Goal: Task Accomplishment & Management: Manage account settings

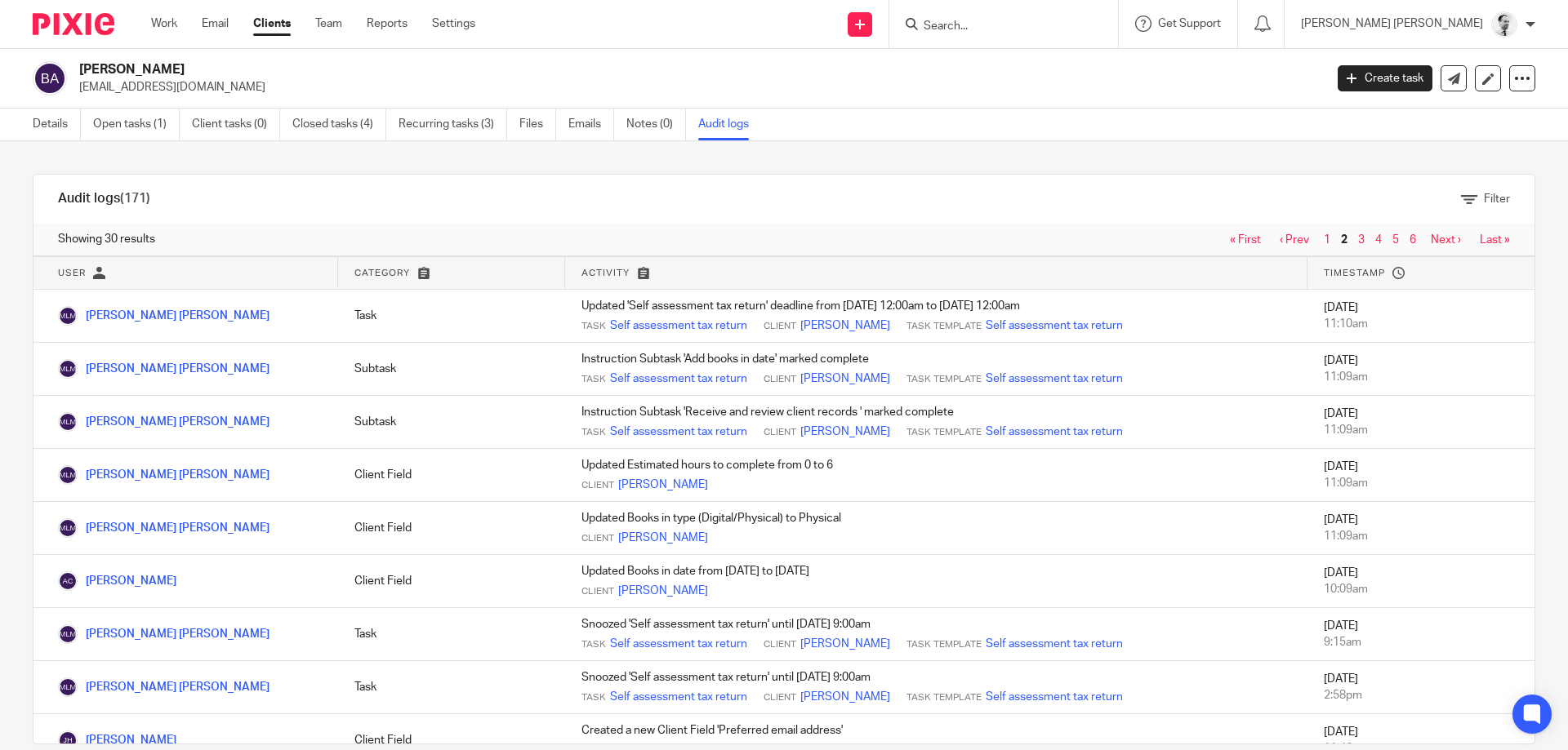
click at [1069, 19] on input "Search" at bounding box center [995, 26] width 147 height 15
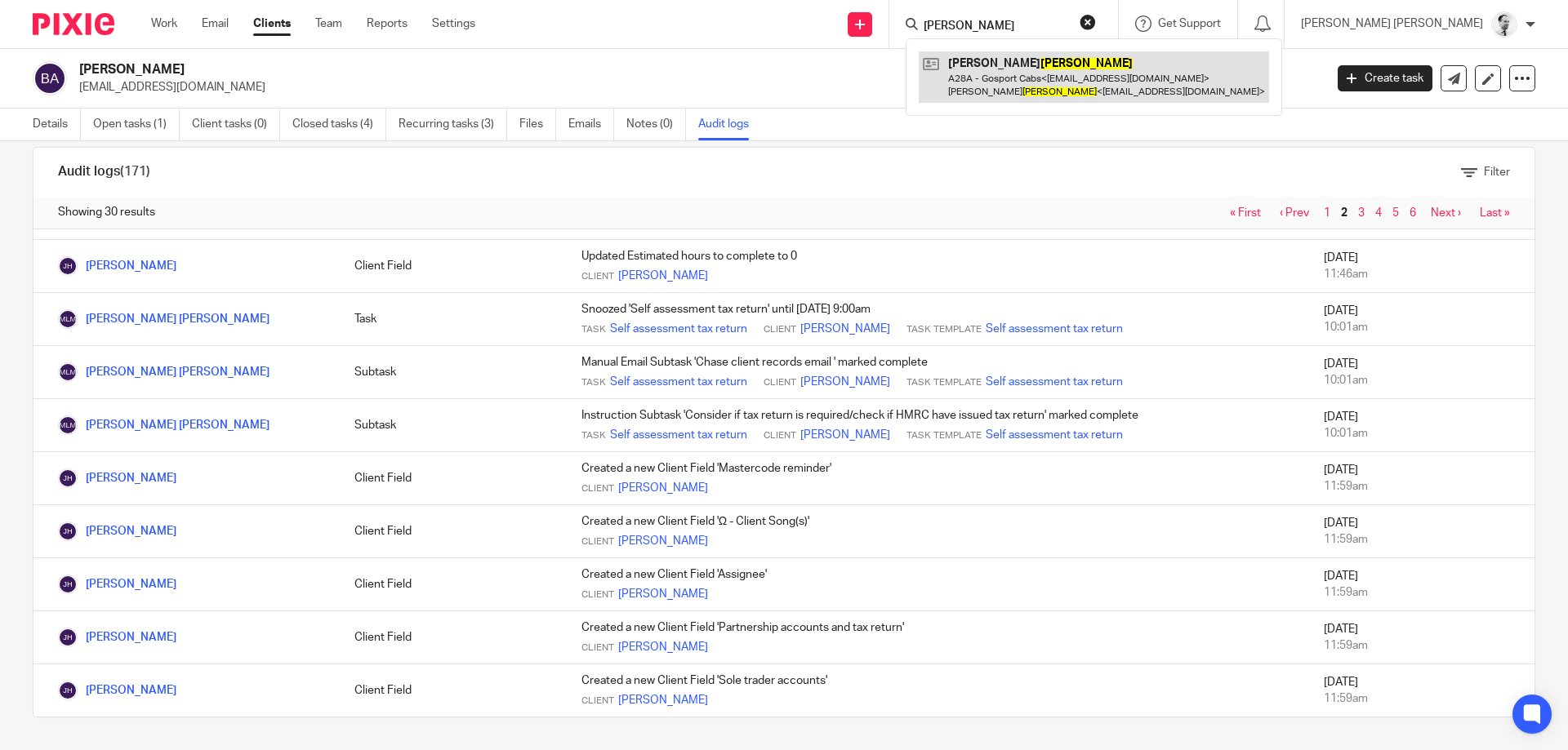
type input "amos"
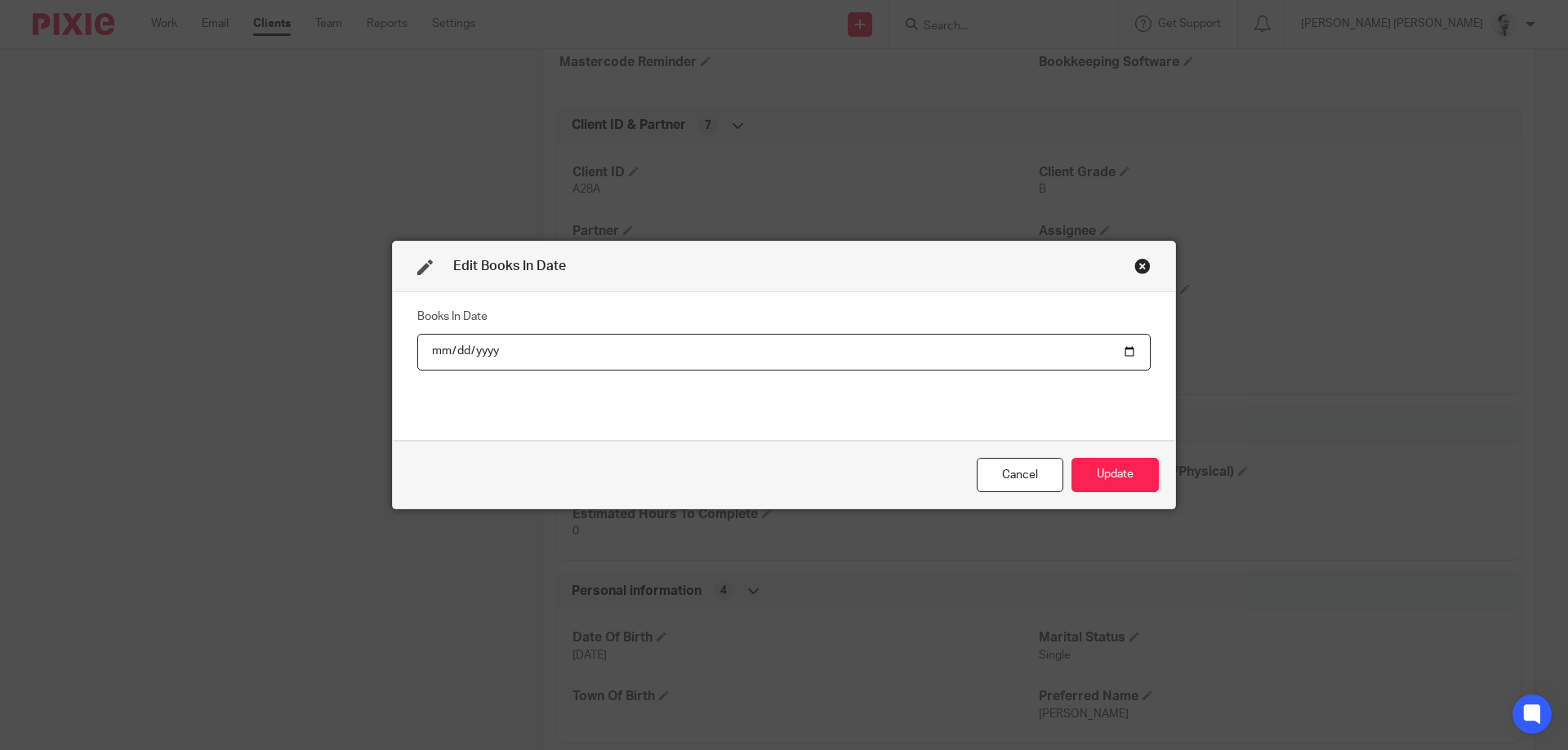
type input "2025-08-12"
drag, startPoint x: 1060, startPoint y: 491, endPoint x: 1068, endPoint y: 484, distance: 10.6
click at [1061, 490] on div "Cancel" at bounding box center [1019, 476] width 86 height 35
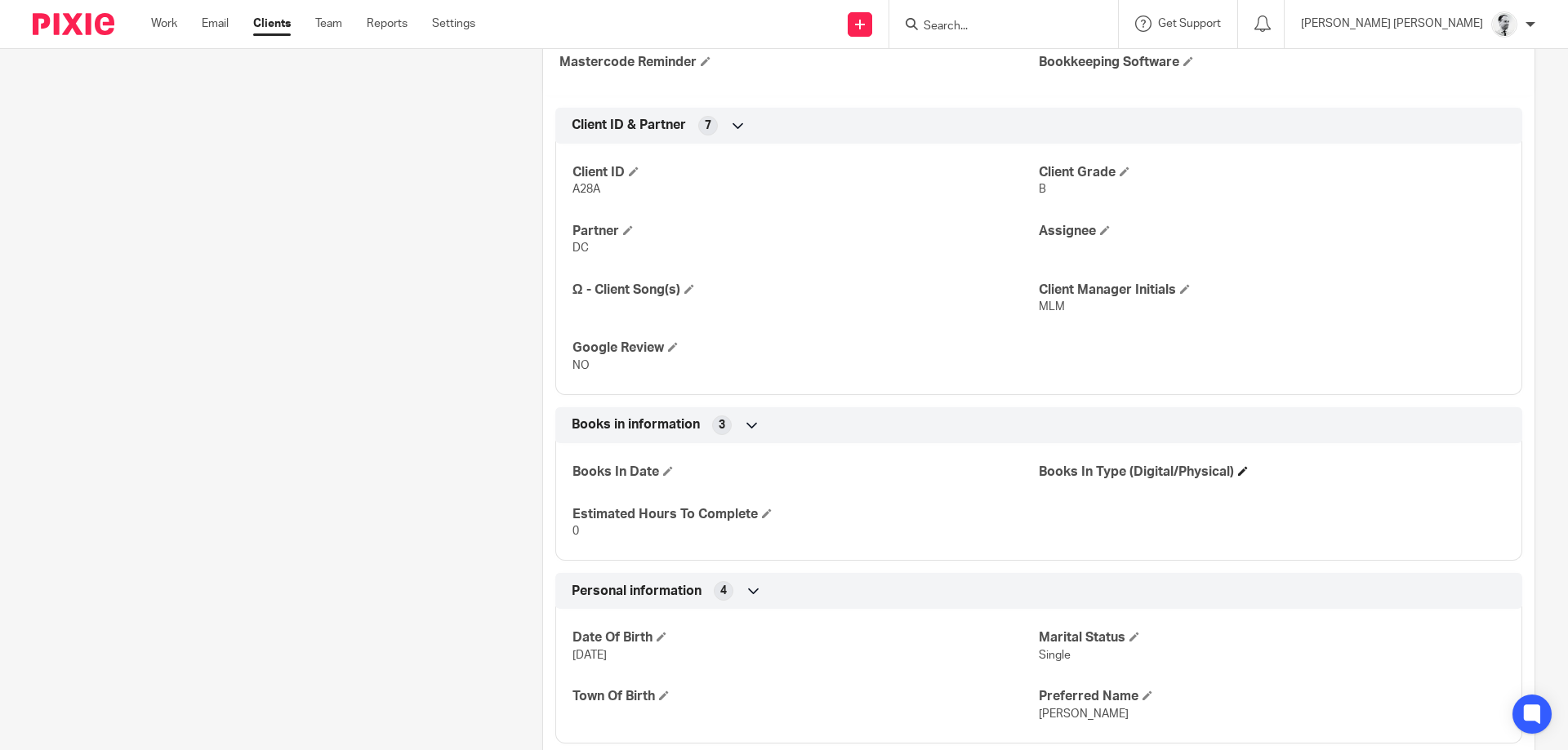
click at [1082, 477] on h4 "Books In Type (Digital/Physical)" at bounding box center [1271, 473] width 466 height 17
click at [662, 471] on h4 "Books In Date" at bounding box center [805, 473] width 466 height 17
click at [668, 471] on span at bounding box center [668, 471] width 10 height 10
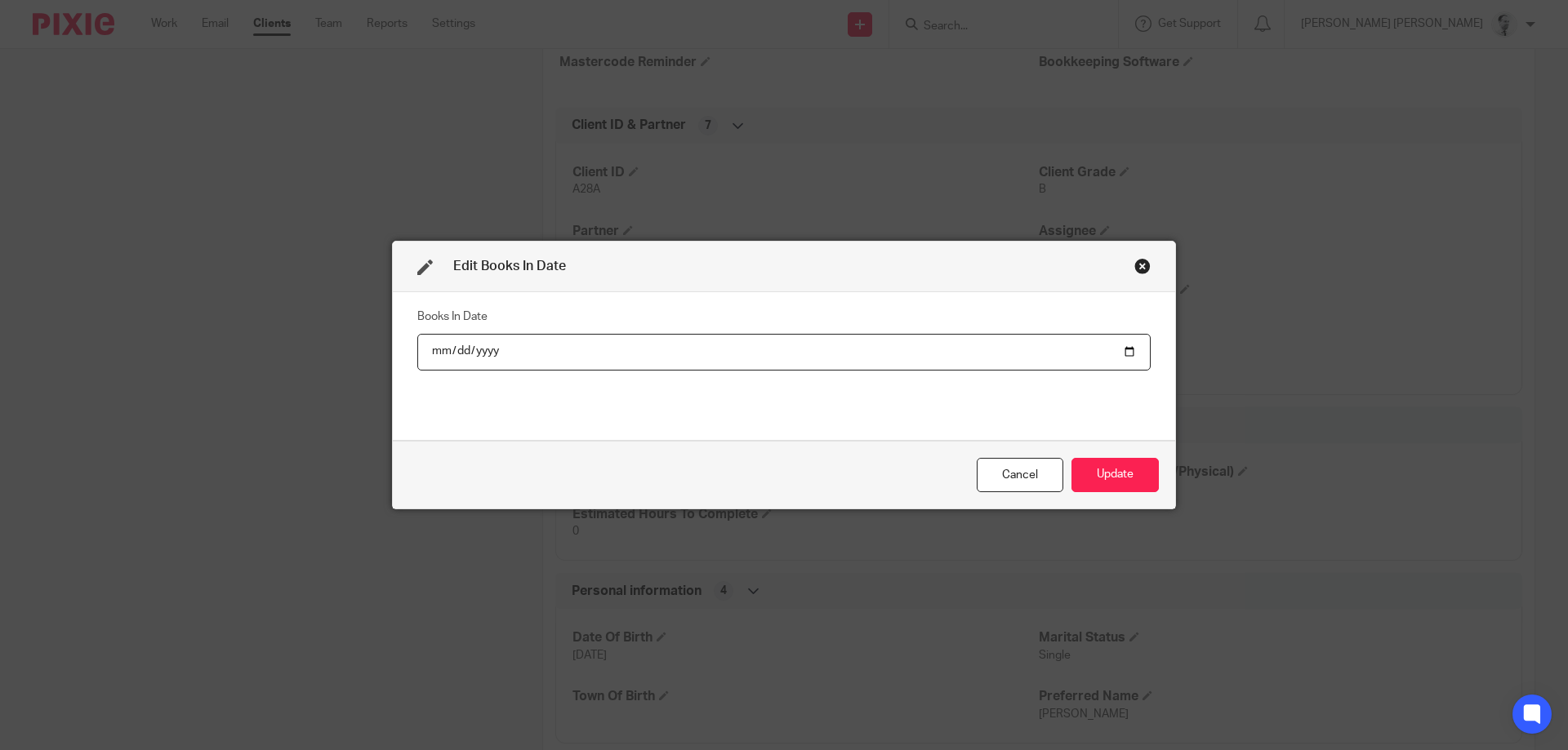
type input "[DATE]"
click at [1072, 458] on button "Update" at bounding box center [1115, 476] width 87 height 35
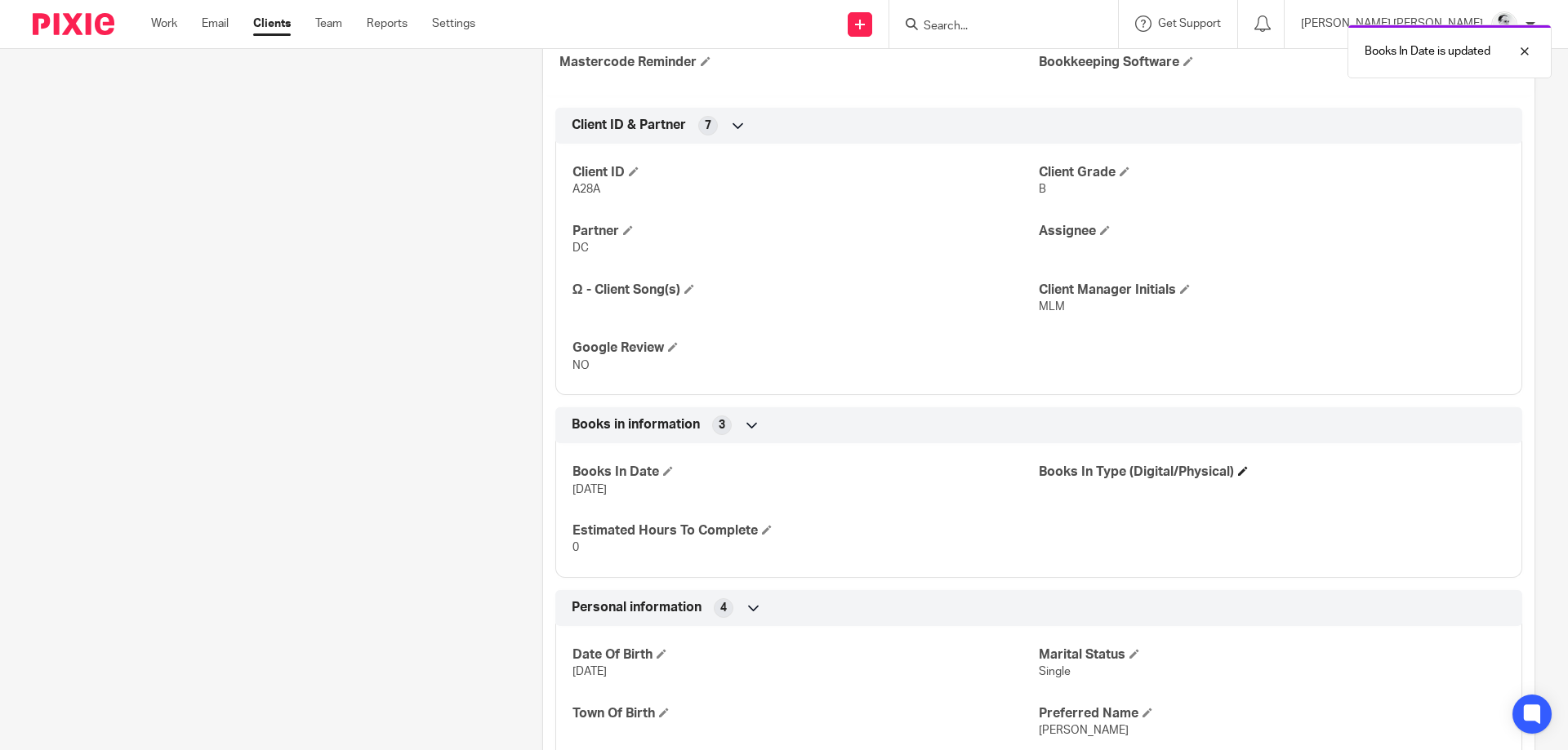
click at [1116, 465] on h4 "Books In Type (Digital/Physical)" at bounding box center [1271, 473] width 466 height 17
click at [1247, 473] on span at bounding box center [1243, 471] width 10 height 10
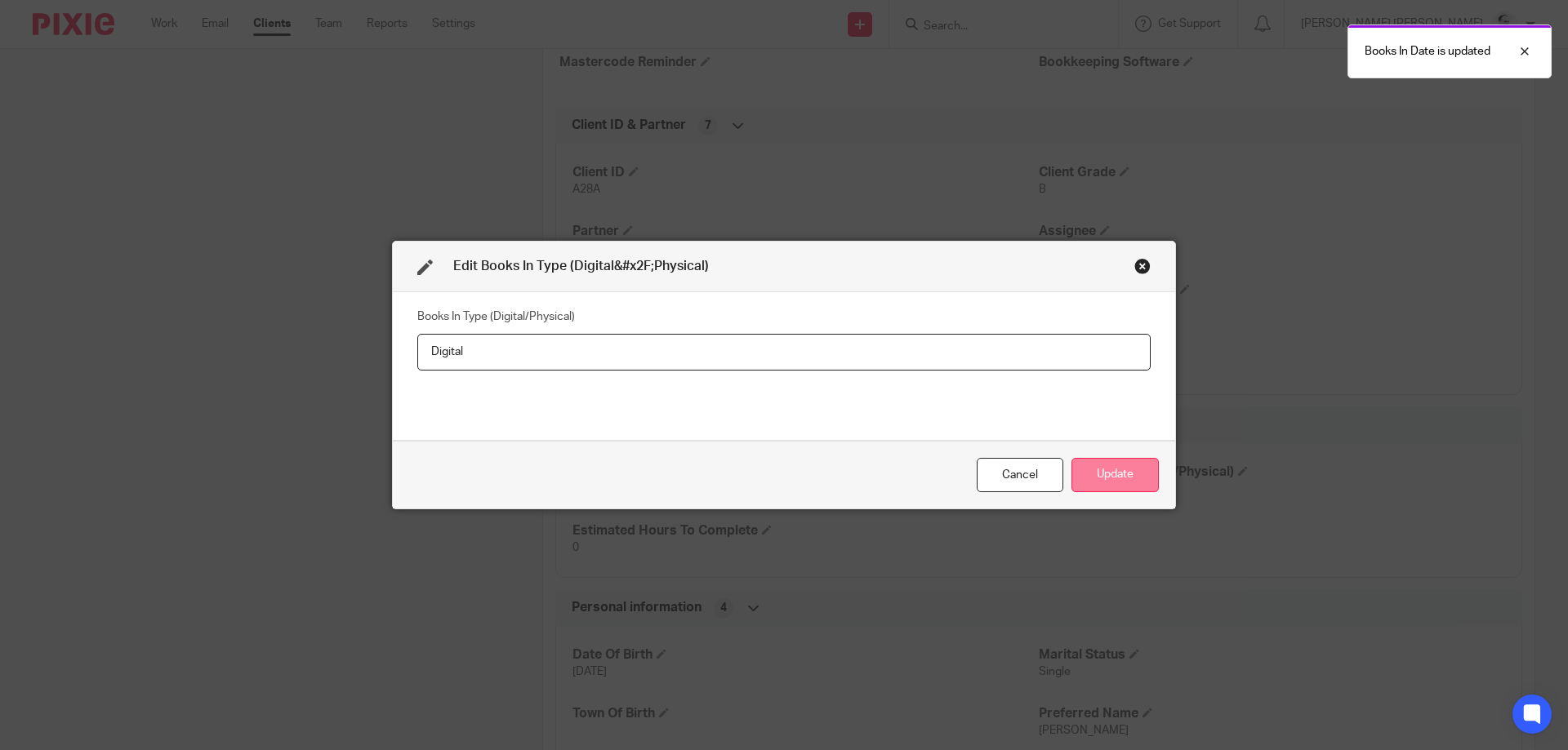
type input "Digital"
click at [1148, 459] on button "Update" at bounding box center [1115, 476] width 87 height 35
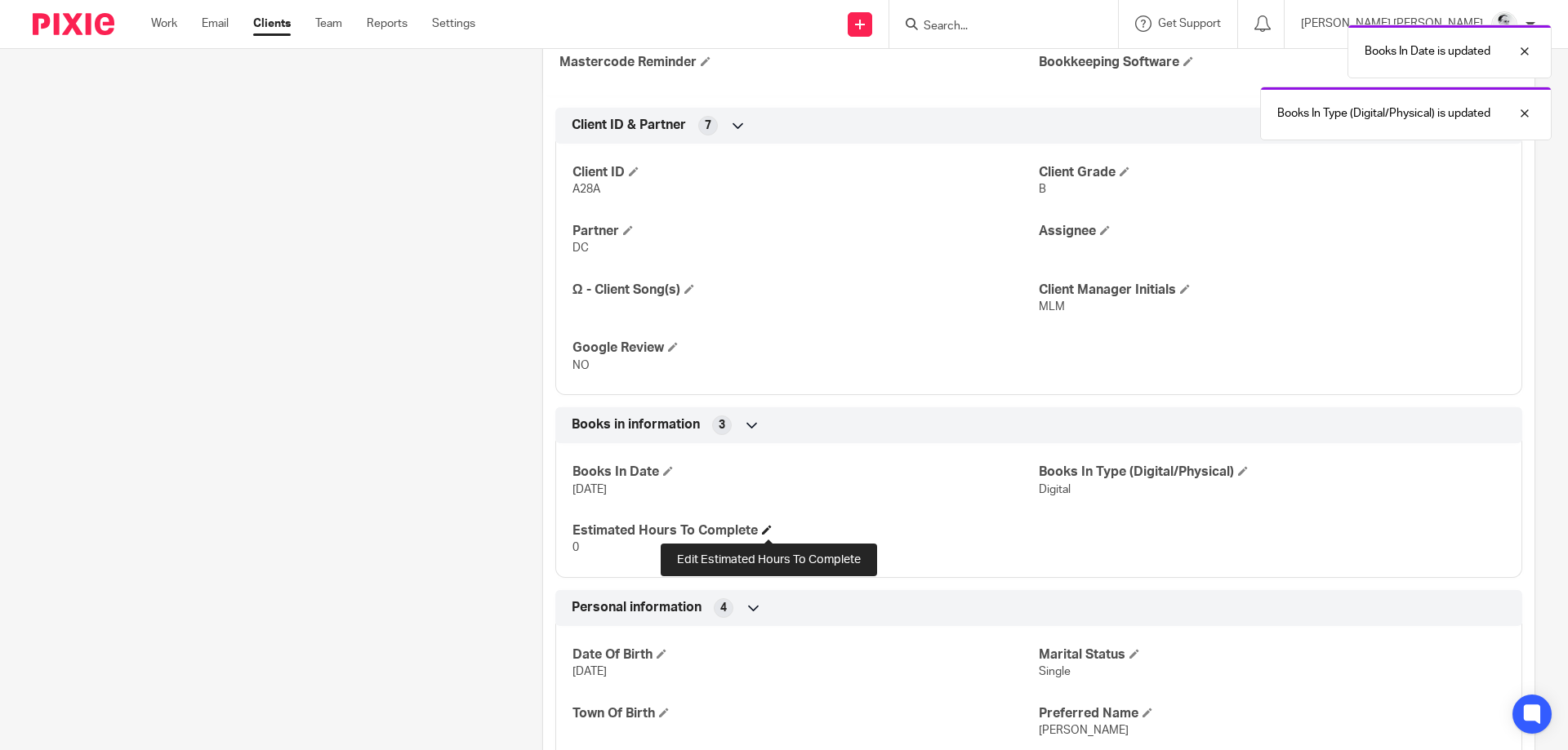
click at [767, 531] on span at bounding box center [767, 530] width 10 height 10
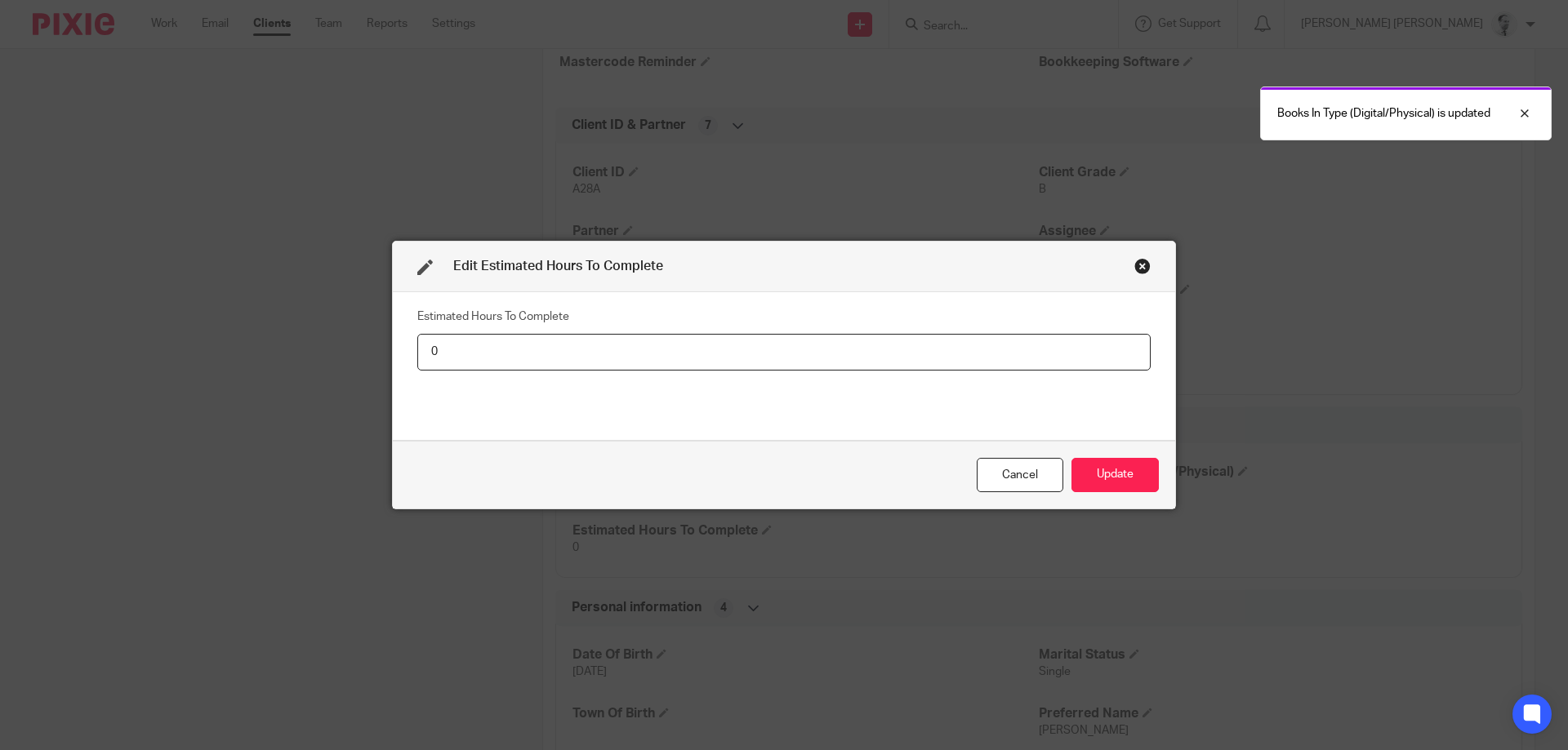
drag, startPoint x: 371, startPoint y: 354, endPoint x: 251, endPoint y: 351, distance: 120.0
click at [418, 351] on input "0" at bounding box center [784, 353] width 734 height 37
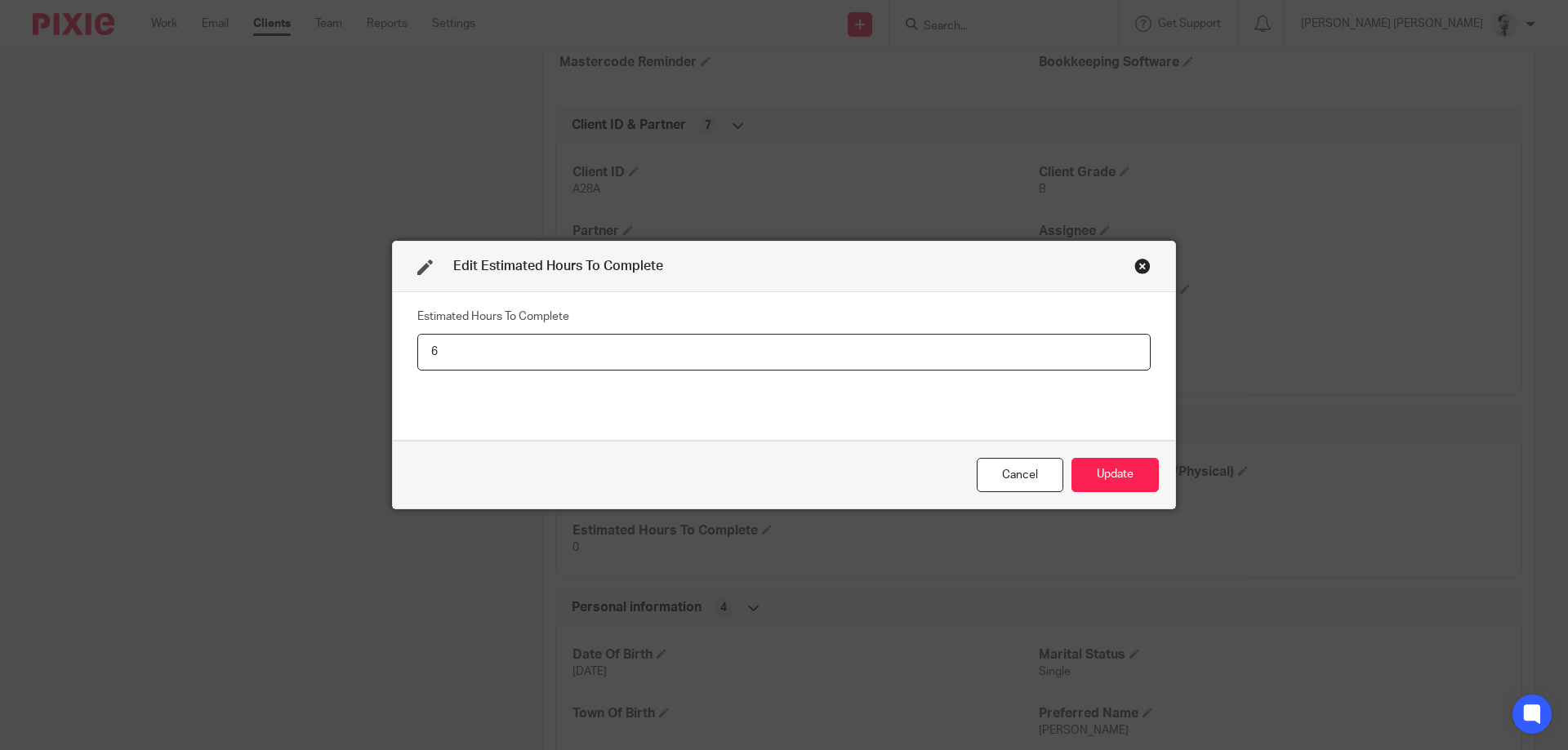
type input "6"
click at [1072, 458] on button "Update" at bounding box center [1115, 476] width 87 height 35
click at [1118, 492] on button "Update" at bounding box center [1115, 476] width 87 height 35
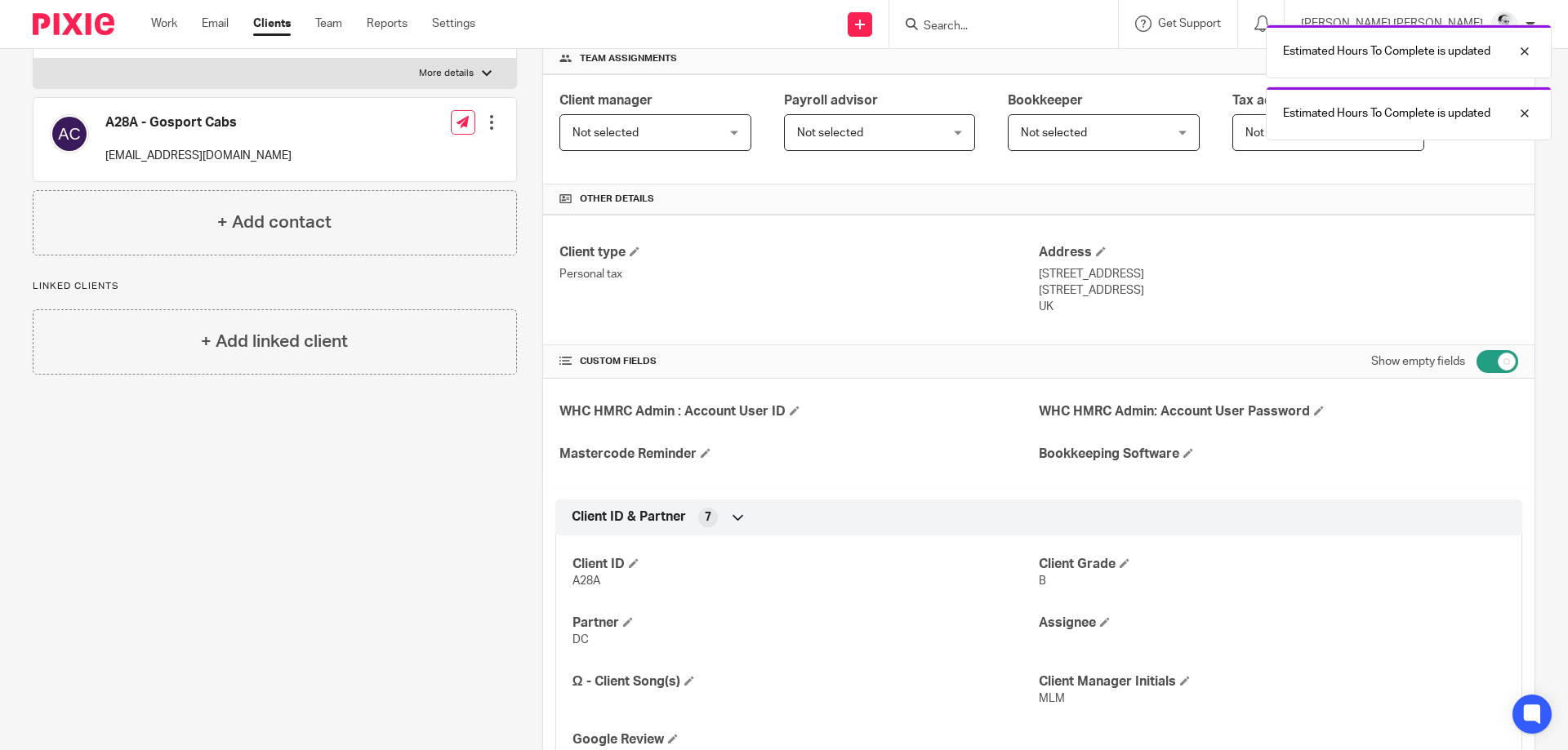
scroll to position [0, 0]
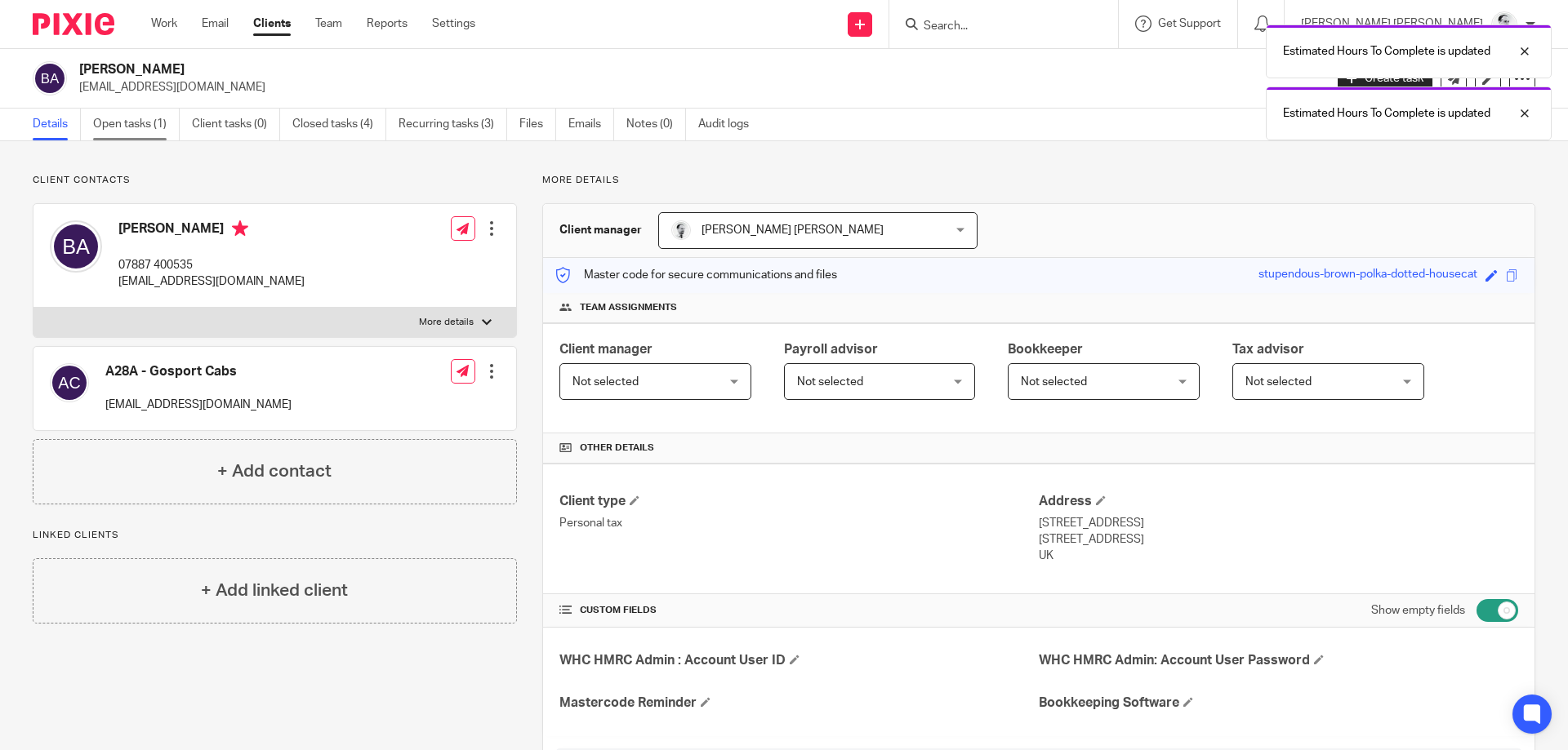
click at [129, 126] on link "Open tasks (1)" at bounding box center [136, 124] width 86 height 32
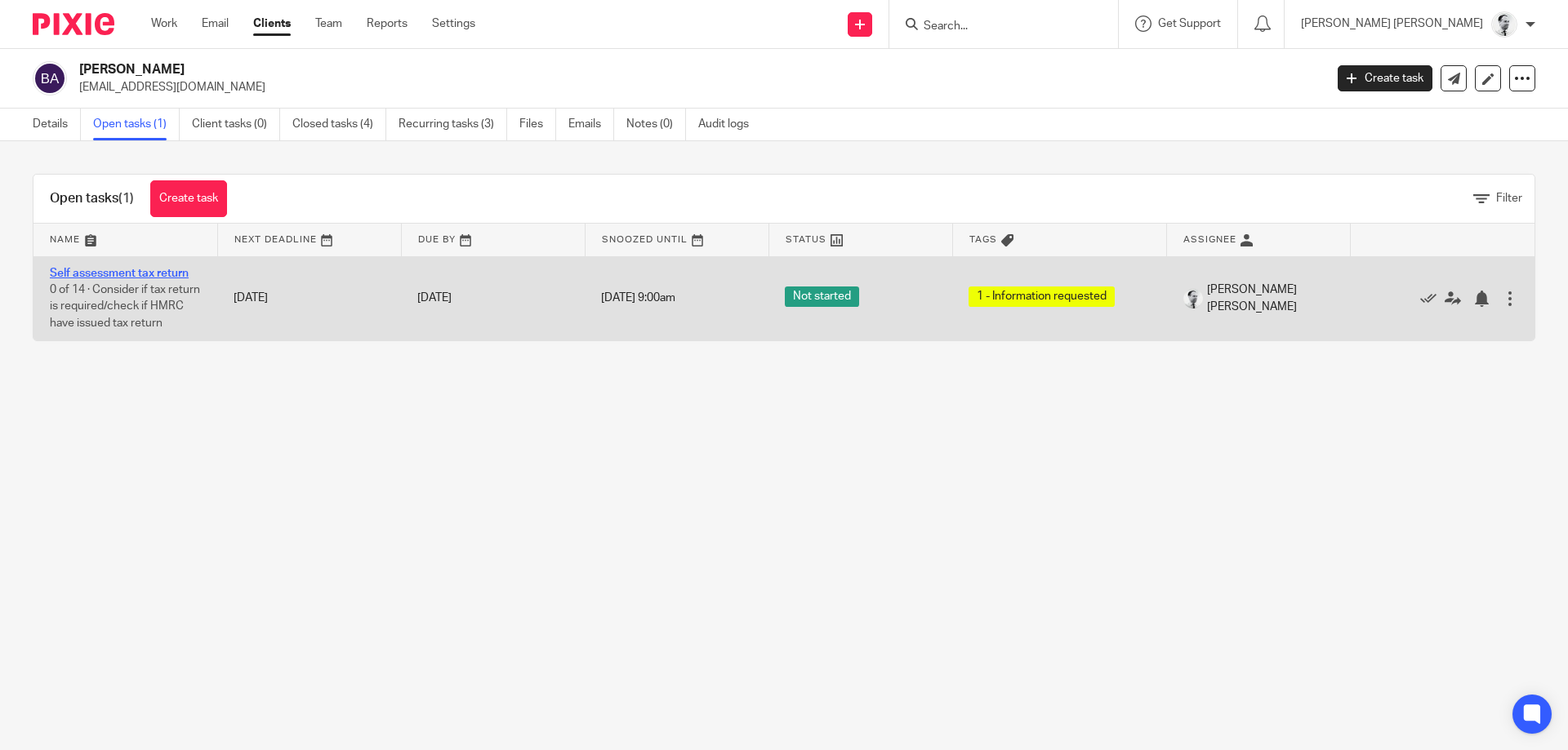
click at [90, 269] on link "Self assessment tax return" at bounding box center [118, 273] width 139 height 12
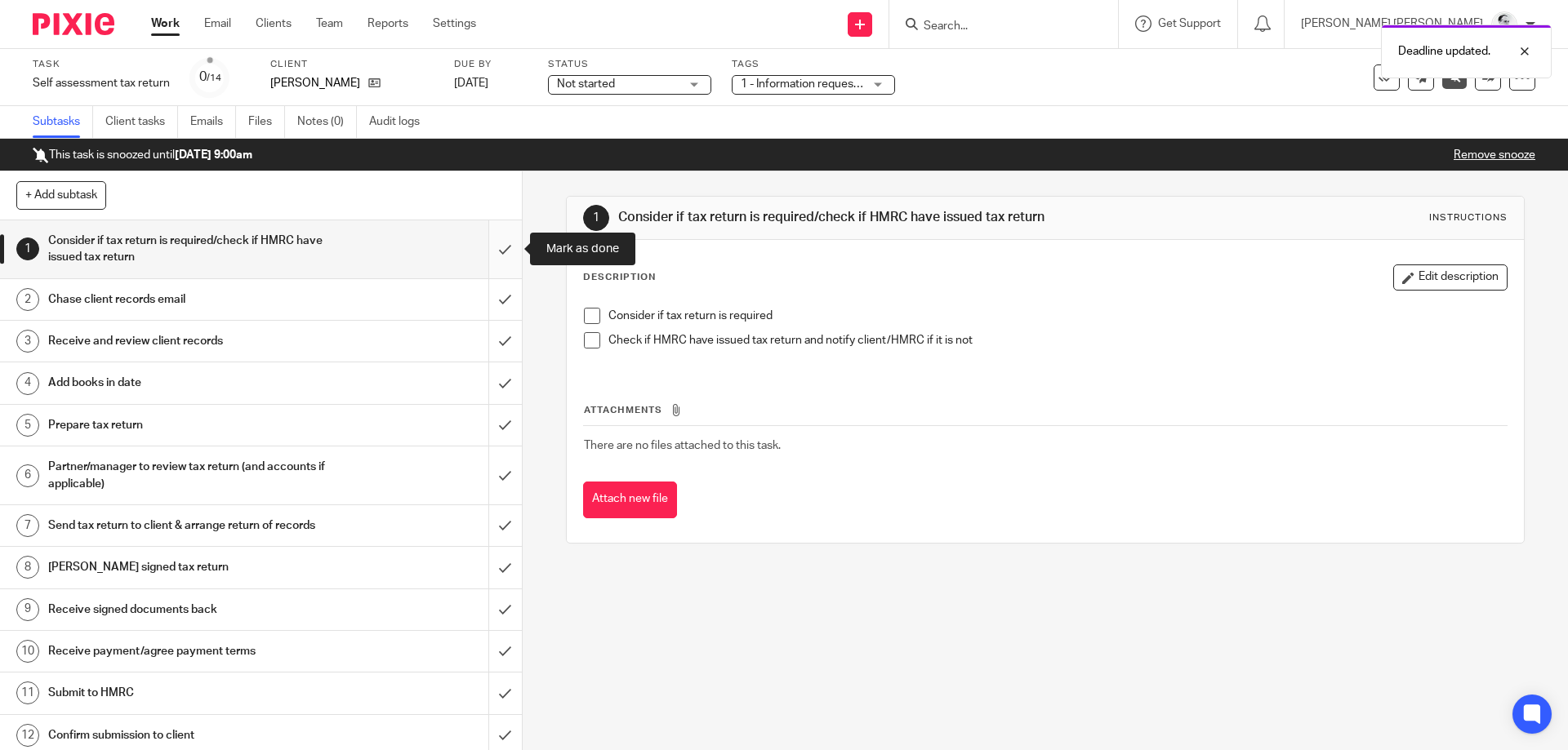
click at [503, 254] on input "submit" at bounding box center [261, 250] width 522 height 58
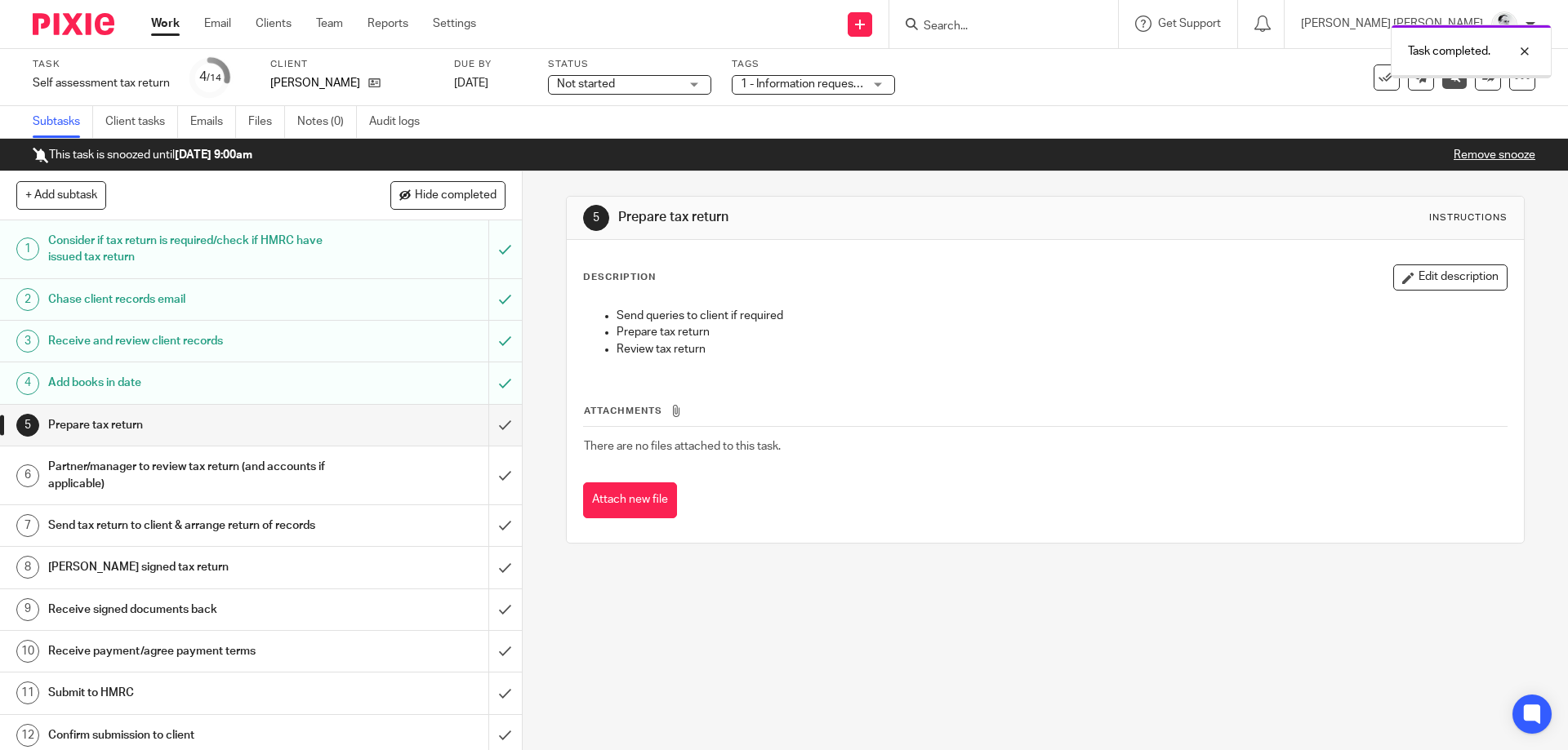
click at [1506, 151] on link "Remove snooze" at bounding box center [1494, 155] width 81 height 12
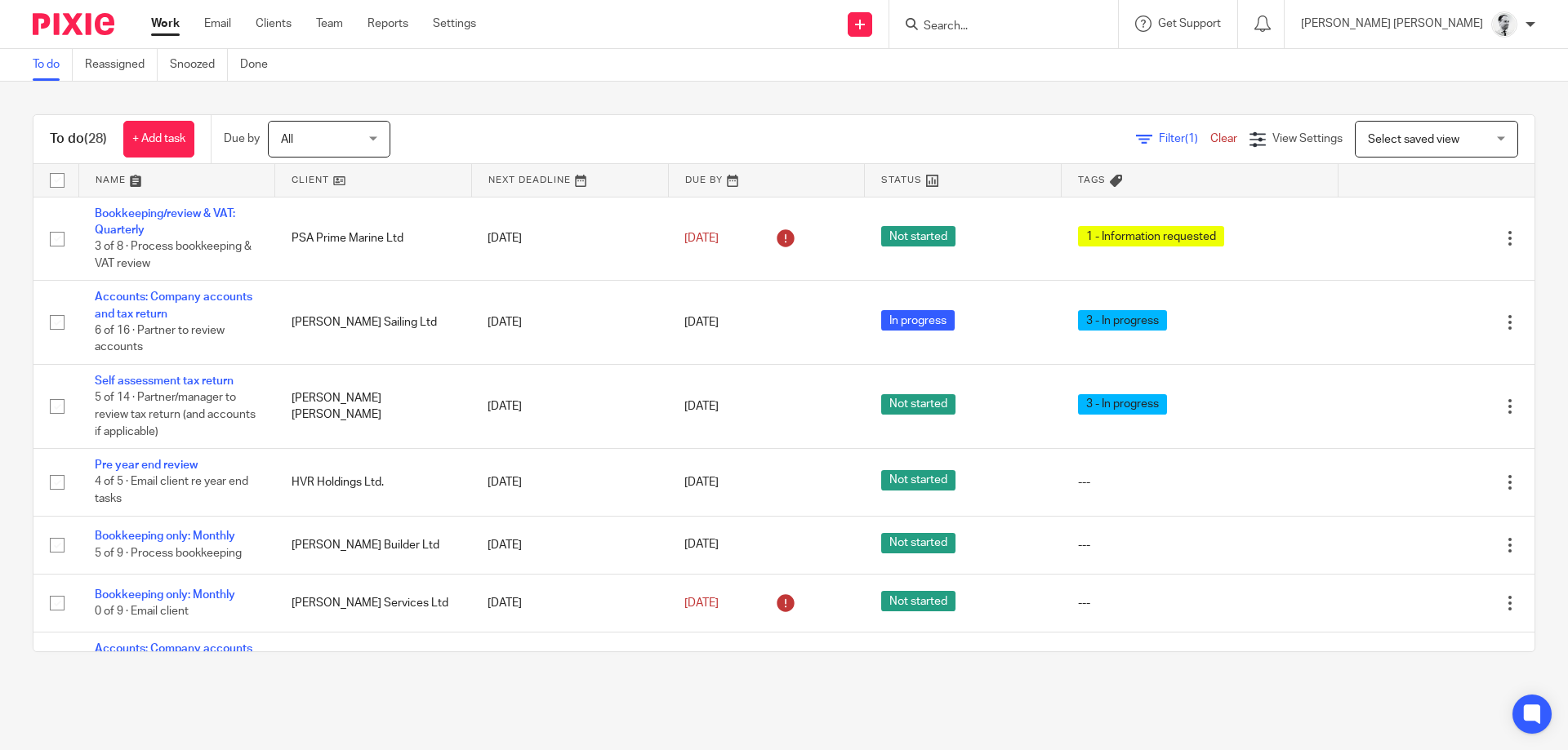
click at [295, 156] on span "All" at bounding box center [324, 139] width 86 height 34
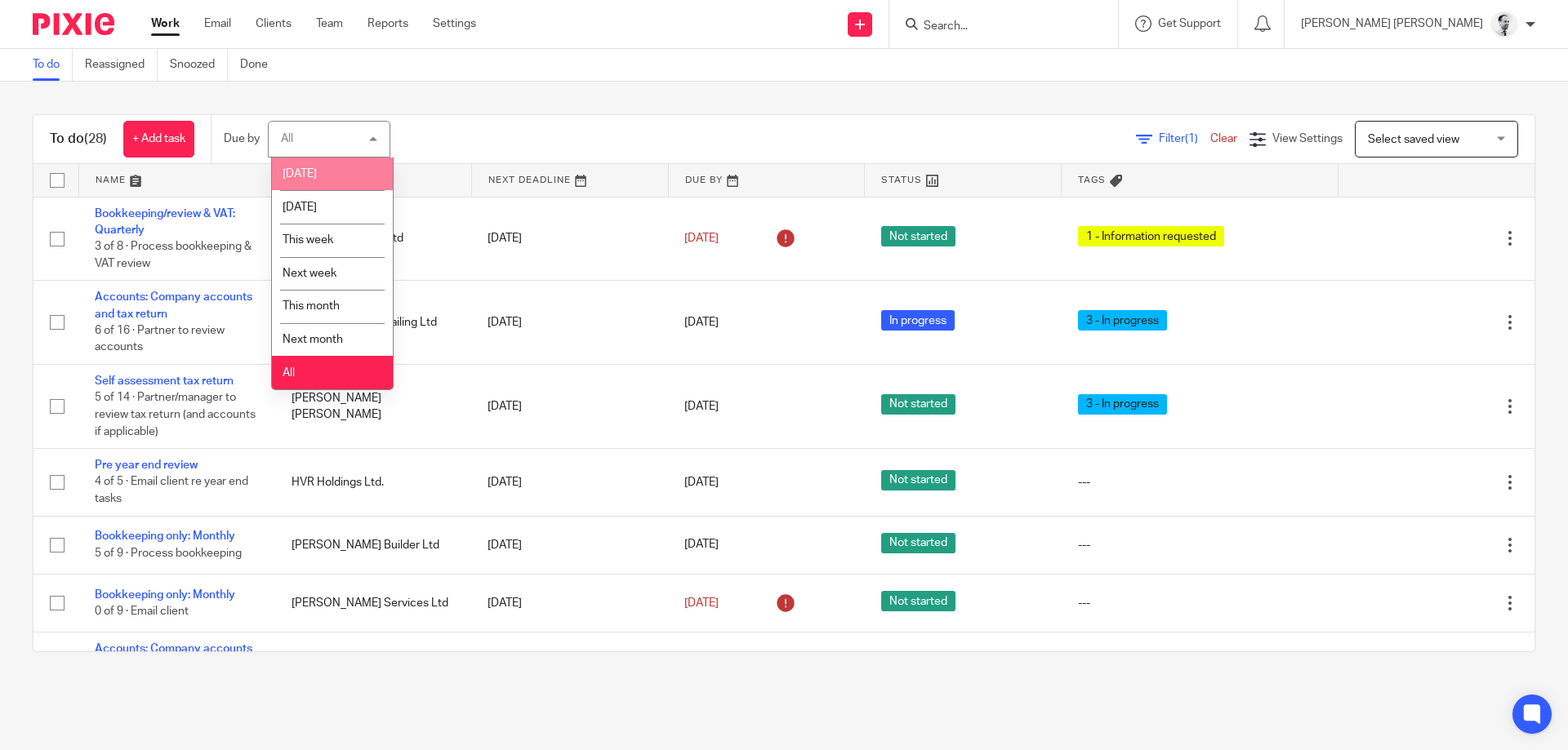
click at [304, 175] on span "Today" at bounding box center [299, 174] width 34 height 12
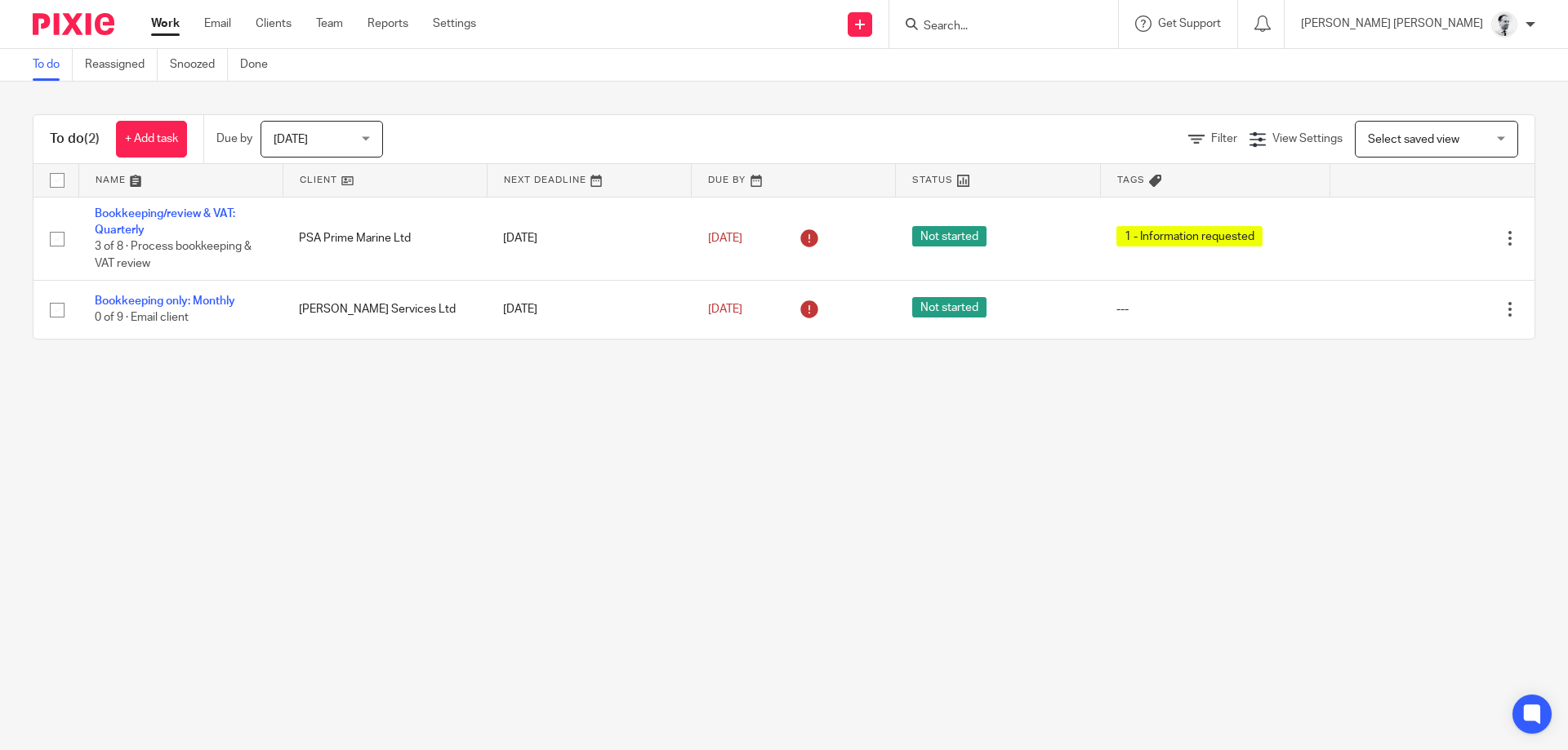
click at [304, 140] on span "[DATE]" at bounding box center [290, 140] width 34 height 12
click at [304, 140] on div "[DATE]" at bounding box center [290, 139] width 34 height 12
click at [304, 140] on span "[DATE]" at bounding box center [290, 140] width 34 height 12
click at [304, 140] on div "[DATE]" at bounding box center [290, 139] width 34 height 12
click at [304, 140] on span "[DATE]" at bounding box center [290, 140] width 34 height 12
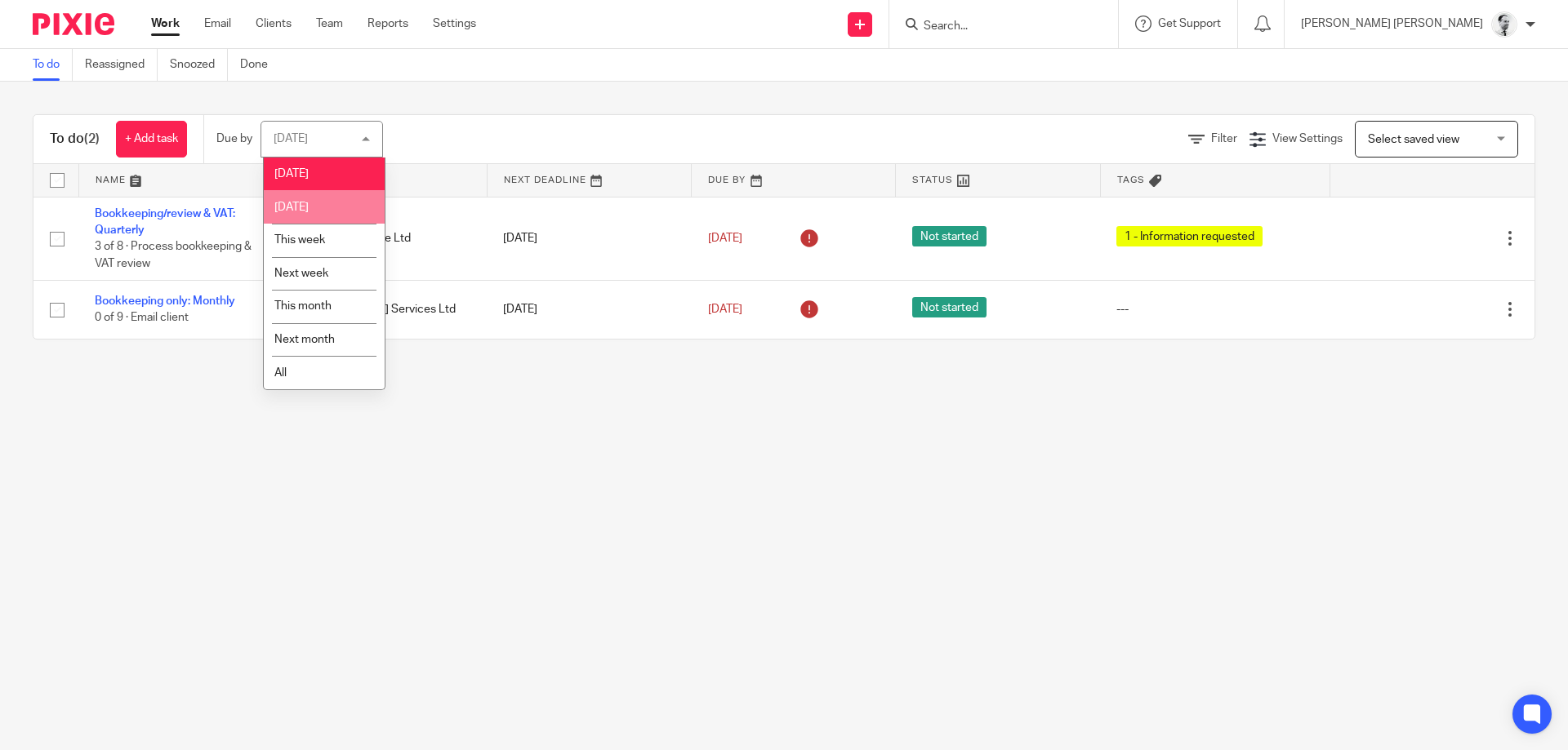
click at [309, 209] on span "[DATE]" at bounding box center [291, 207] width 34 height 12
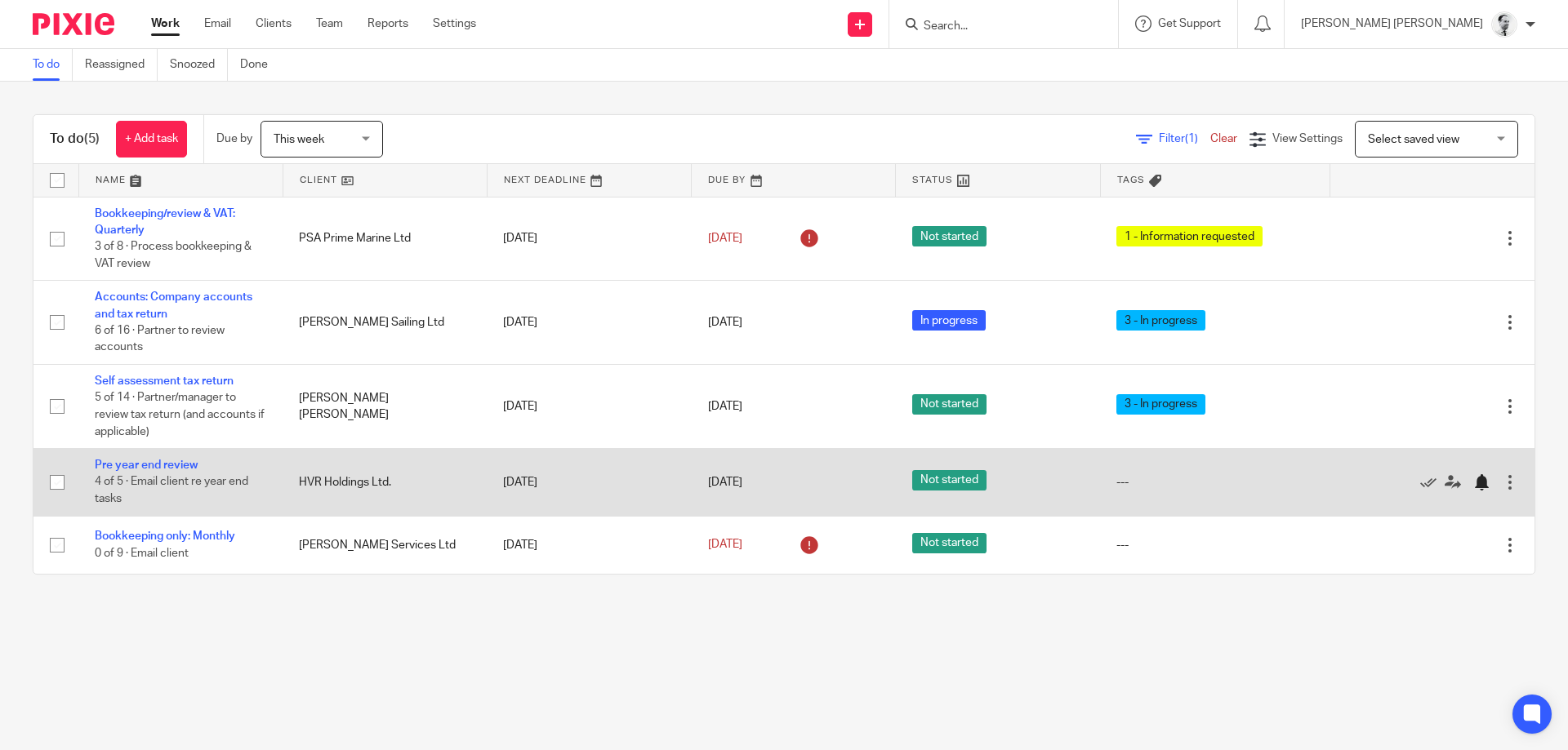
click at [1477, 487] on div at bounding box center [1481, 483] width 16 height 16
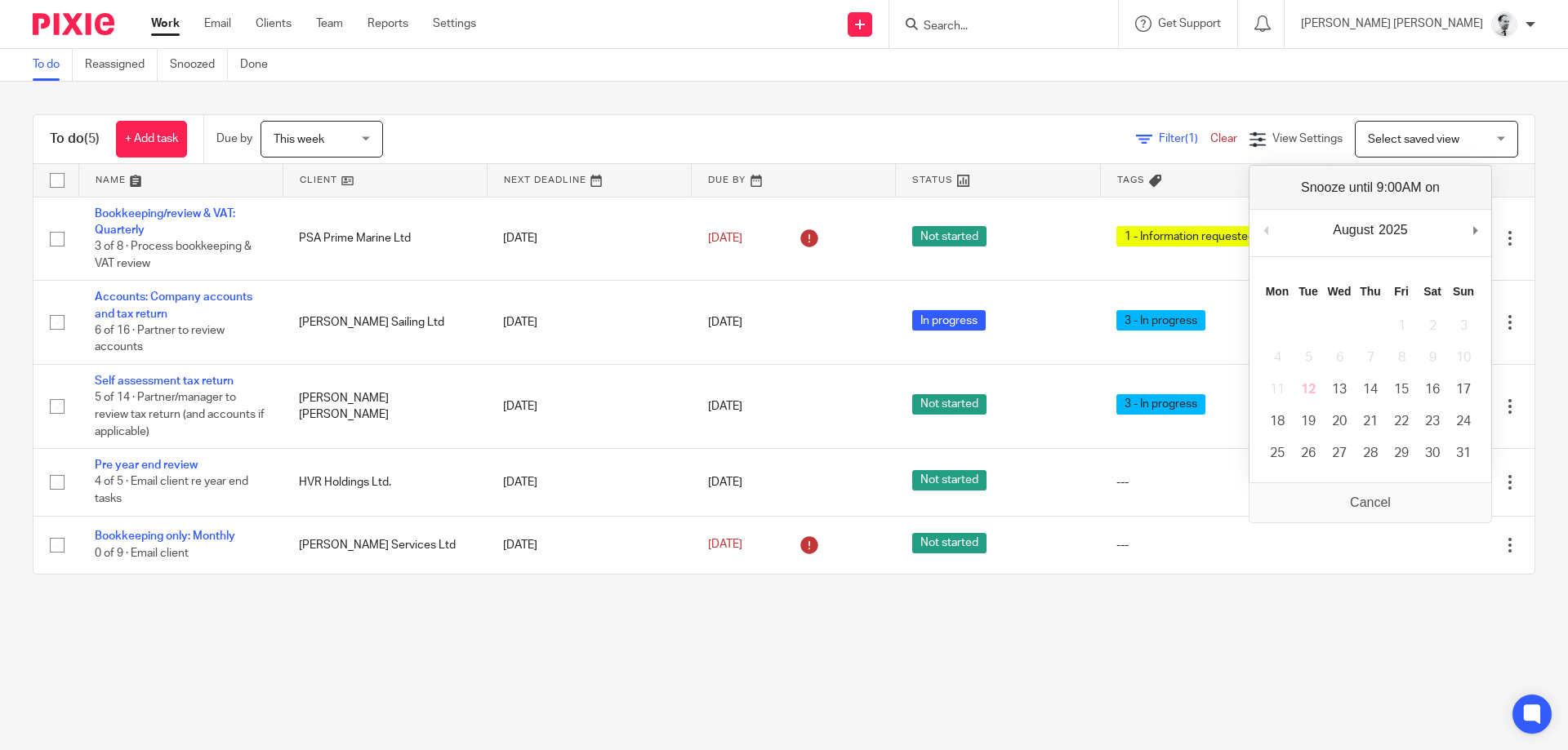
click at [919, 625] on main "To do Reassigned Snoozed Done To do (5) + Add task Due by This week This week […" at bounding box center [784, 375] width 1568 height 750
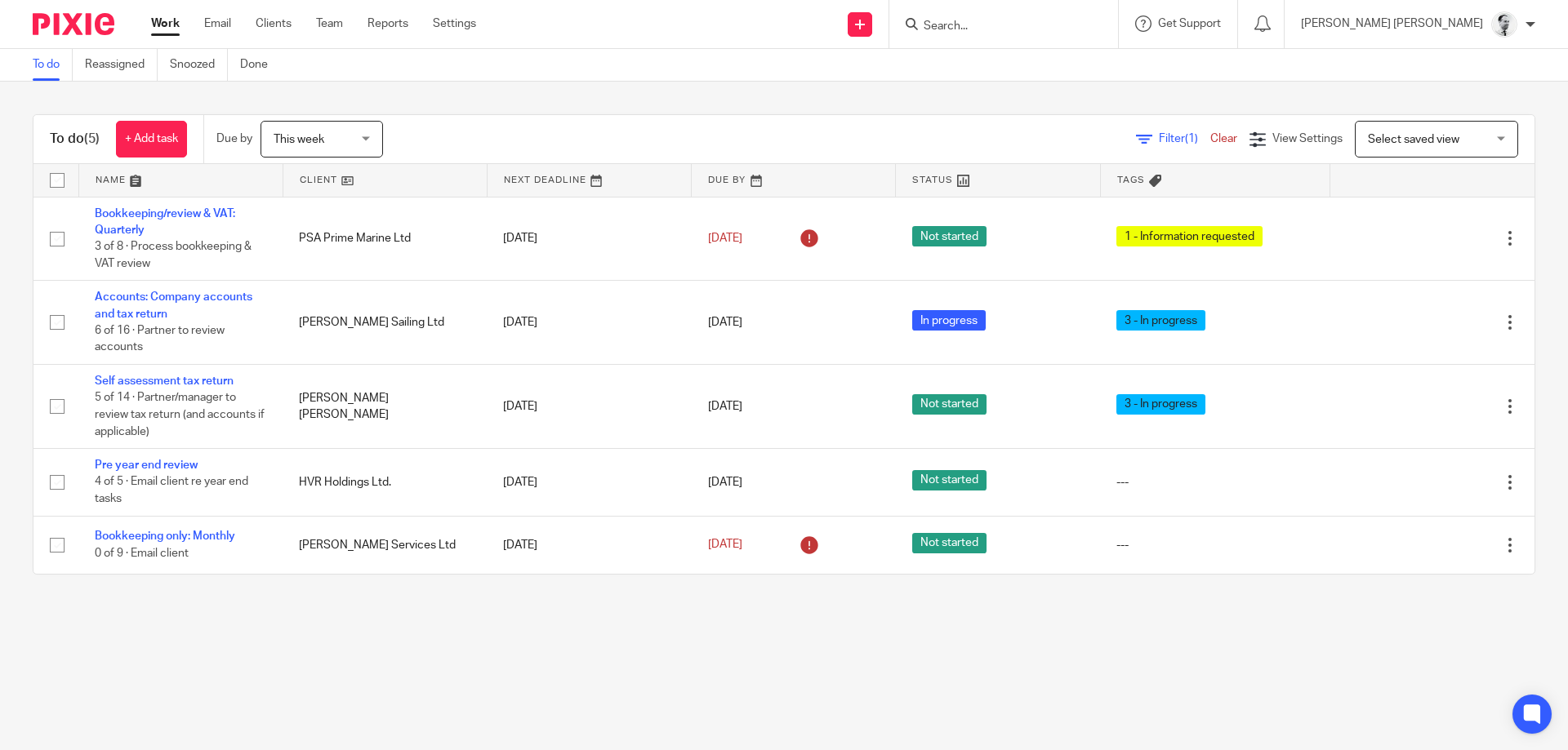
click at [302, 130] on span "This week" at bounding box center [316, 139] width 86 height 34
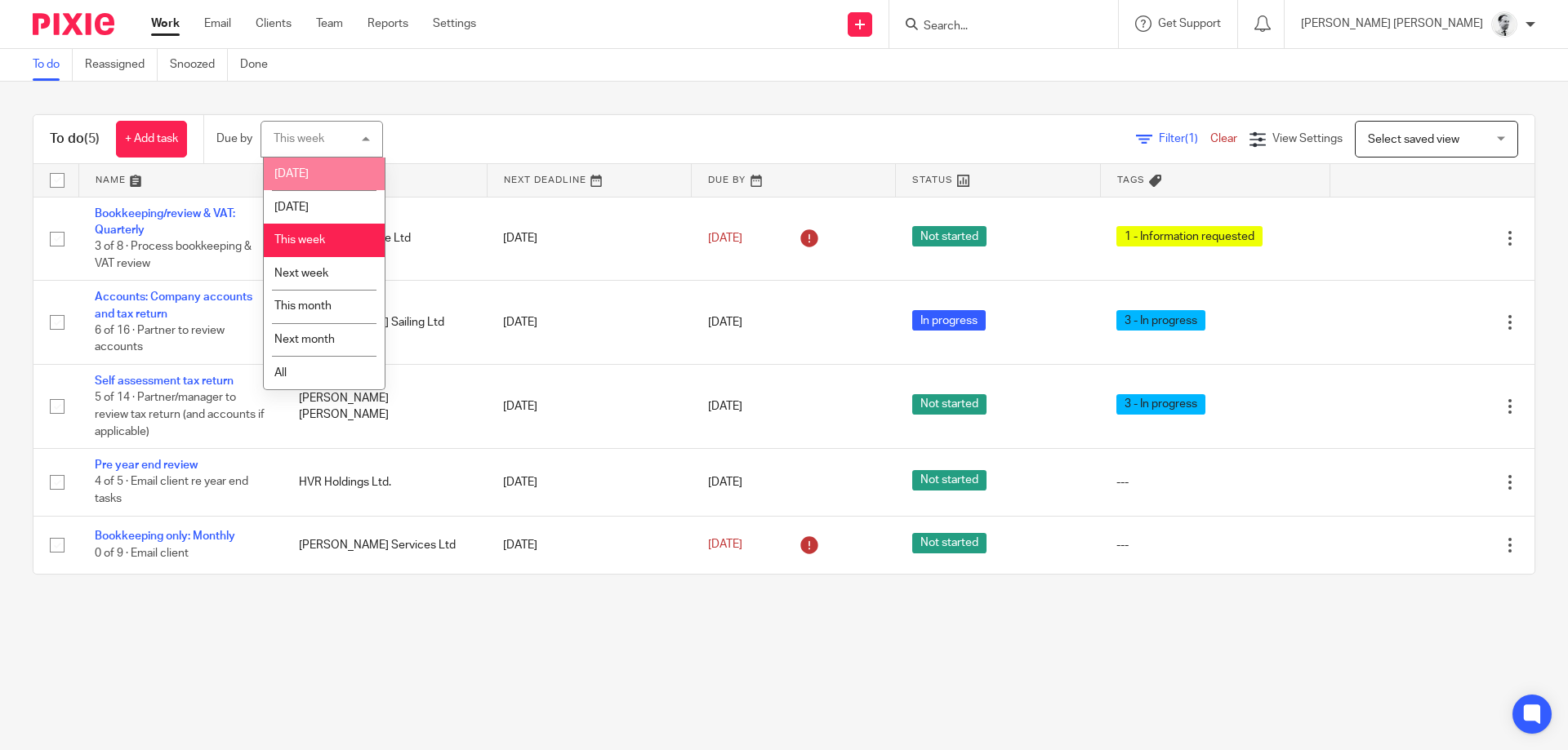
click at [313, 174] on li "[DATE]" at bounding box center [324, 174] width 121 height 34
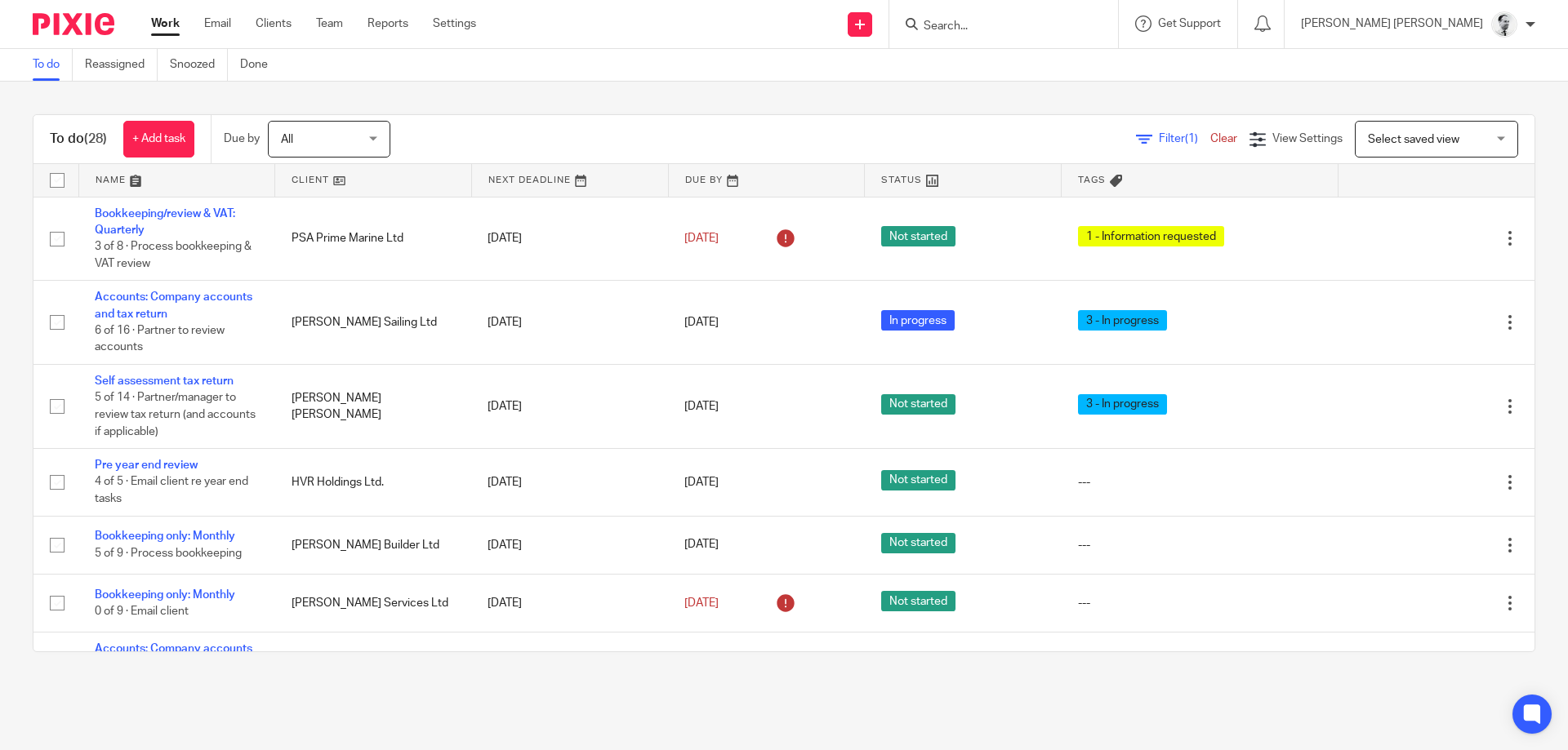
scroll to position [1529, 0]
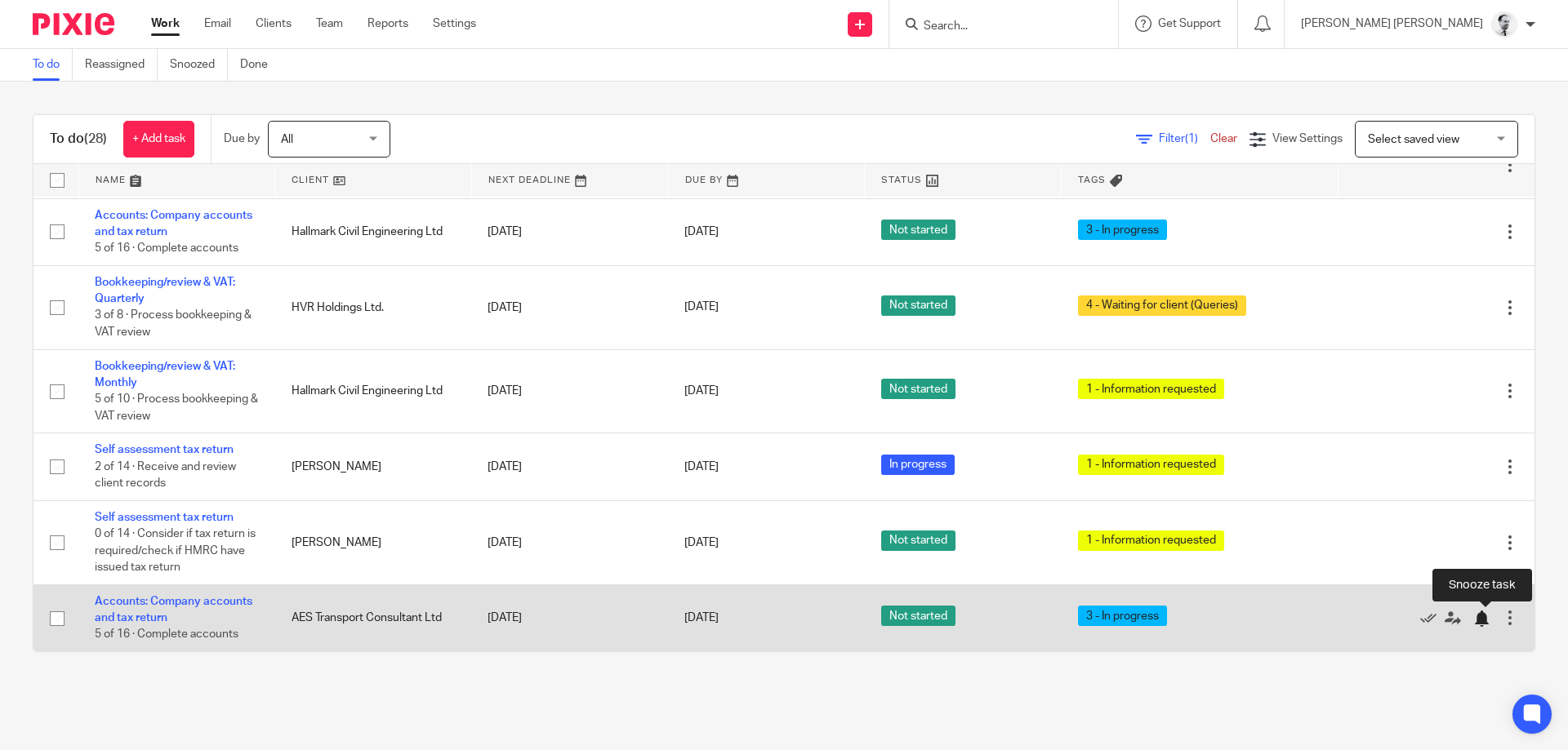
click at [1480, 619] on div at bounding box center [1481, 618] width 16 height 16
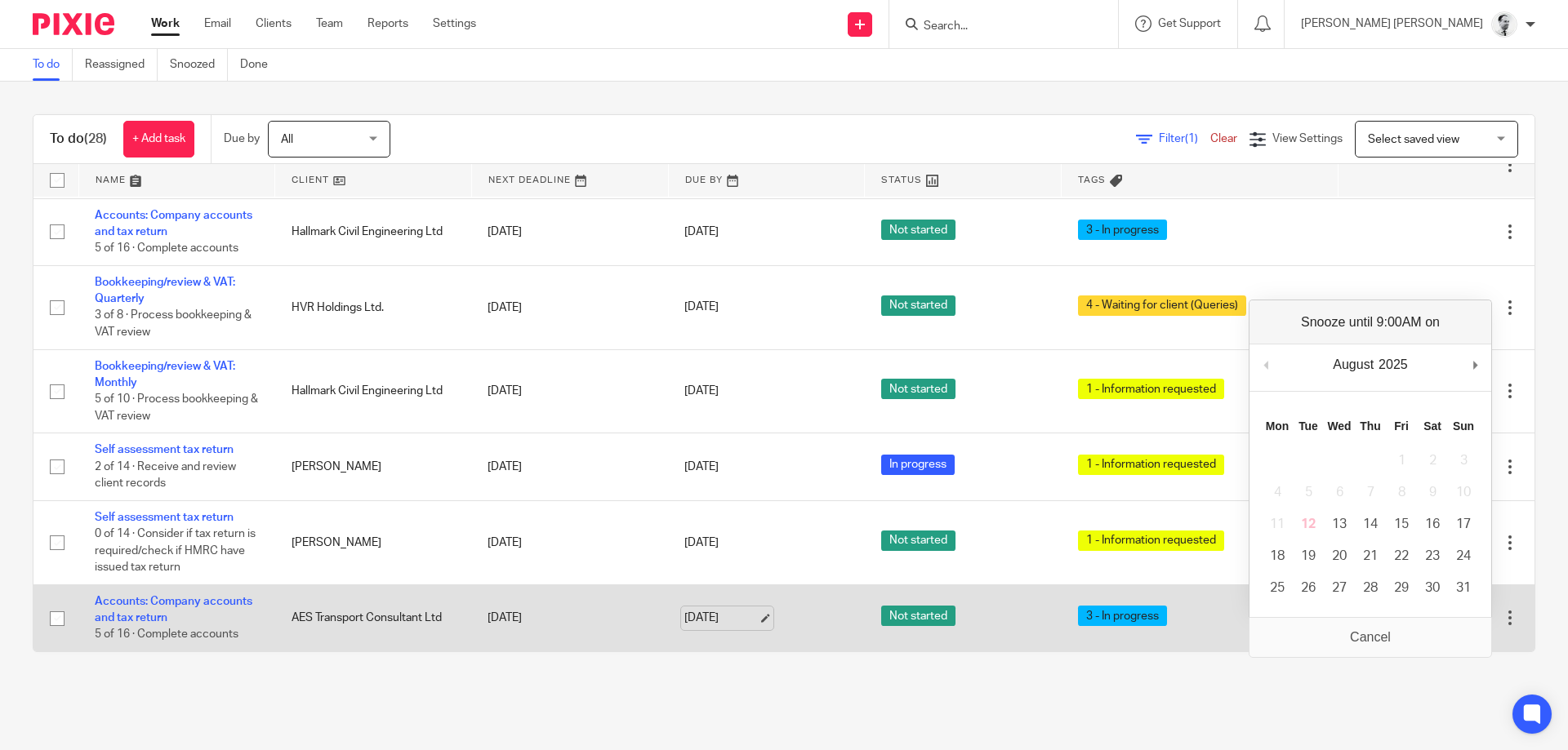
click at [734, 622] on link "[DATE]" at bounding box center [721, 619] width 74 height 17
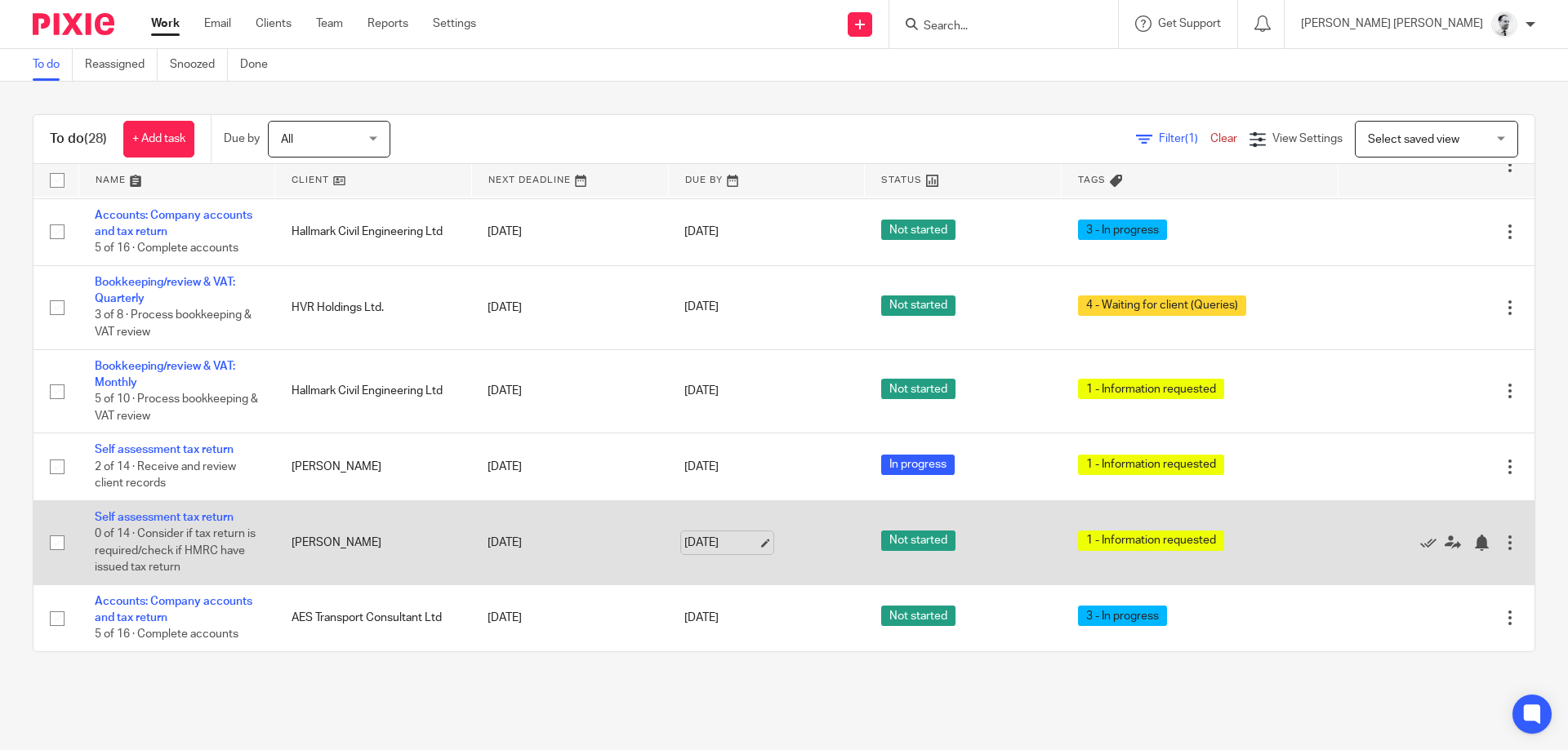
scroll to position [0, 0]
click at [714, 543] on link "[DATE]" at bounding box center [721, 544] width 74 height 17
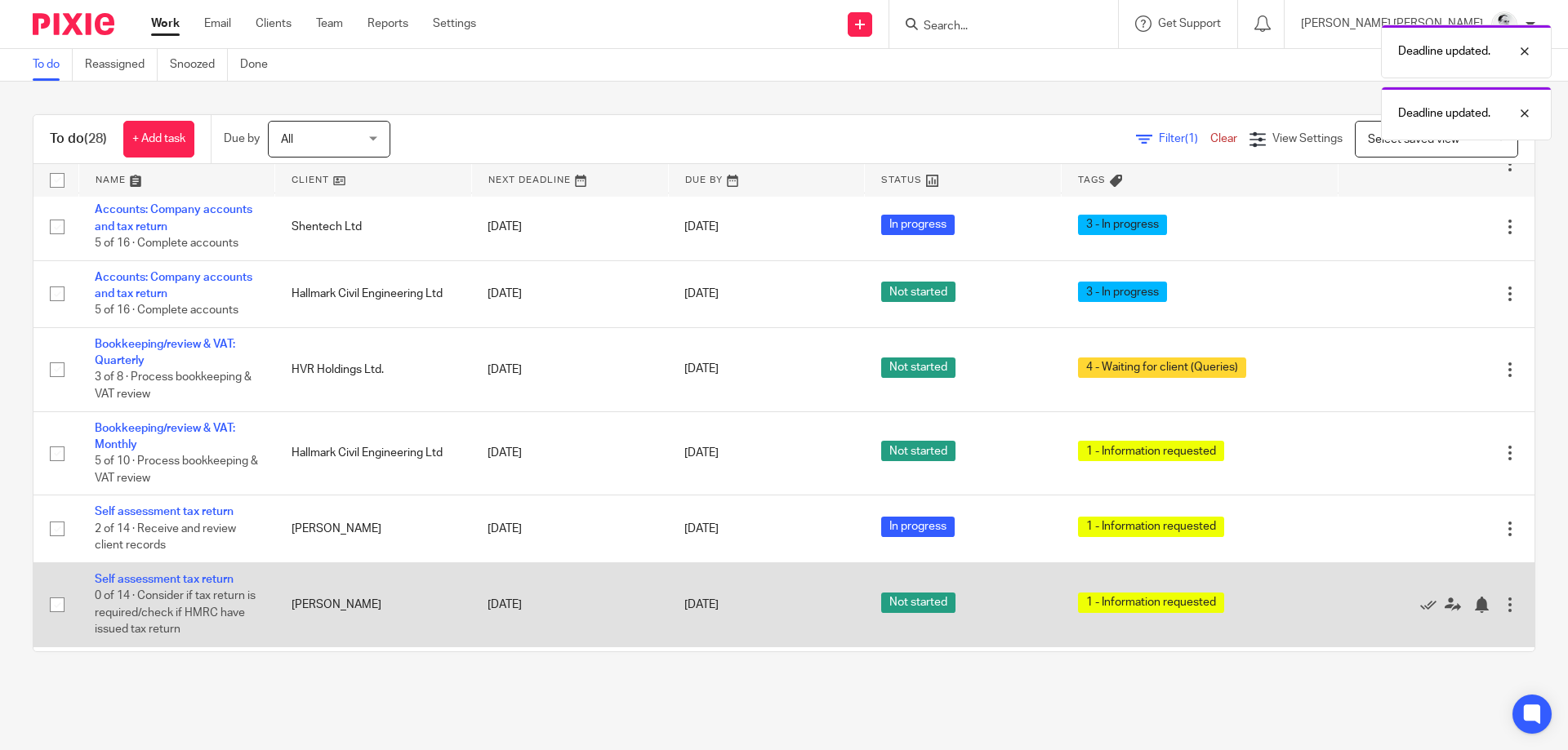
scroll to position [1529, 0]
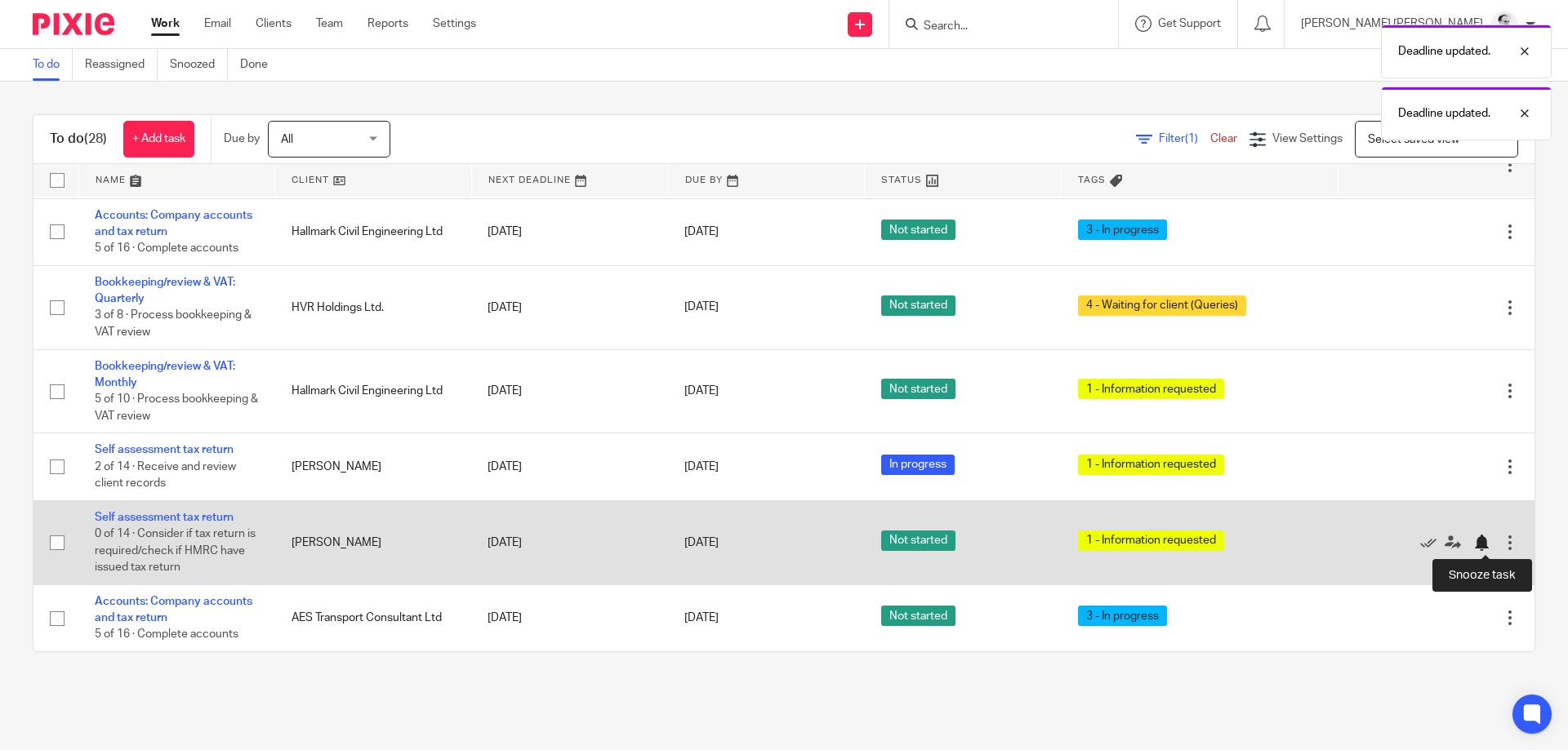
click at [1490, 543] on div at bounding box center [1485, 543] width 24 height 16
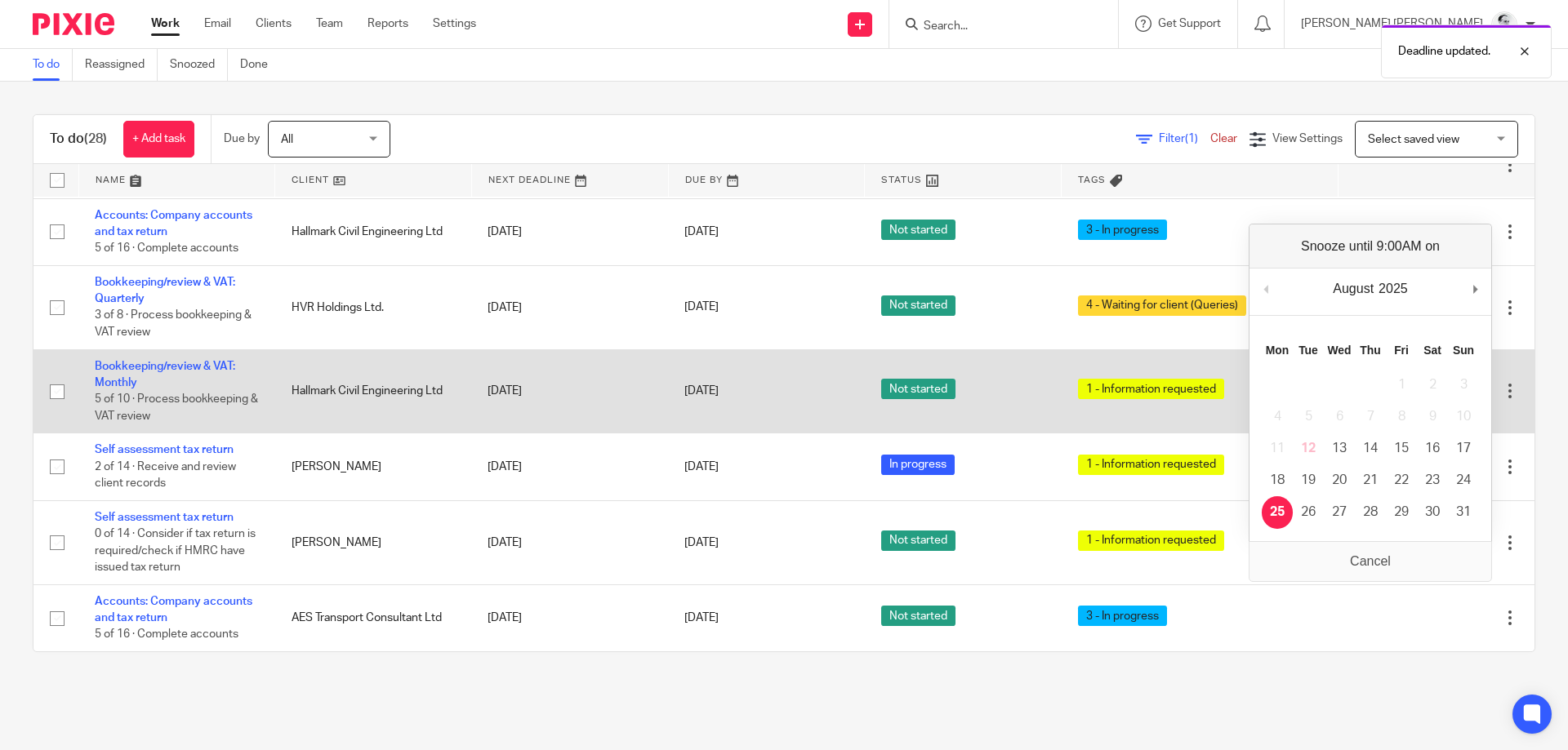
scroll to position [1445, 0]
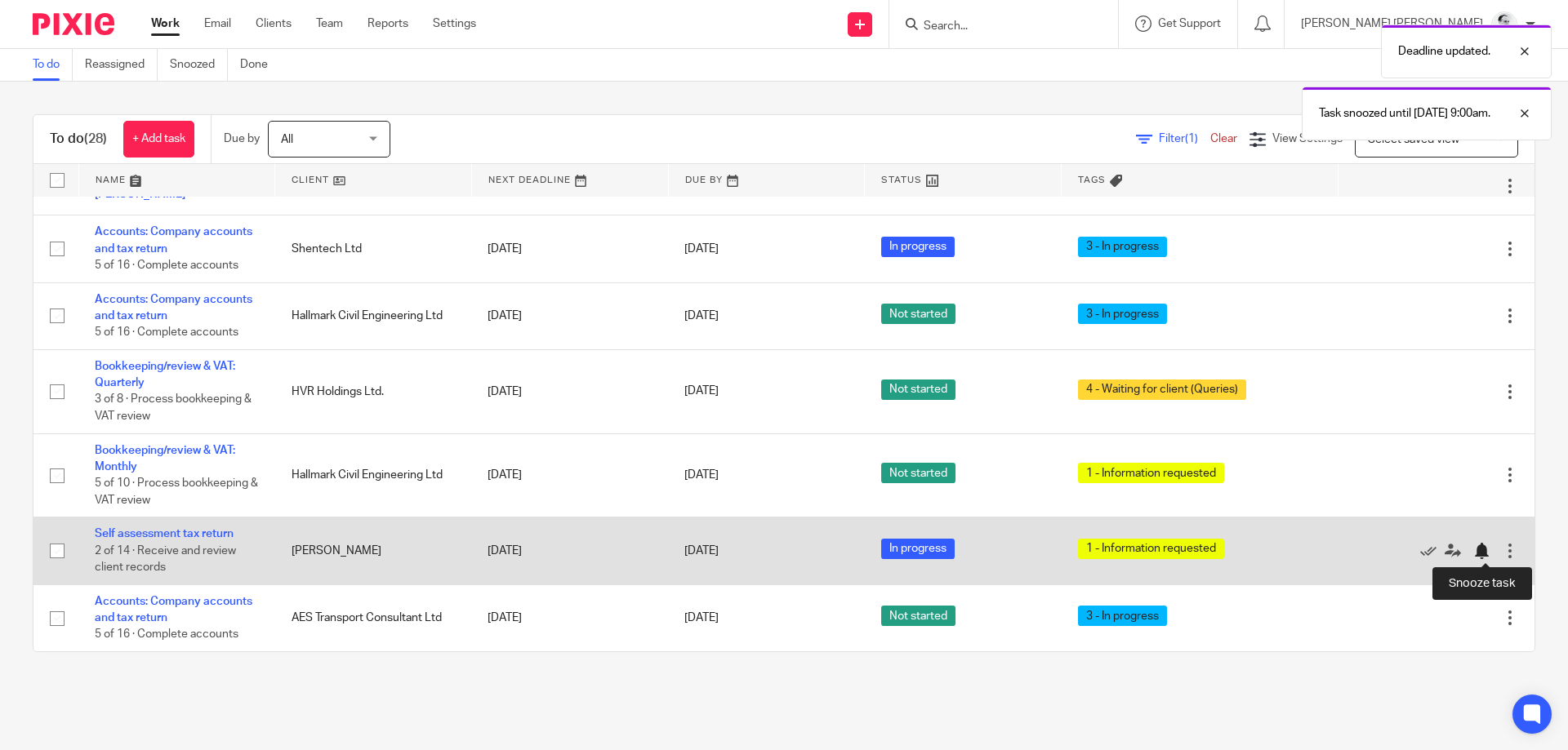
click at [1483, 552] on div at bounding box center [1481, 550] width 16 height 16
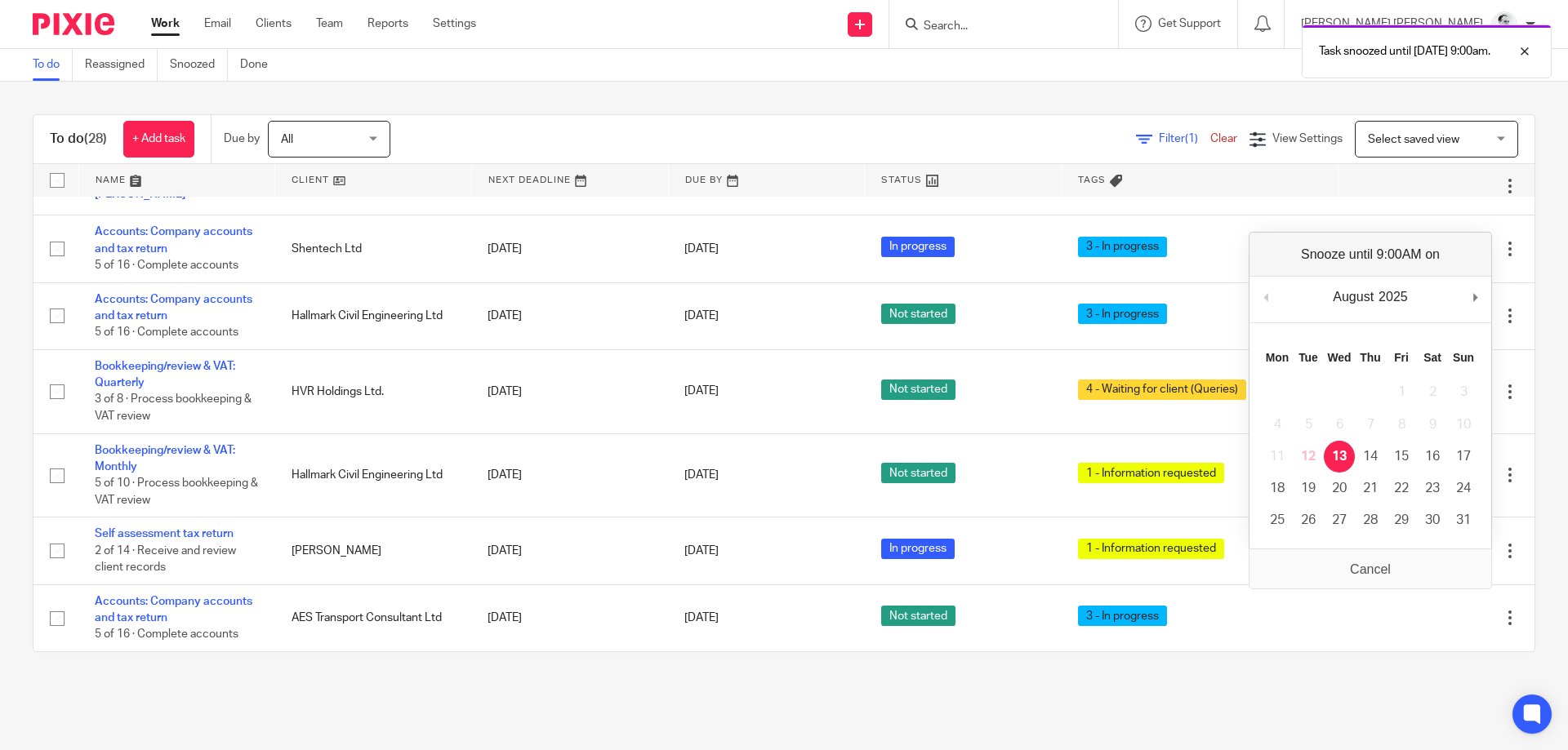
scroll to position [1377, 0]
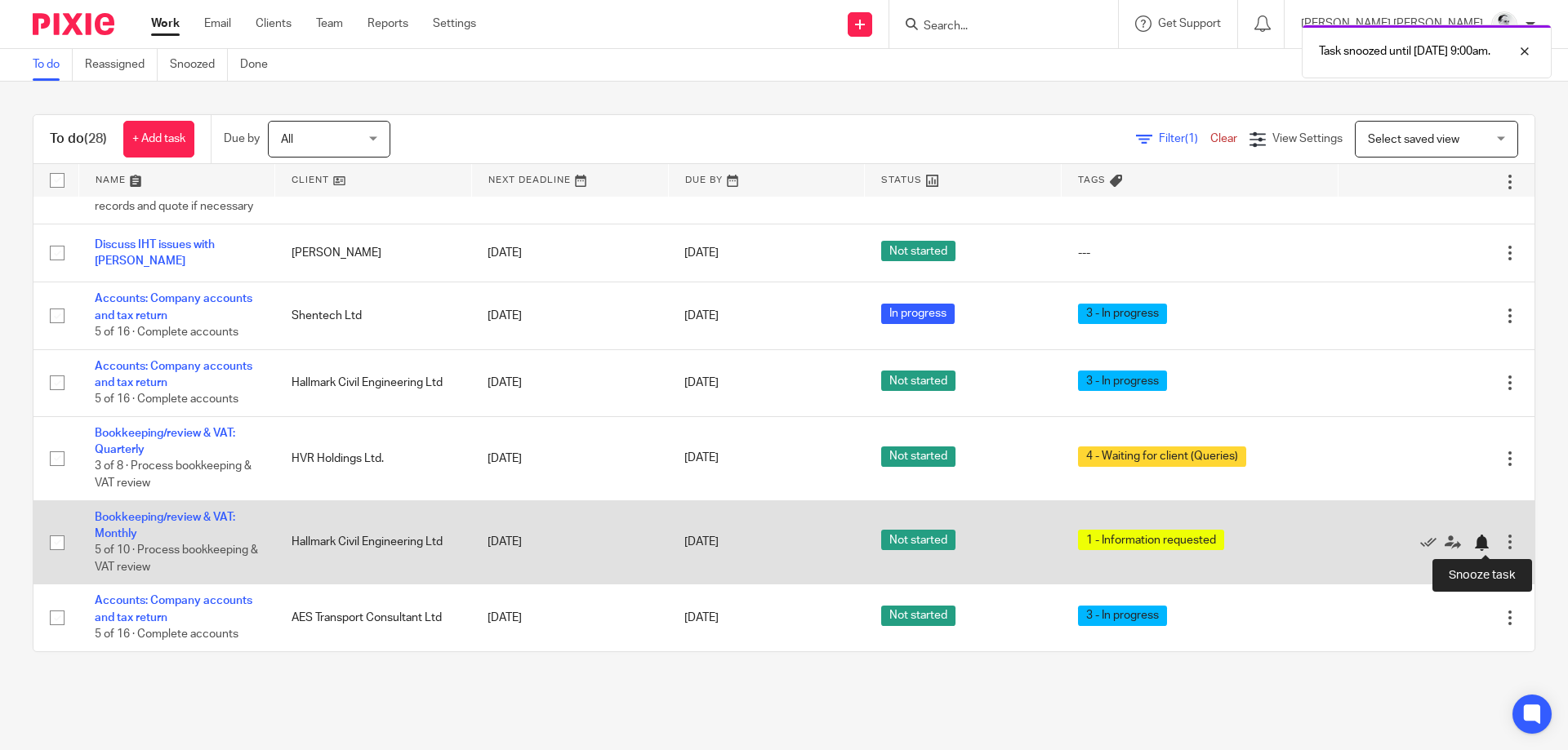
click at [1483, 545] on div at bounding box center [1481, 543] width 16 height 16
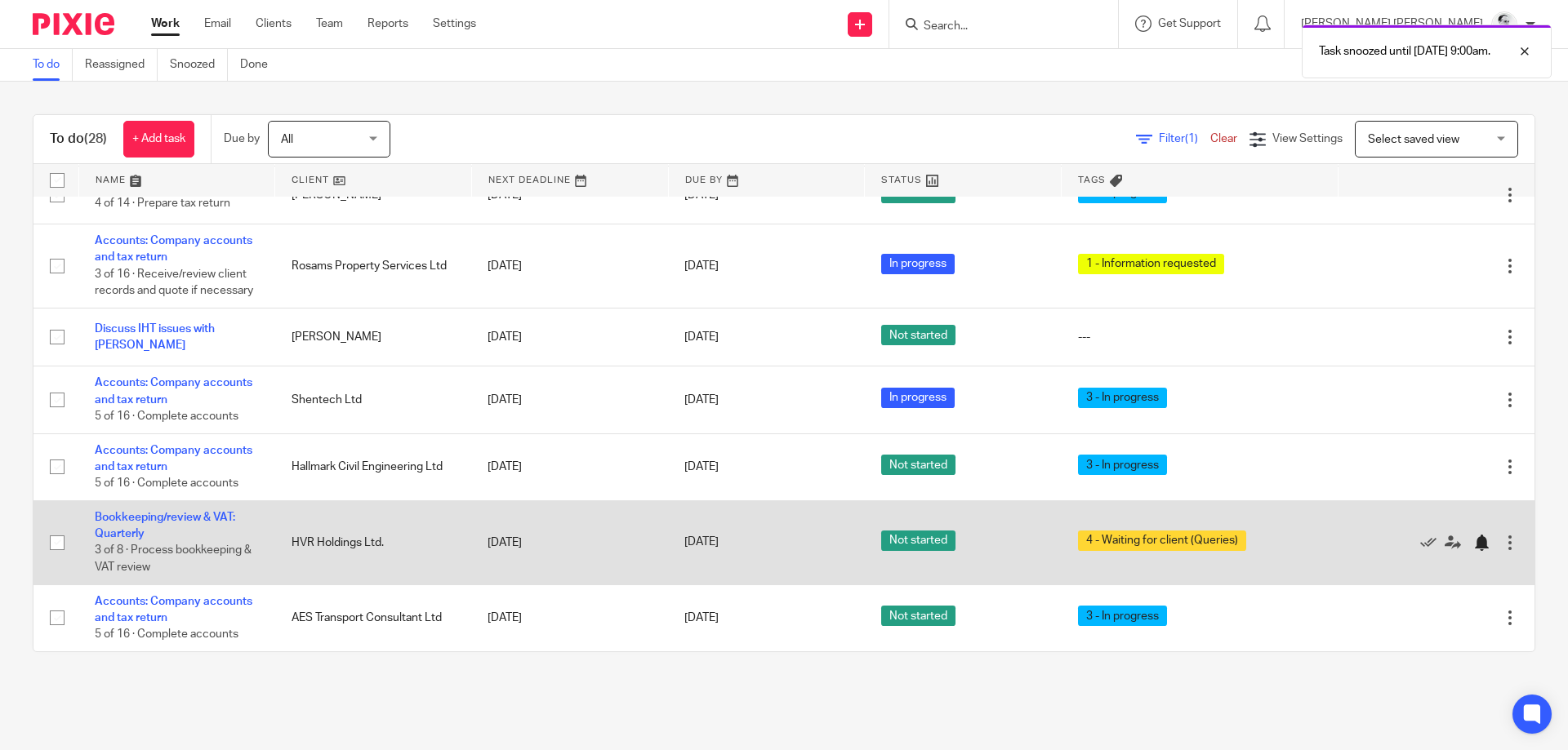
scroll to position [1293, 0]
click at [1485, 541] on div at bounding box center [1481, 543] width 16 height 16
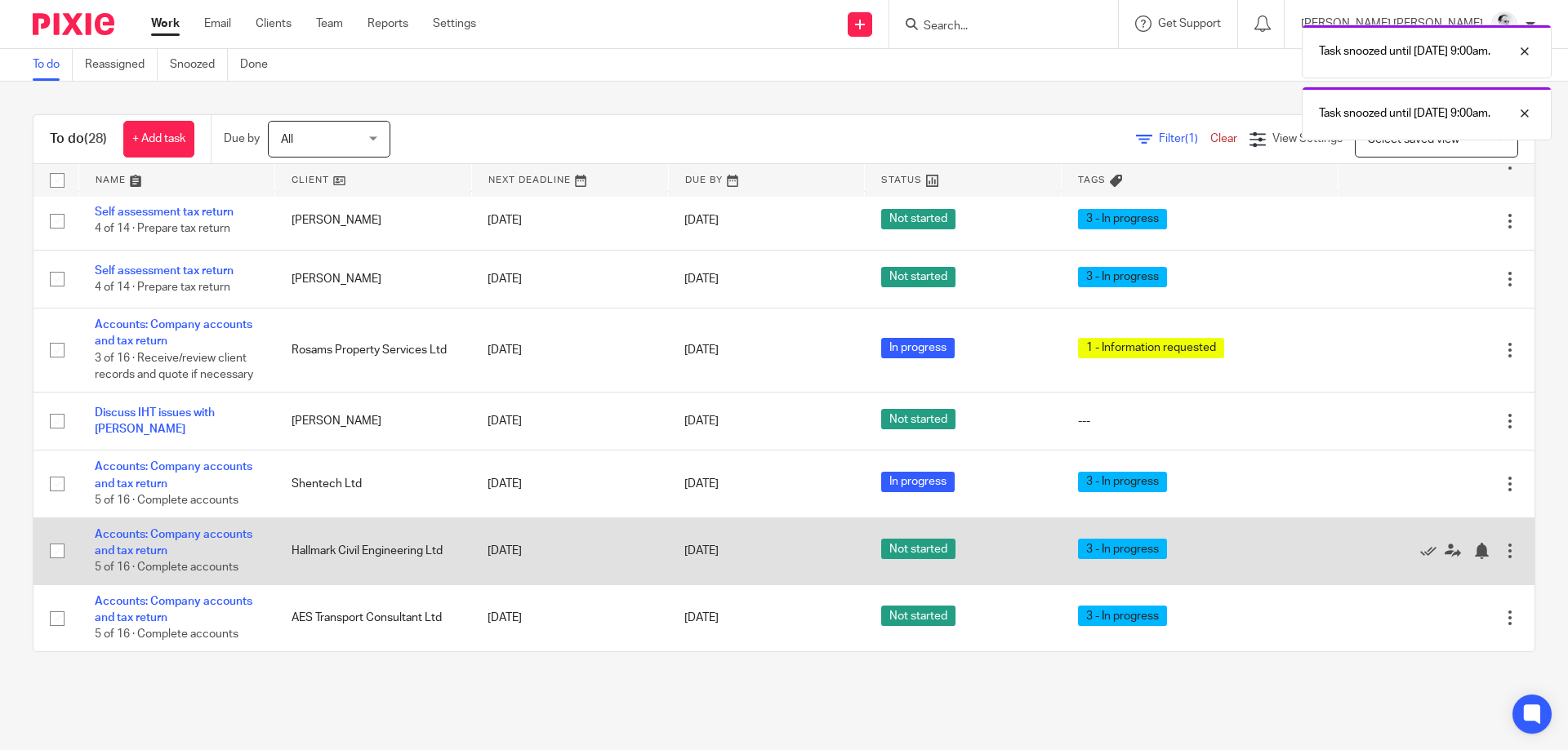
scroll to position [1207, 0]
click at [1481, 548] on div at bounding box center [1481, 550] width 16 height 16
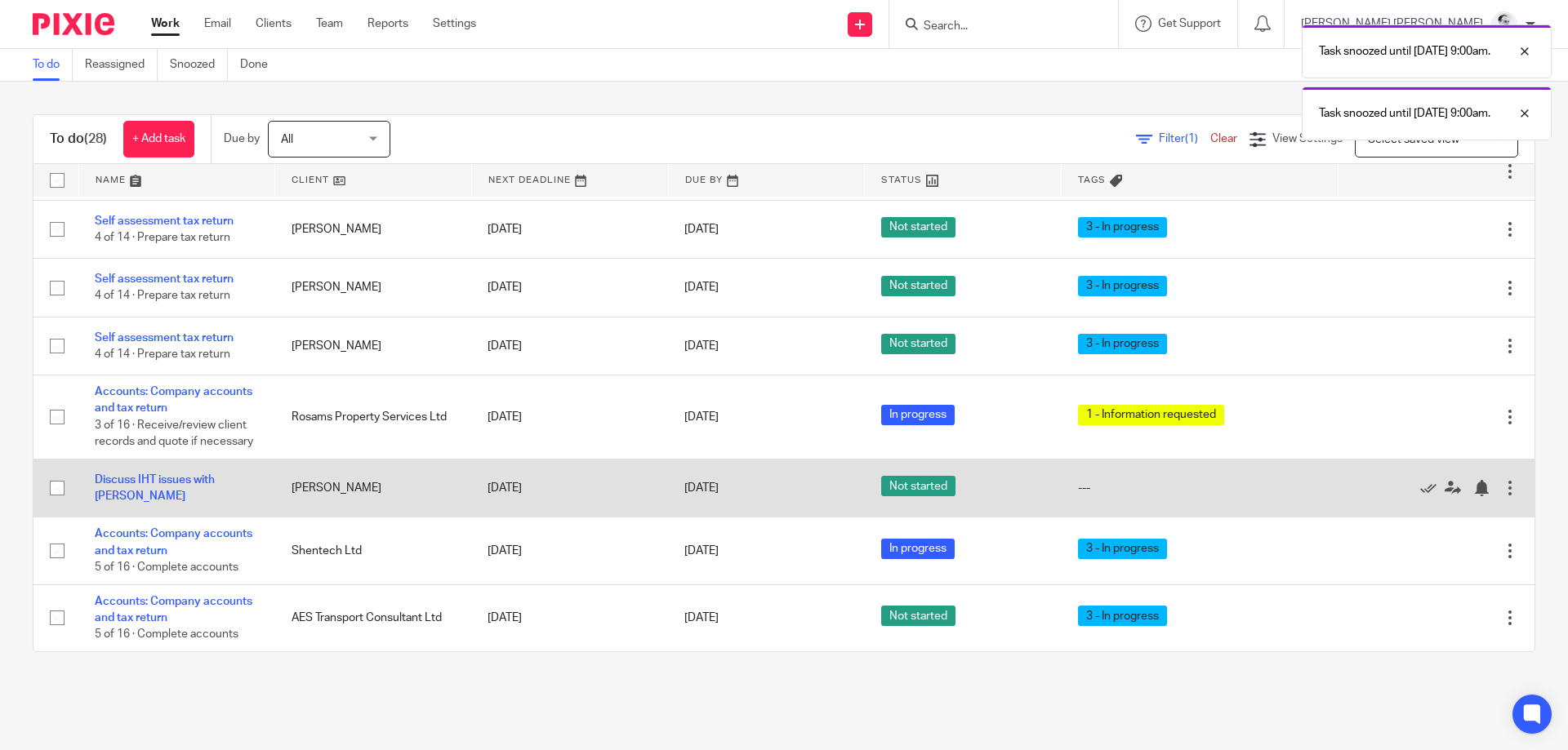
scroll to position [1141, 0]
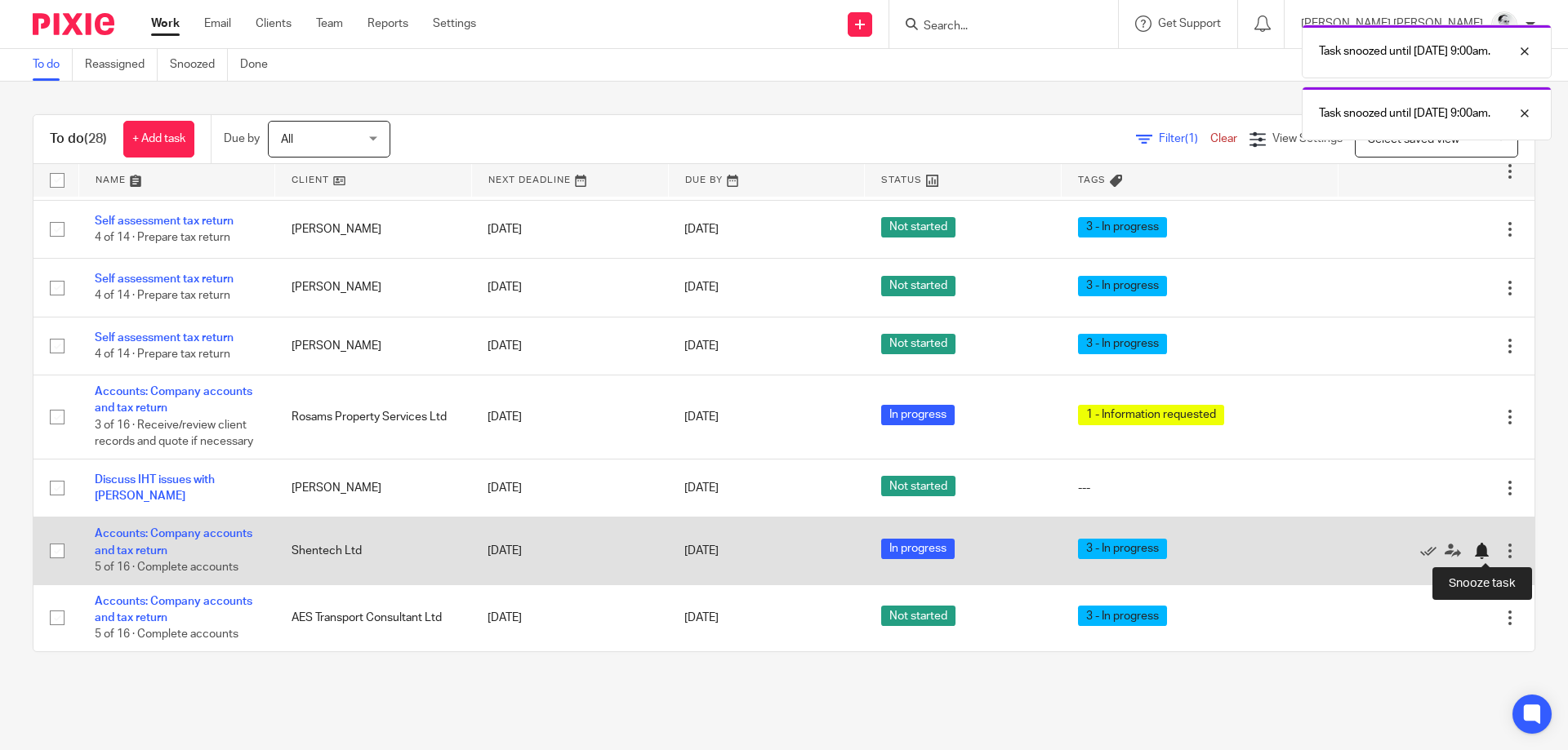
click at [1483, 550] on div at bounding box center [1481, 550] width 16 height 16
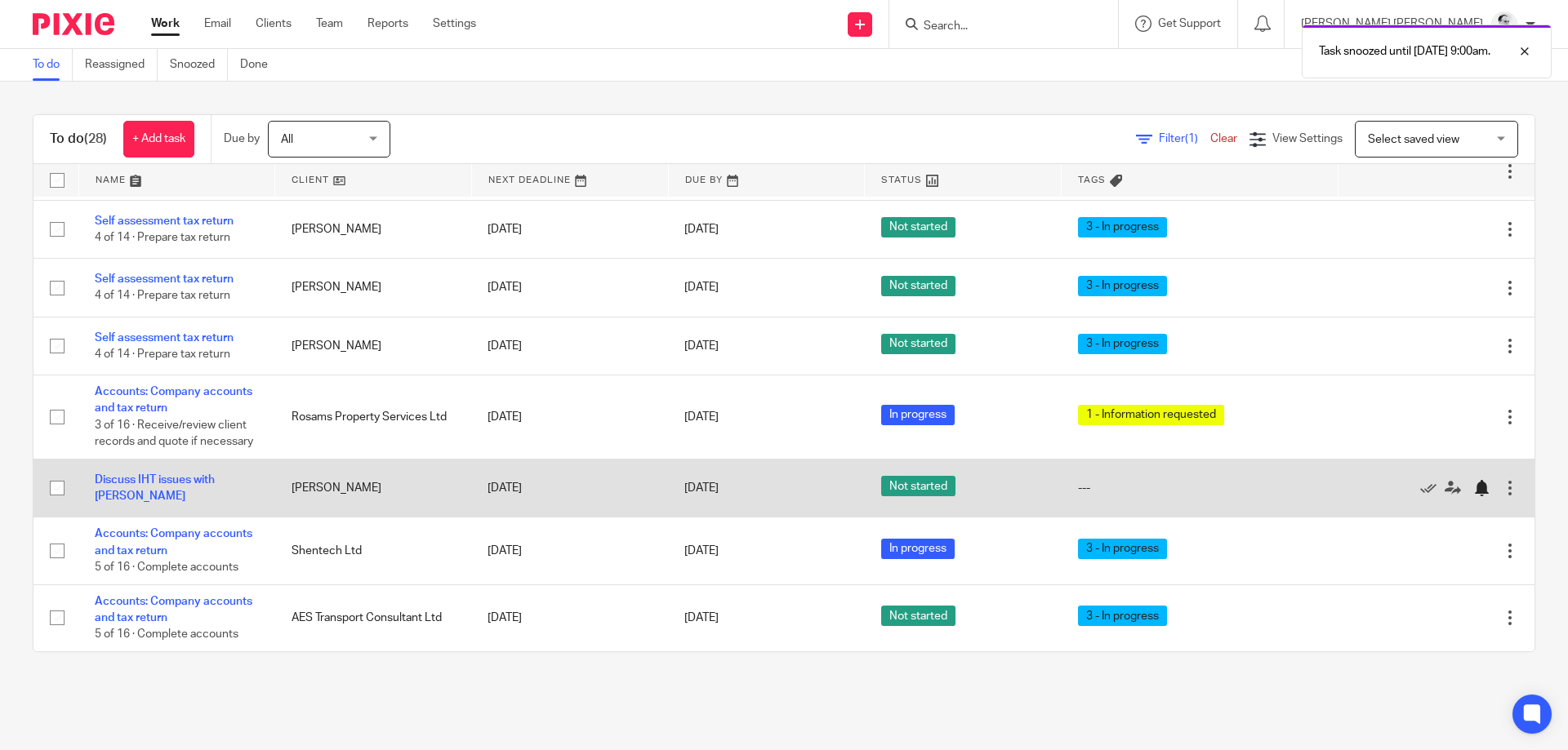
scroll to position [1074, 0]
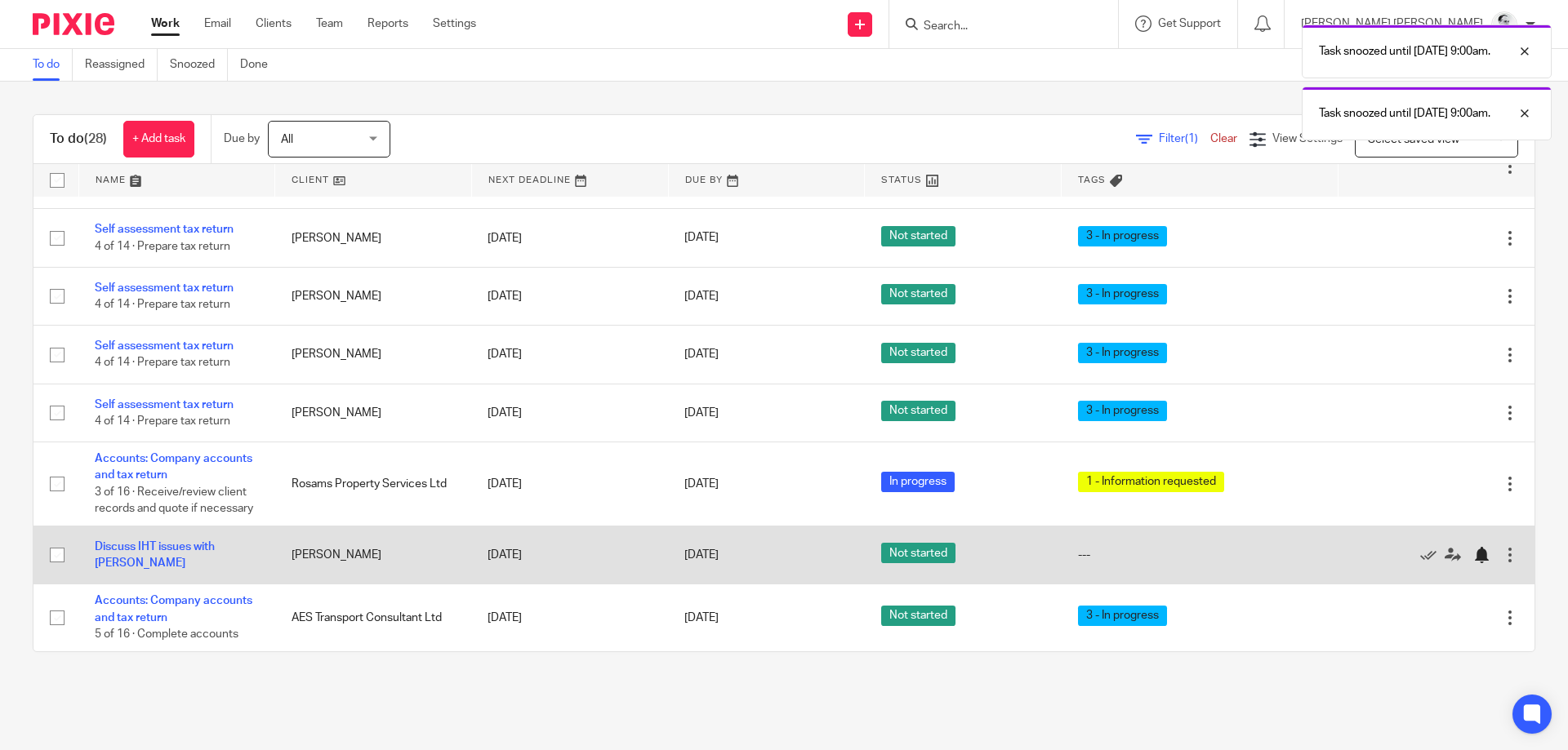
click at [1478, 493] on div "Edit task Delete" at bounding box center [1435, 484] width 164 height 41
click at [1484, 552] on div at bounding box center [1481, 555] width 16 height 16
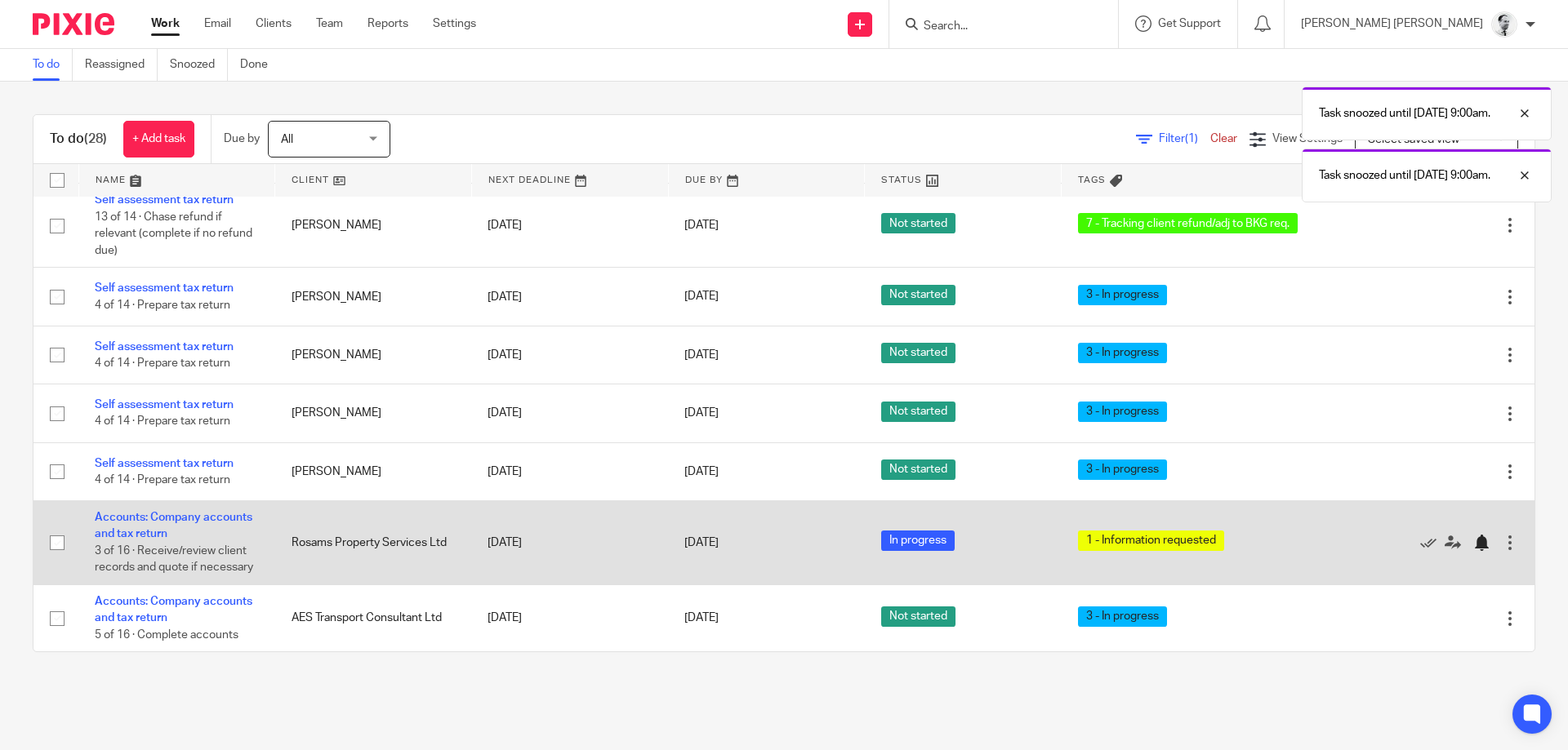
scroll to position [1016, 0]
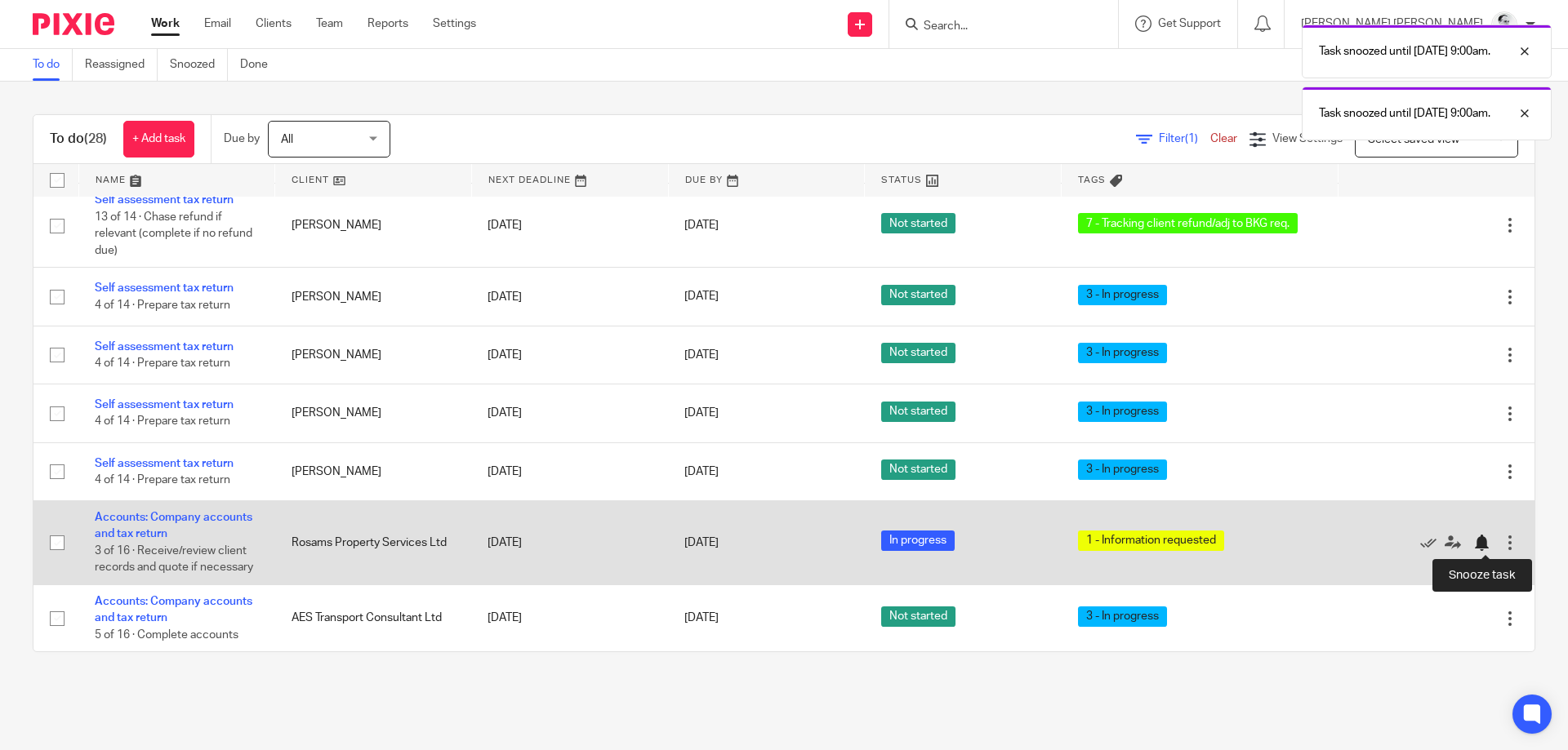
click at [1483, 541] on div at bounding box center [1481, 543] width 16 height 16
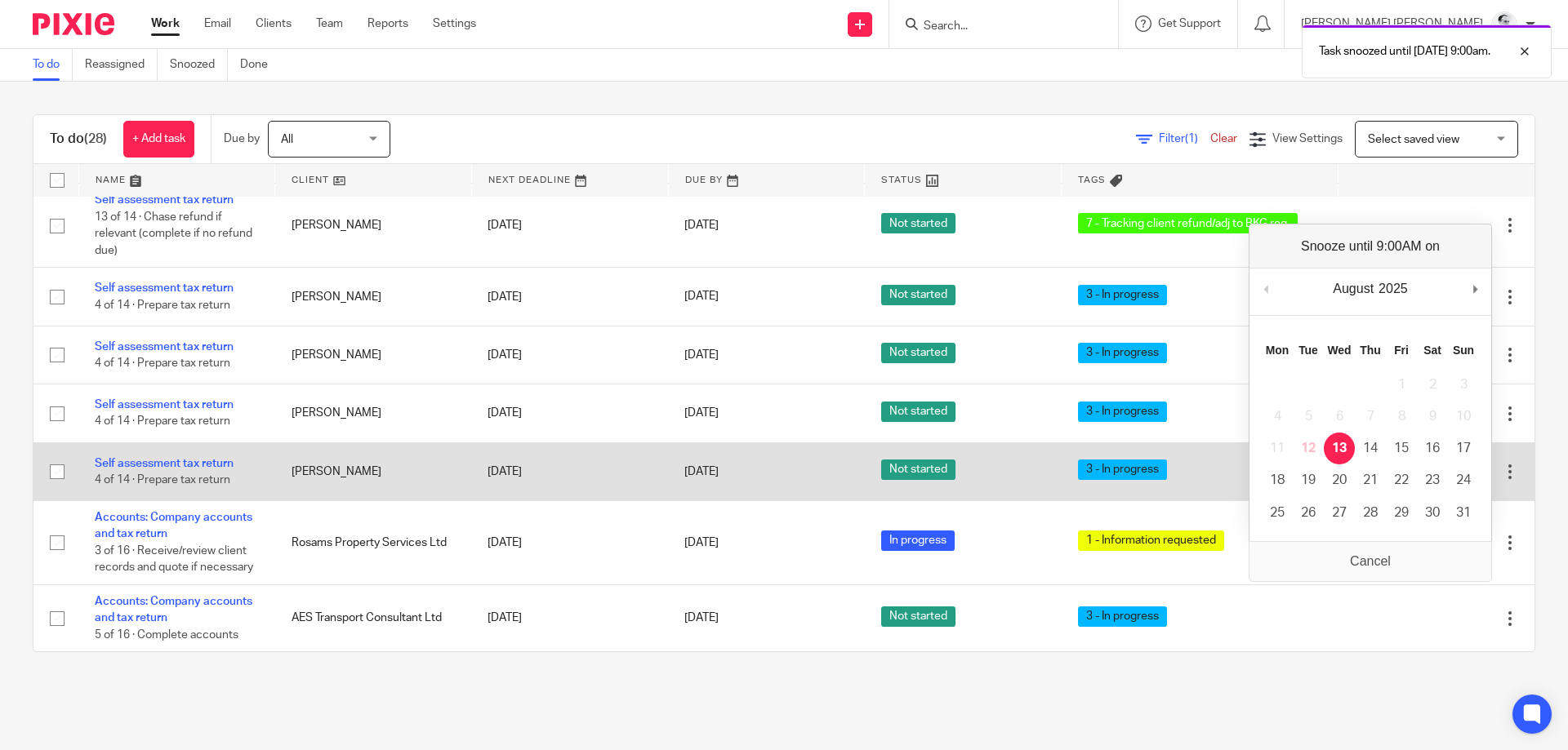
scroll to position [931, 0]
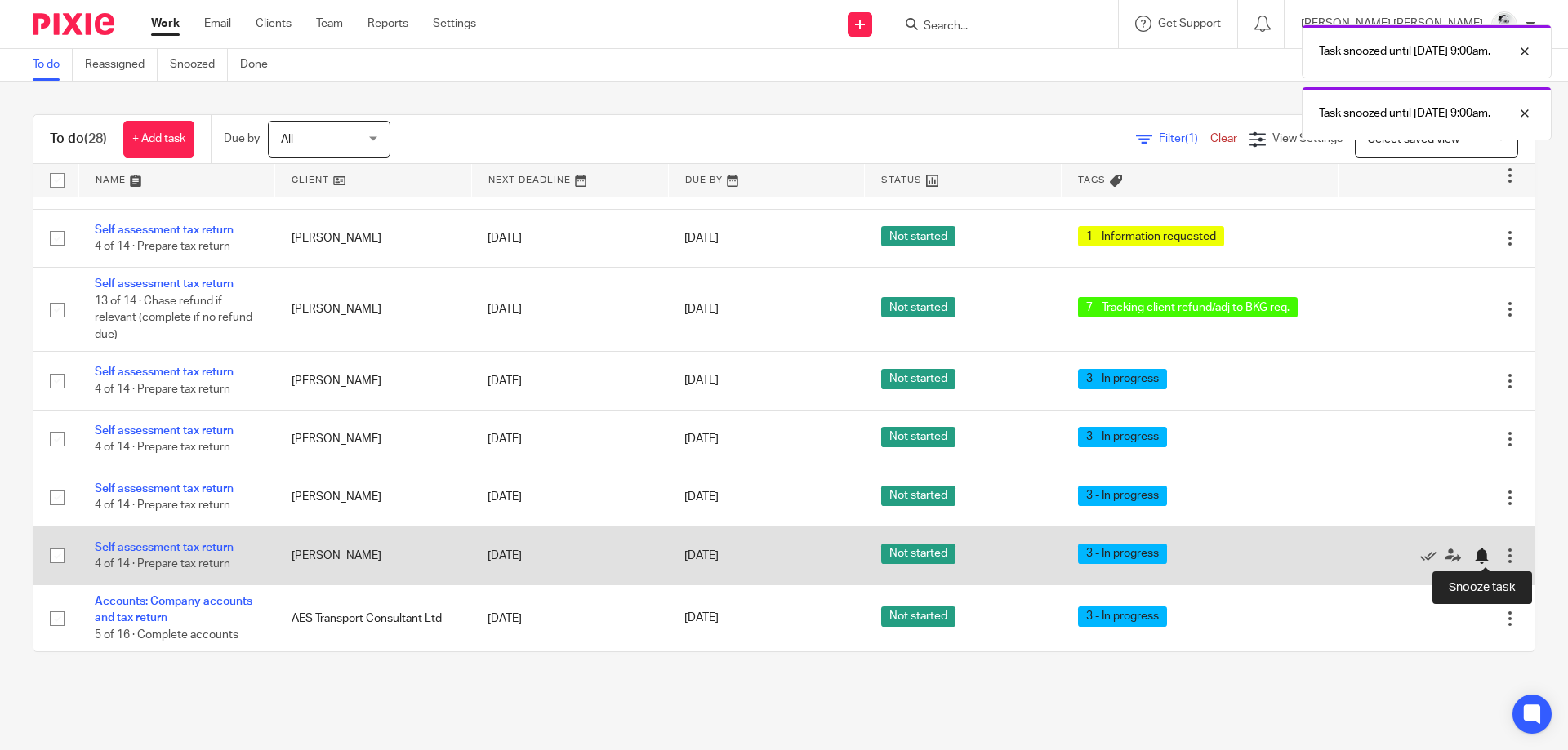
click at [1483, 553] on div at bounding box center [1481, 555] width 16 height 16
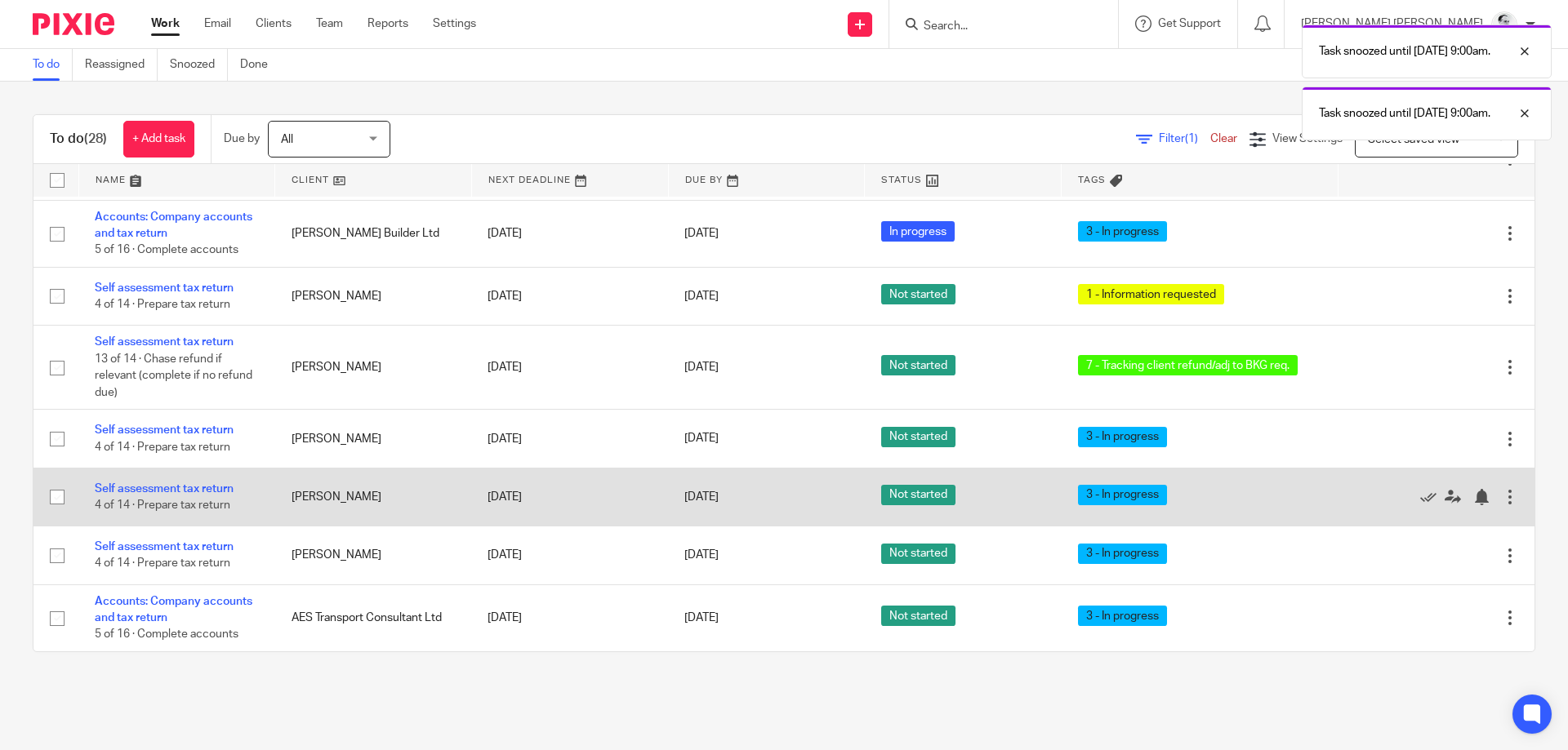
scroll to position [872, 0]
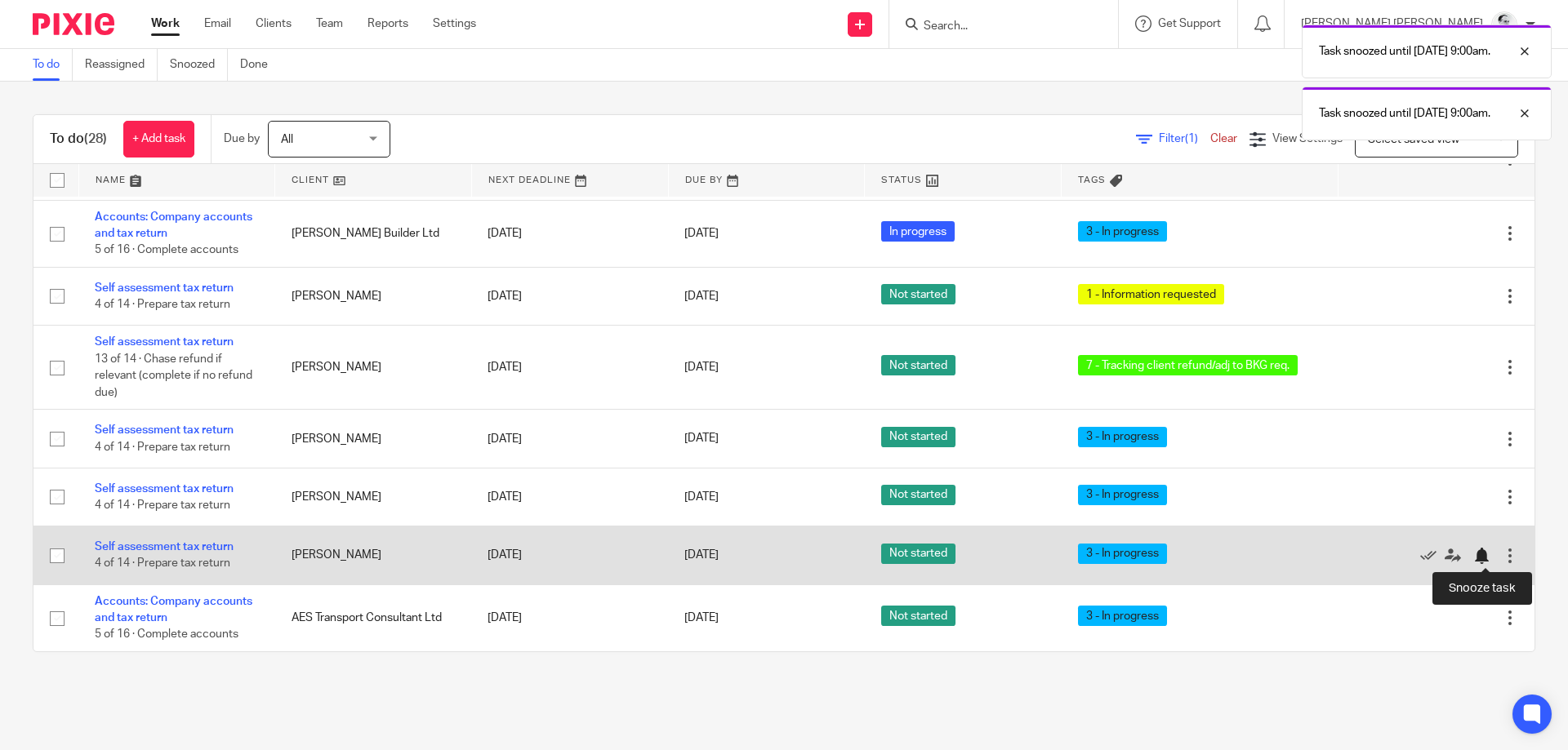
click at [1483, 559] on div at bounding box center [1481, 555] width 16 height 16
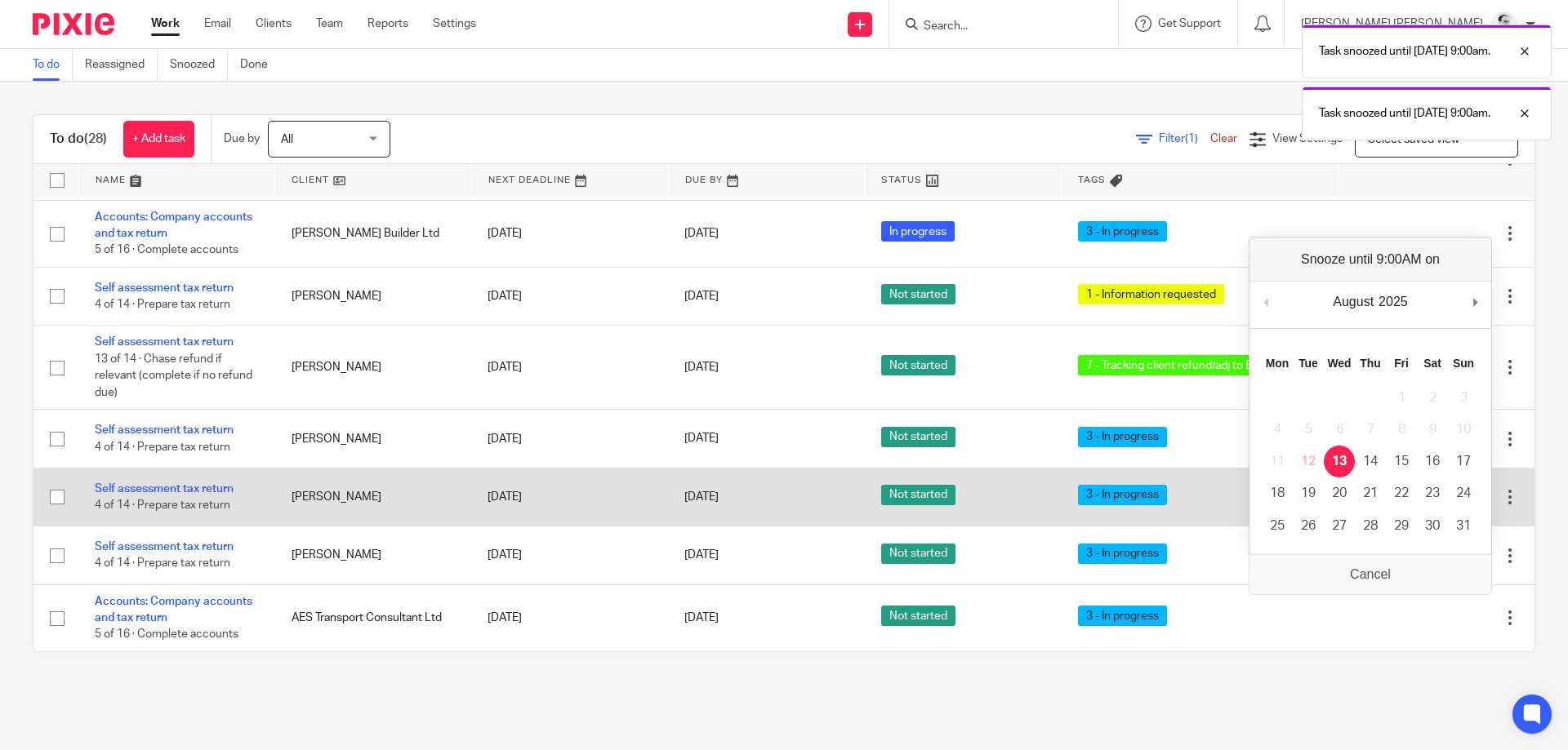
scroll to position [814, 0]
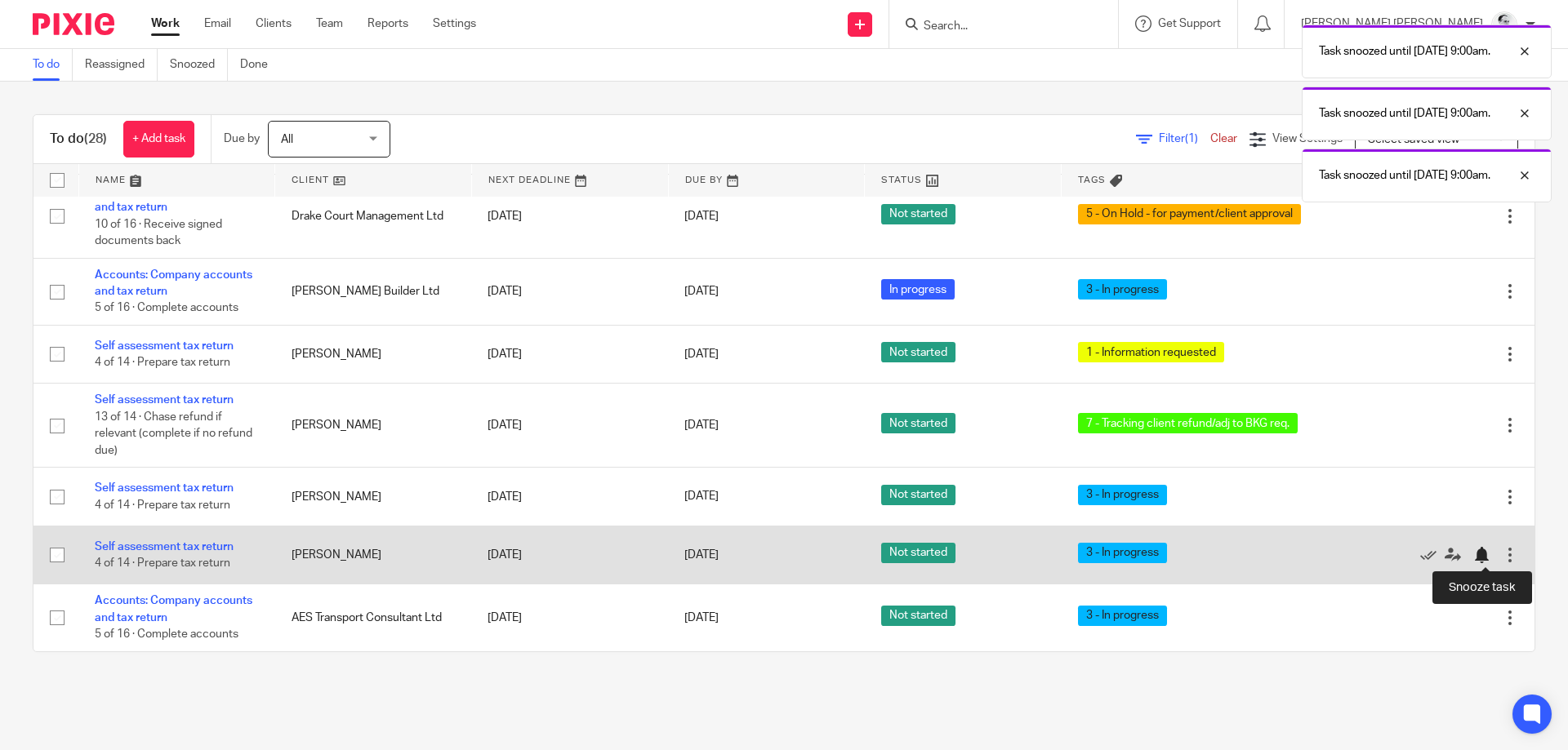
click at [1483, 547] on div at bounding box center [1481, 555] width 16 height 16
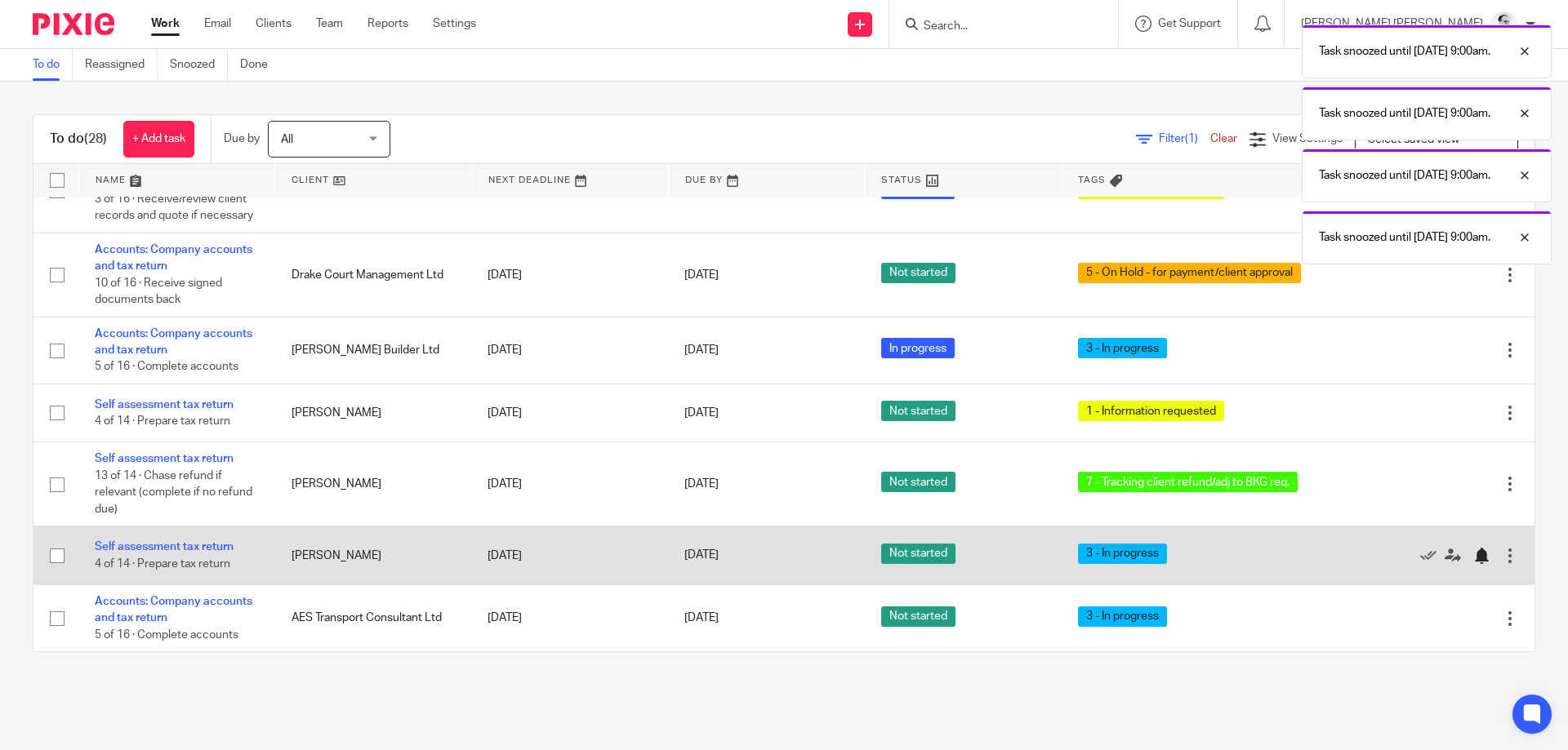
scroll to position [756, 0]
click at [1482, 555] on div at bounding box center [1481, 555] width 16 height 16
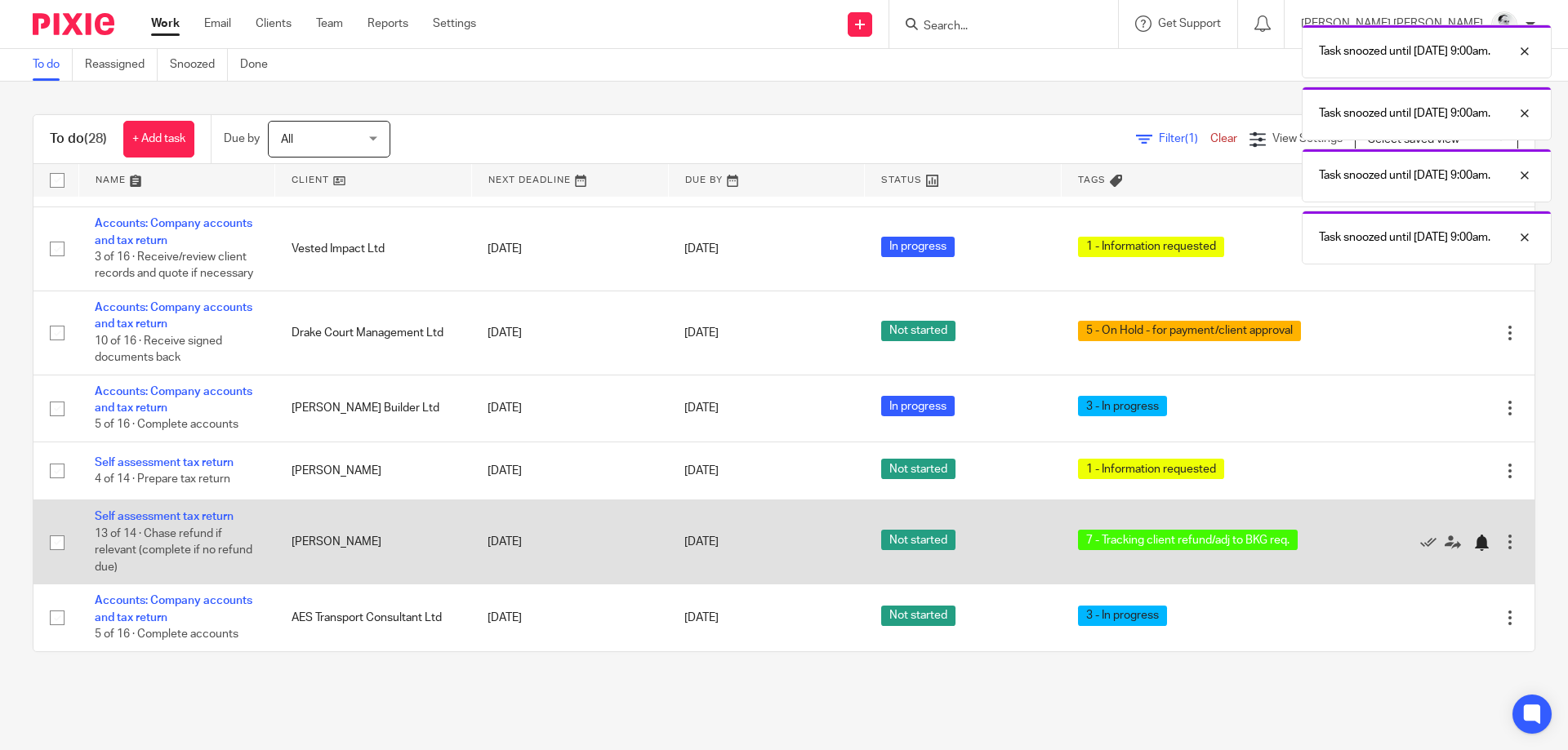
scroll to position [698, 0]
click at [1483, 546] on div at bounding box center [1481, 543] width 16 height 16
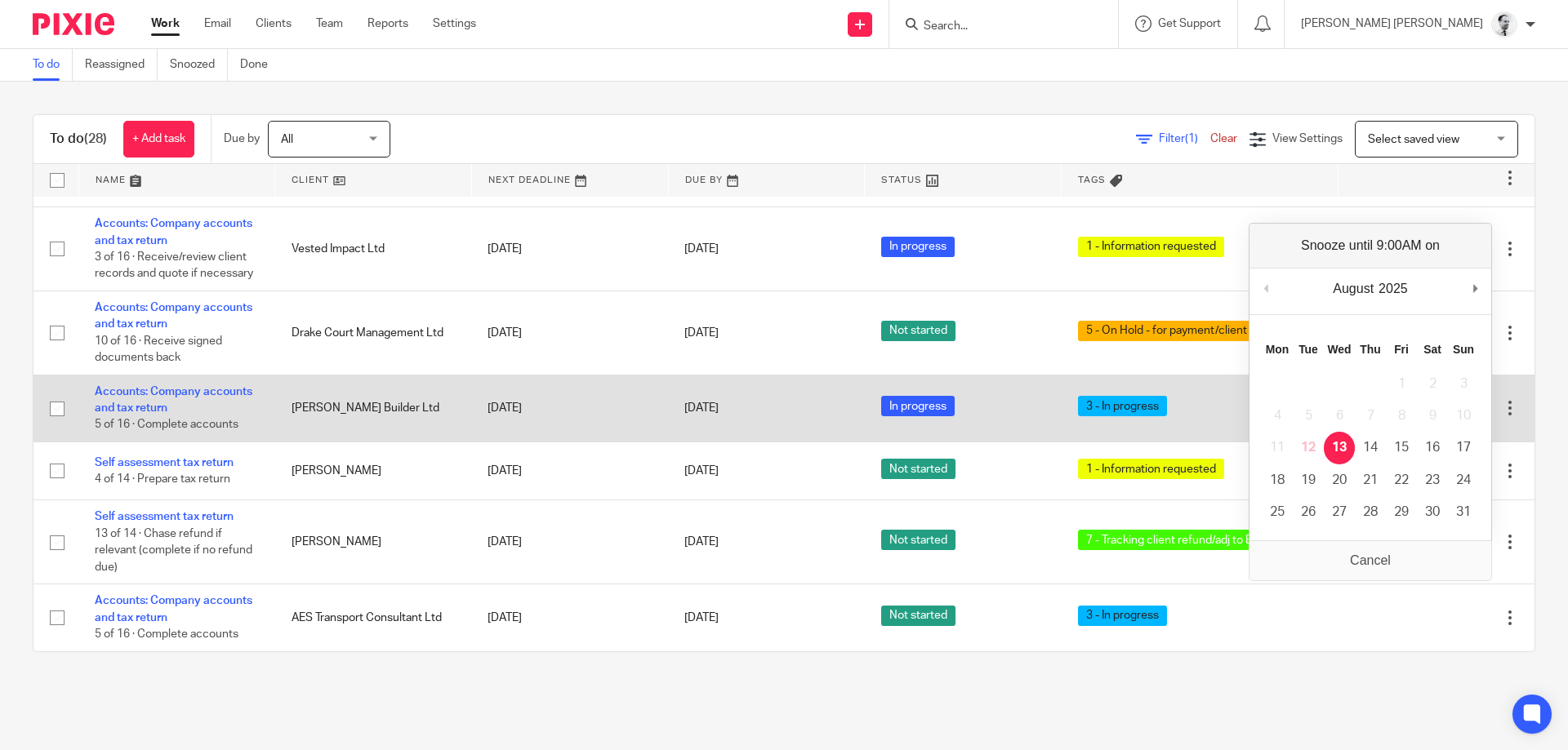
scroll to position [612, 0]
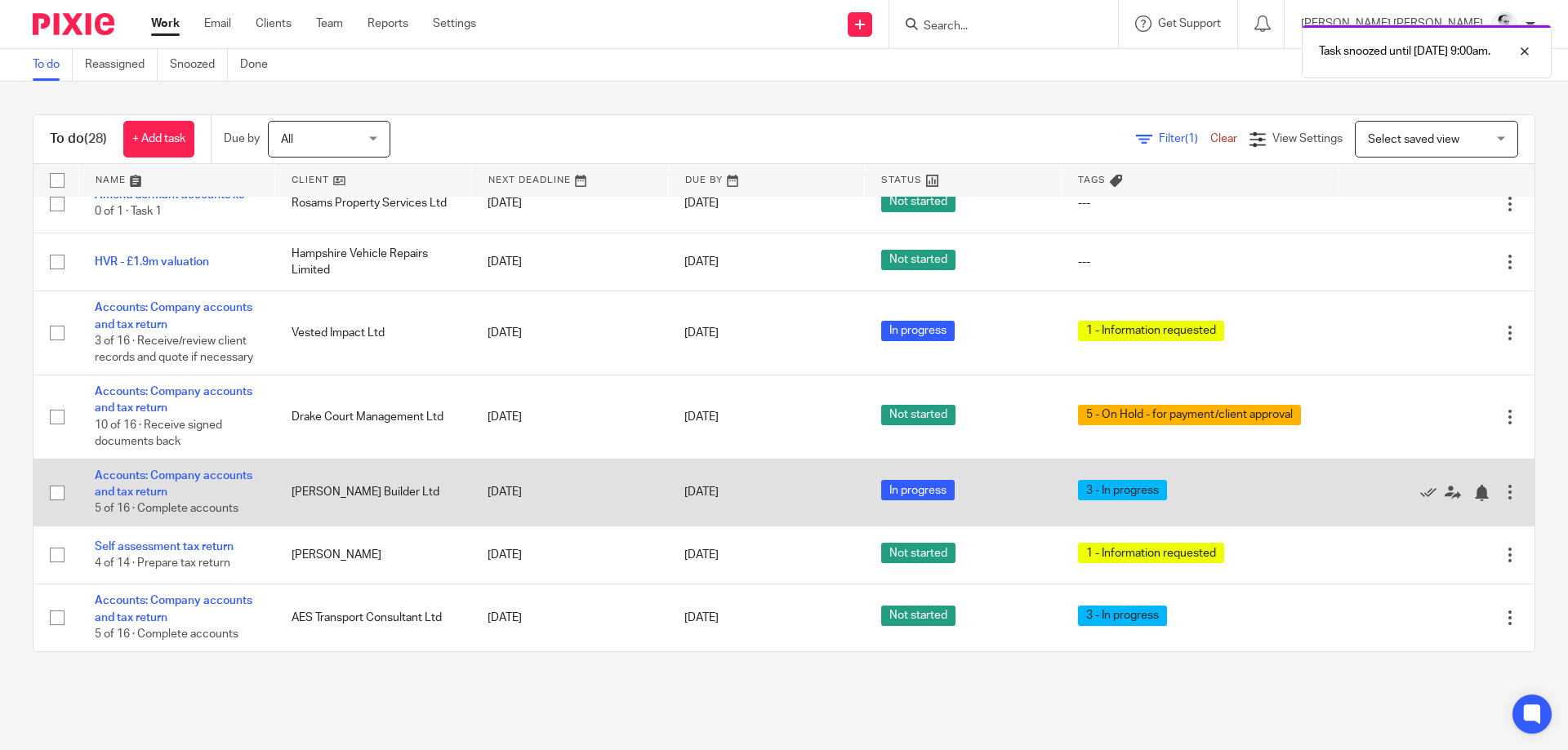
click at [1491, 501] on div "Edit task Delete" at bounding box center [1435, 492] width 164 height 41
click at [1478, 490] on div at bounding box center [1481, 493] width 16 height 16
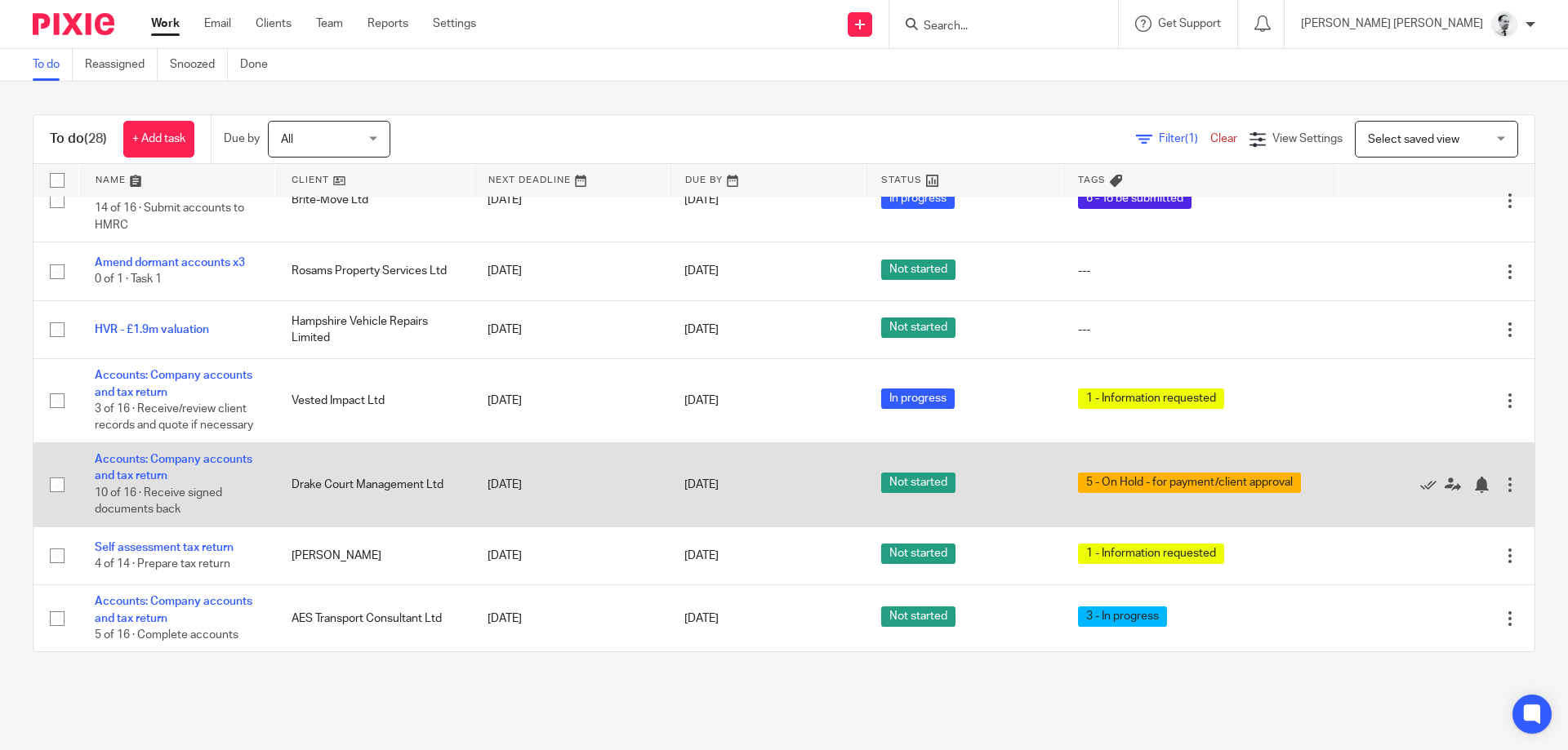
scroll to position [546, 0]
click at [1483, 488] on div at bounding box center [1481, 484] width 16 height 16
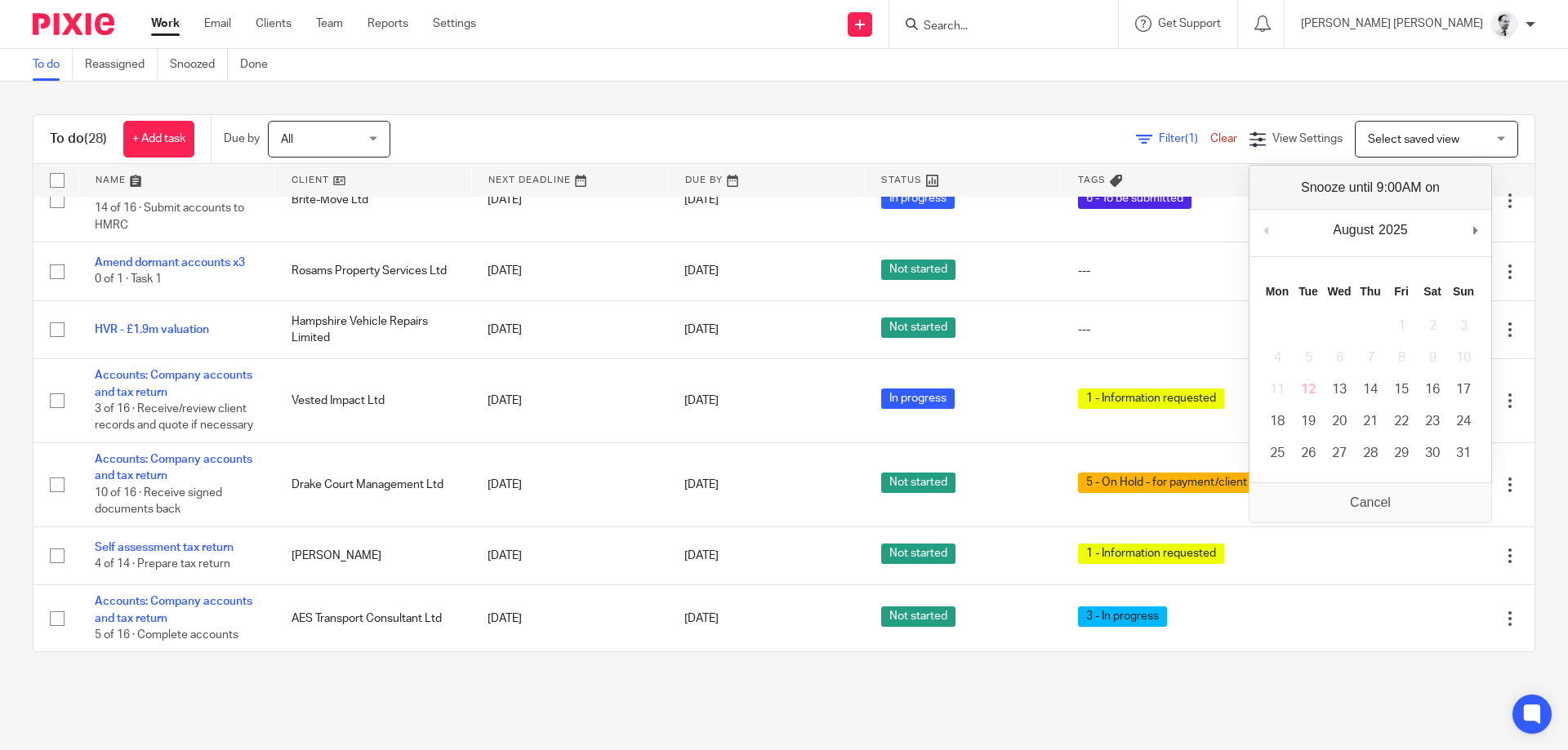
click at [339, 719] on main "To do Reassigned Snoozed Done To do (28) + Add task Due by All All [DATE] [DATE…" at bounding box center [784, 375] width 1568 height 750
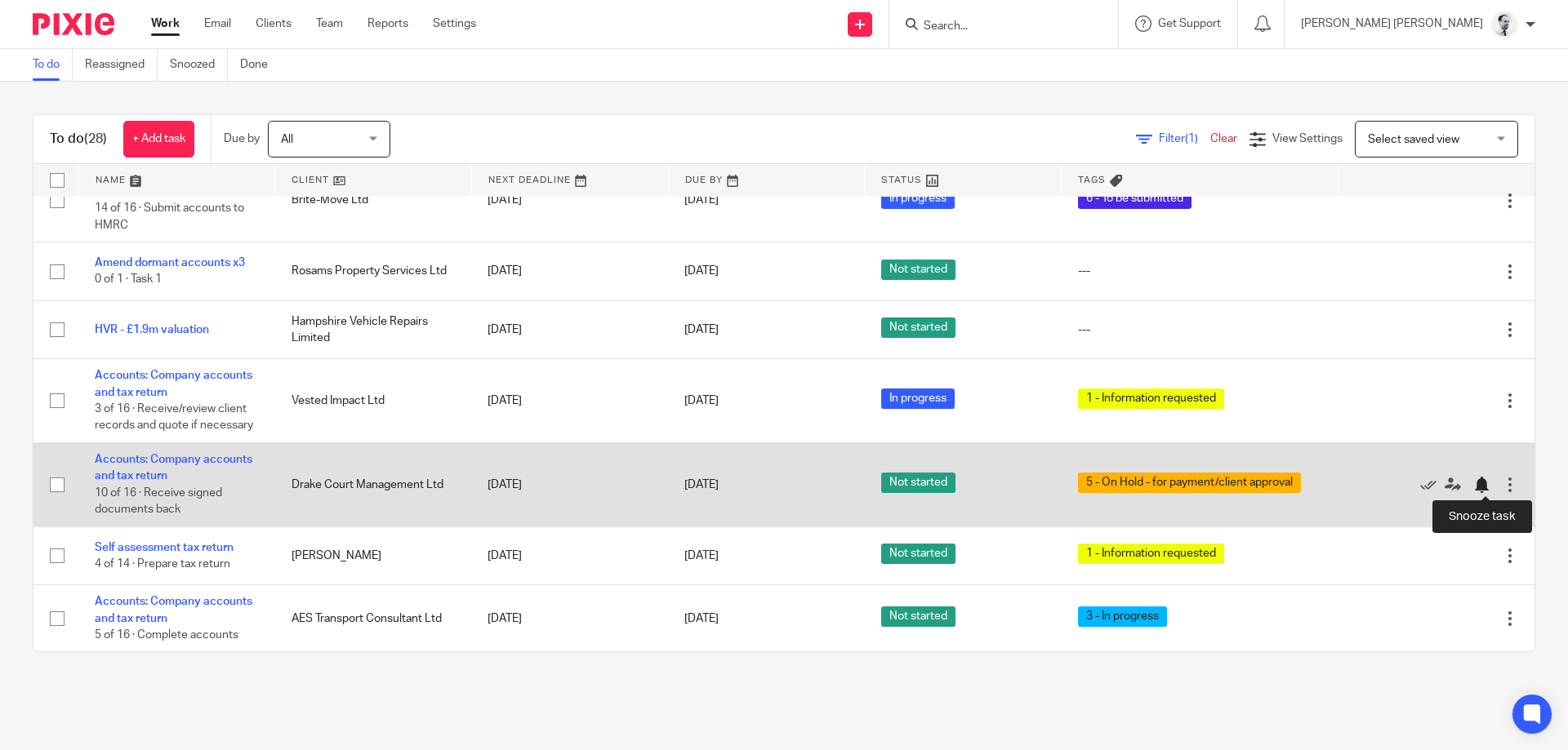
click at [1480, 482] on div at bounding box center [1481, 484] width 16 height 16
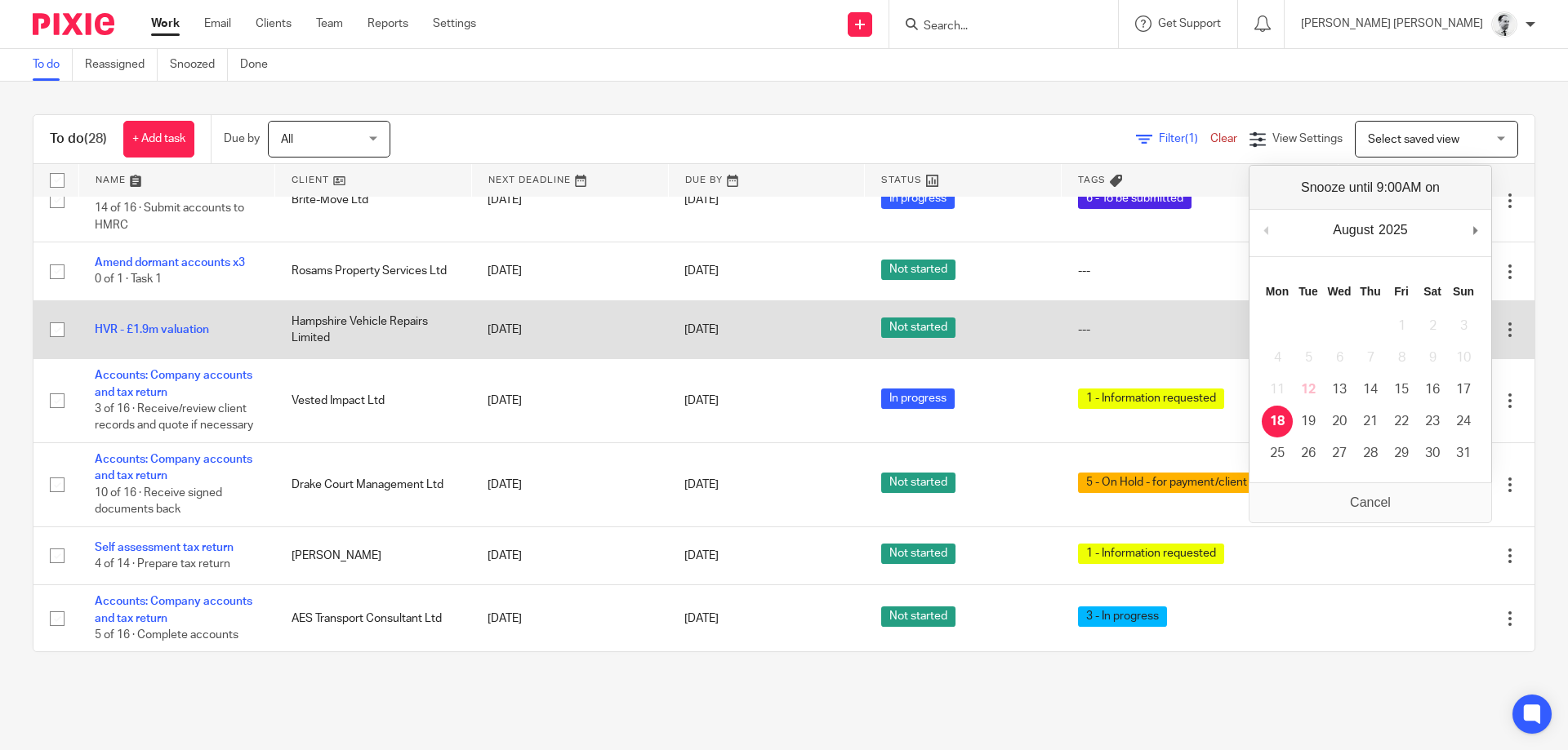
scroll to position [460, 0]
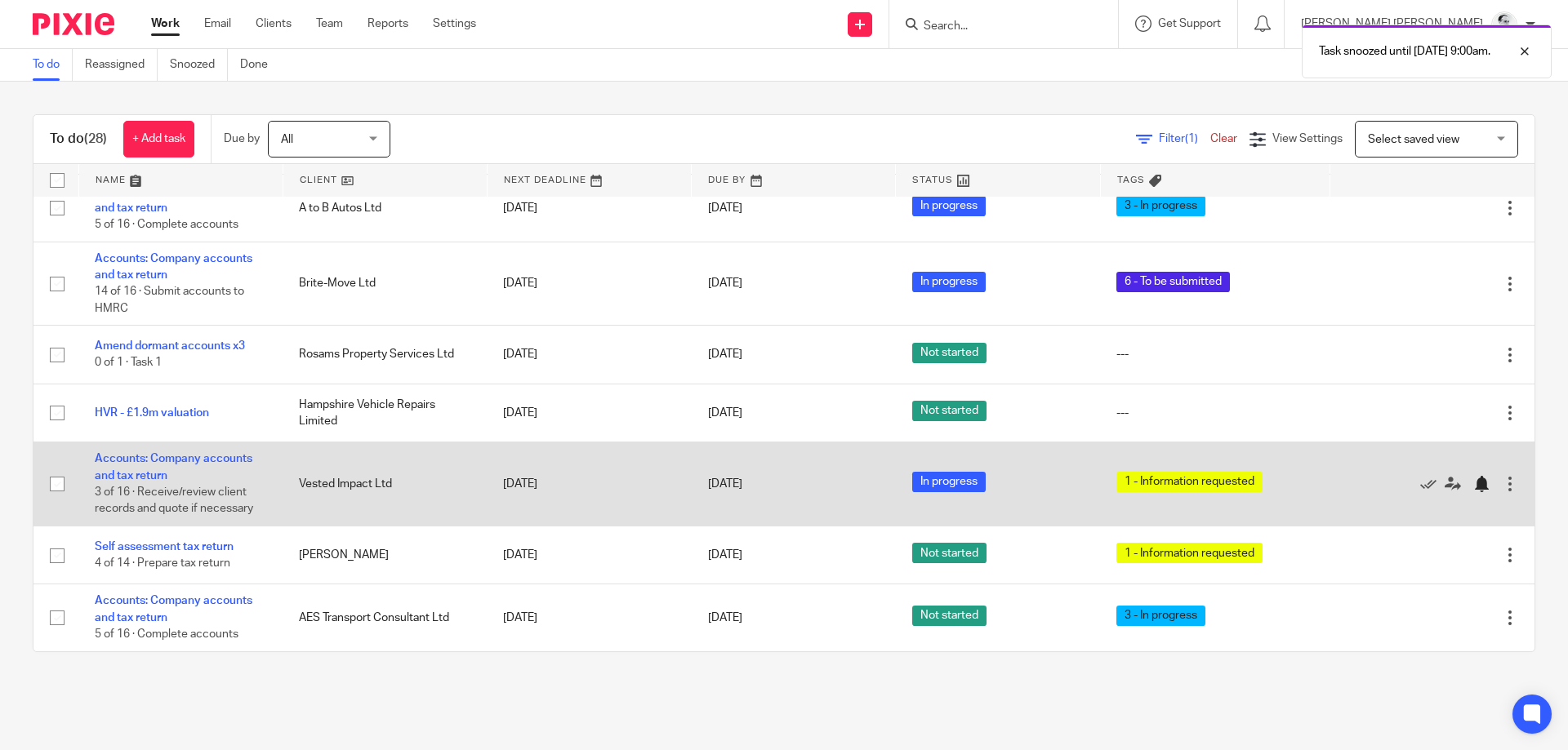
click at [1476, 484] on div at bounding box center [1481, 484] width 16 height 16
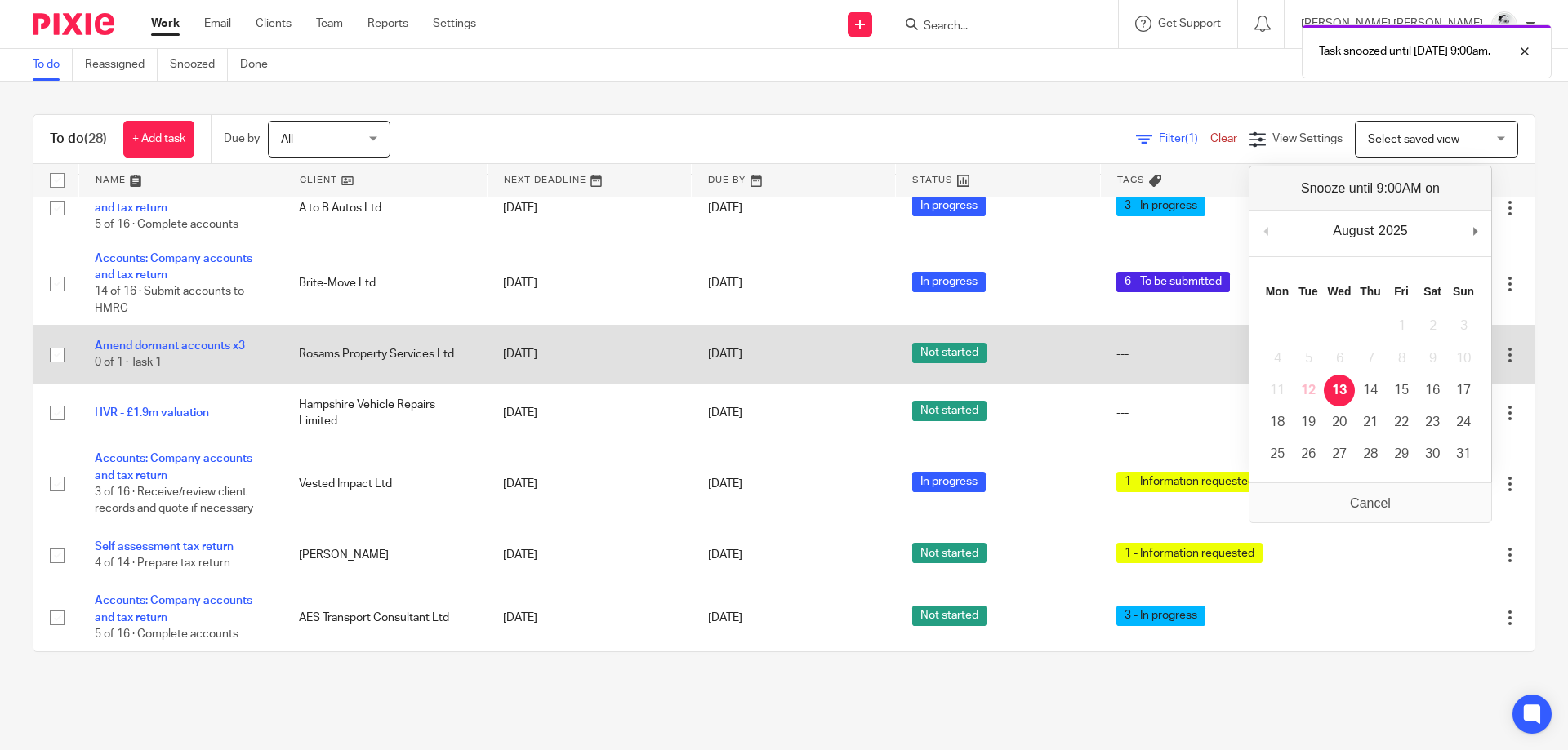
scroll to position [377, 0]
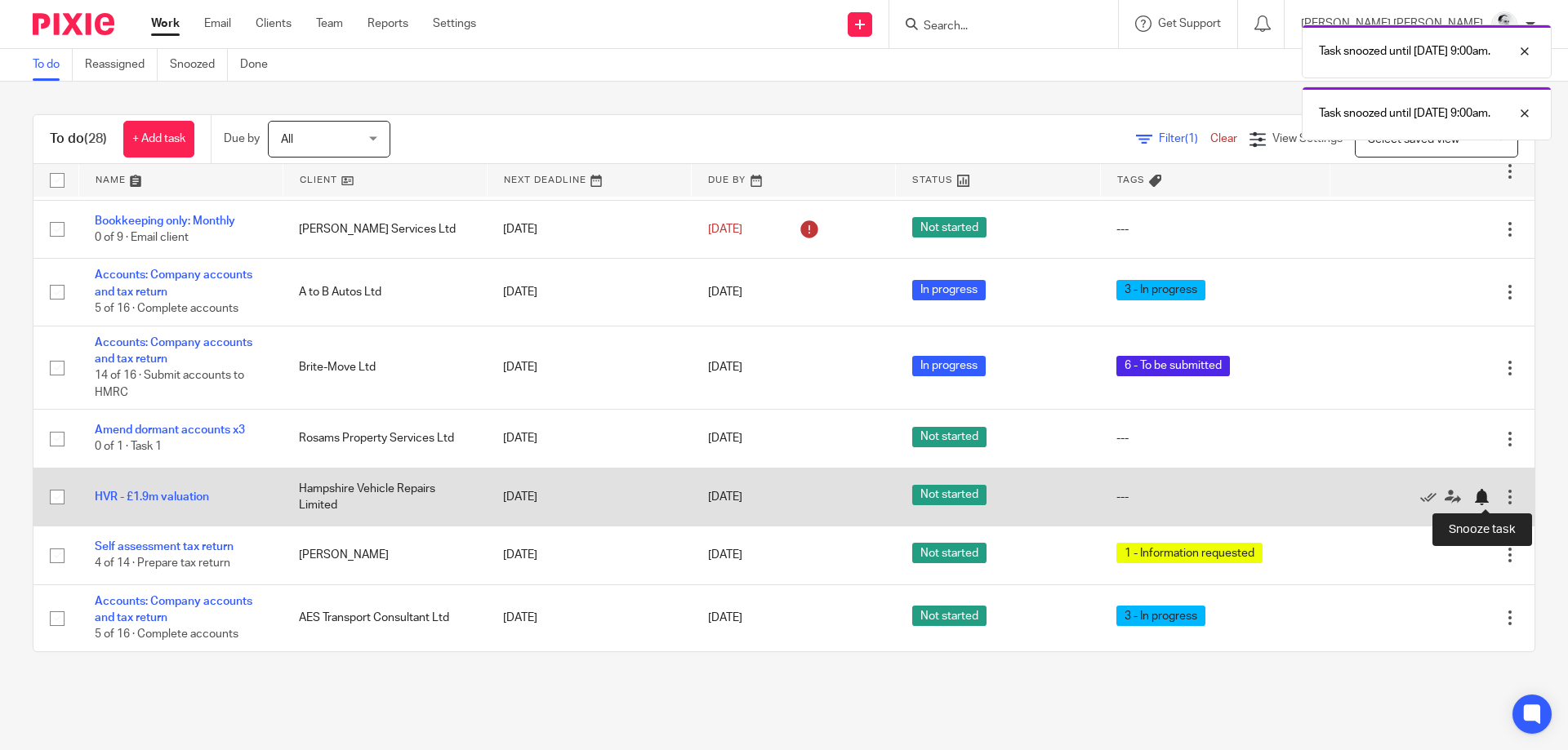
click at [1483, 495] on div at bounding box center [1481, 497] width 16 height 16
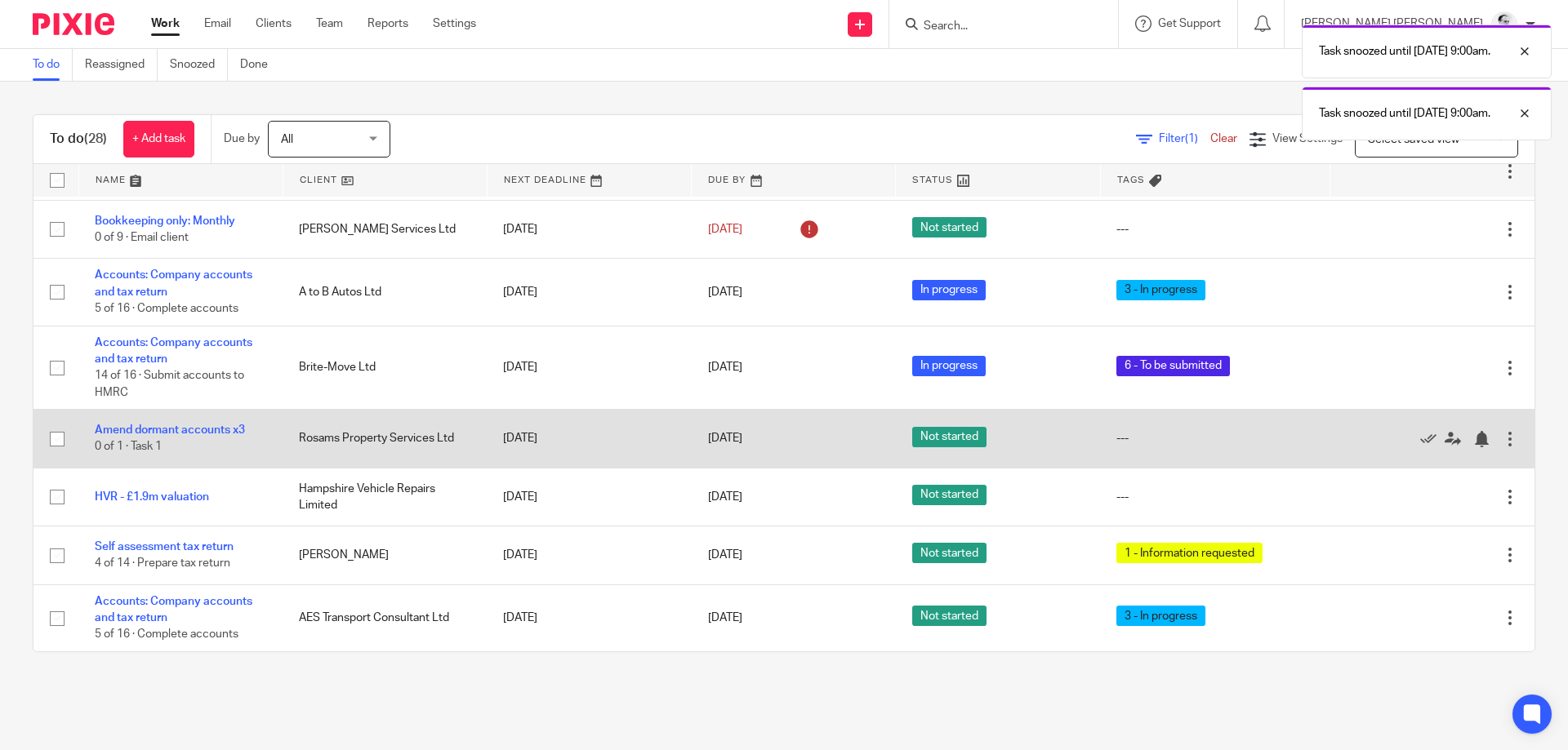
scroll to position [319, 0]
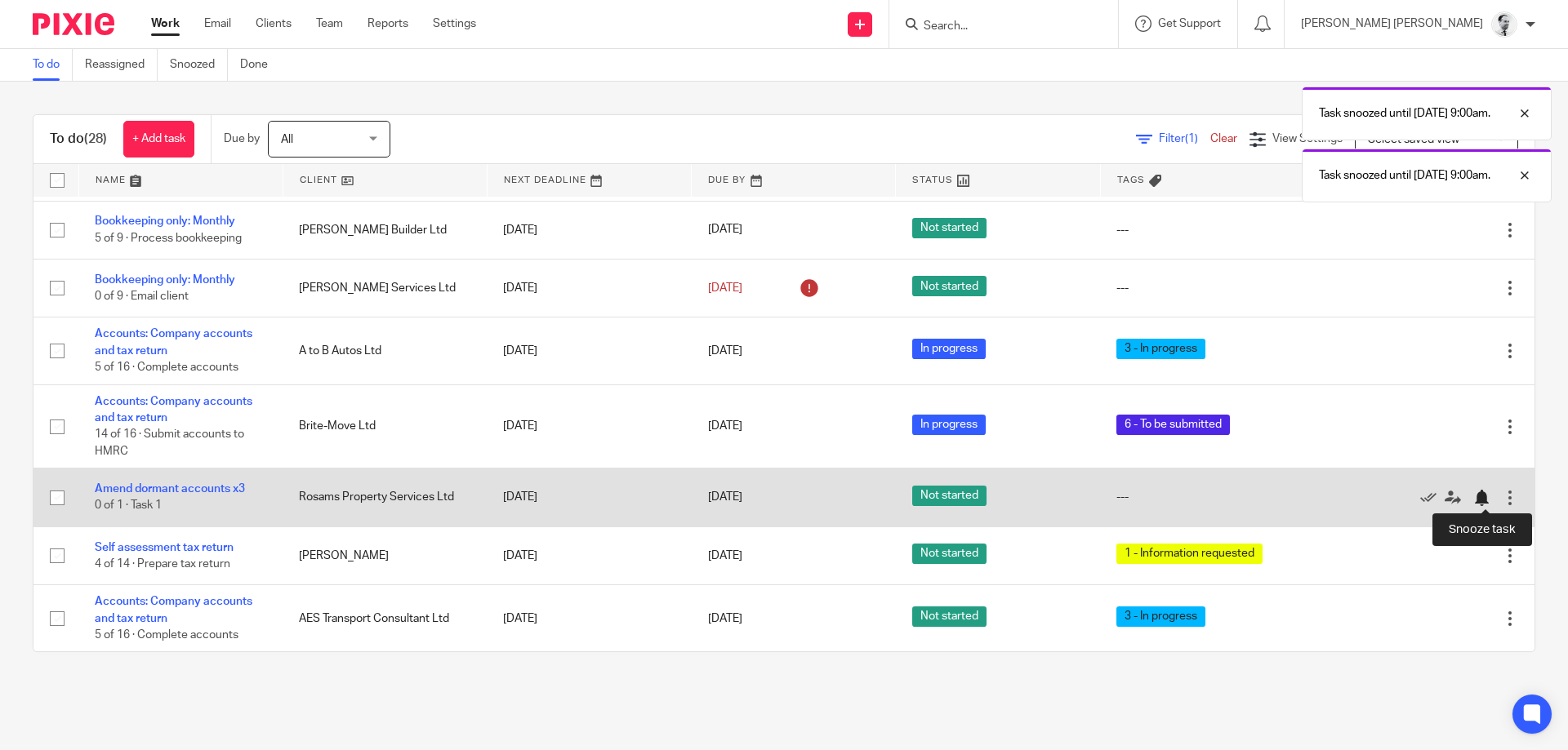
click at [1489, 496] on div at bounding box center [1481, 498] width 16 height 16
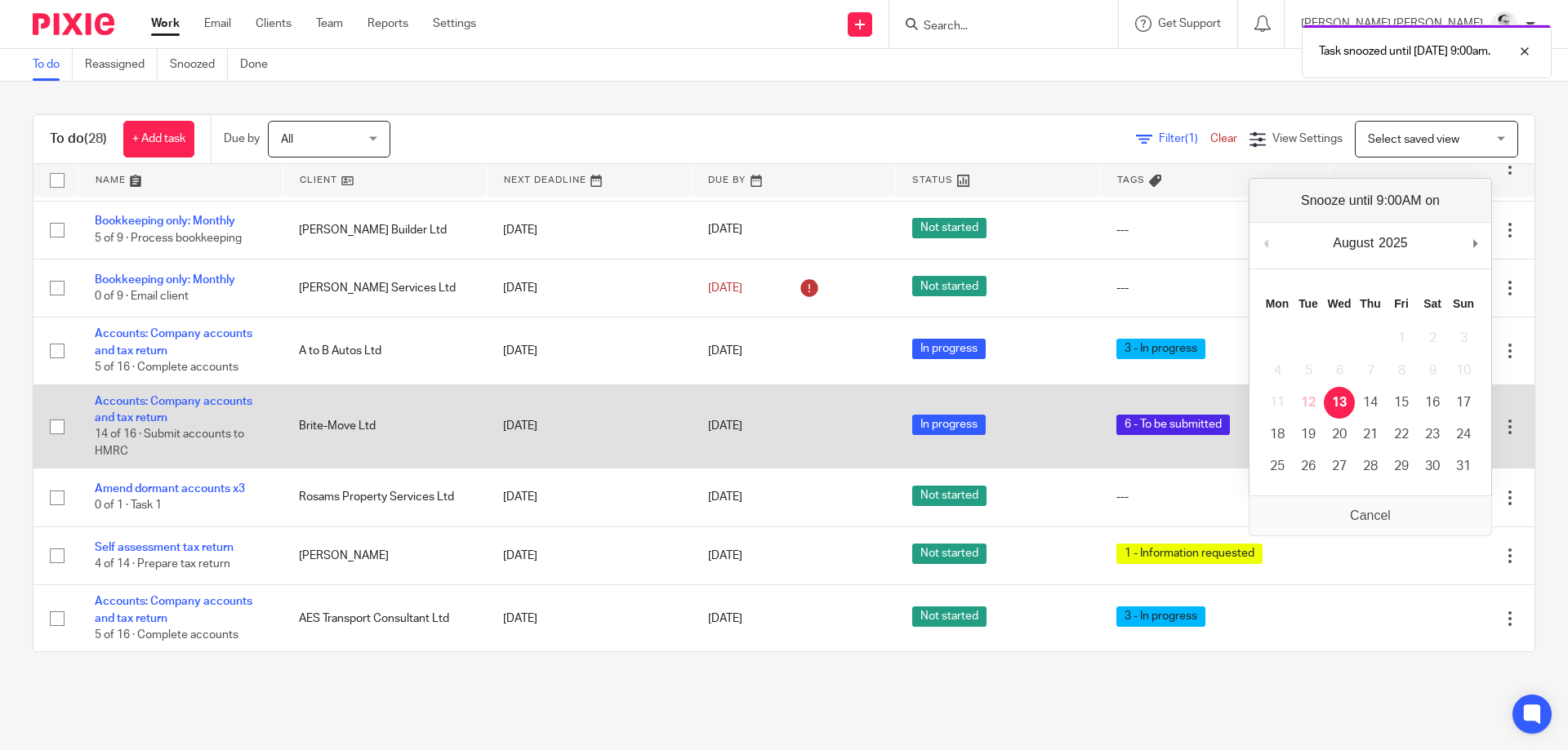
scroll to position [260, 0]
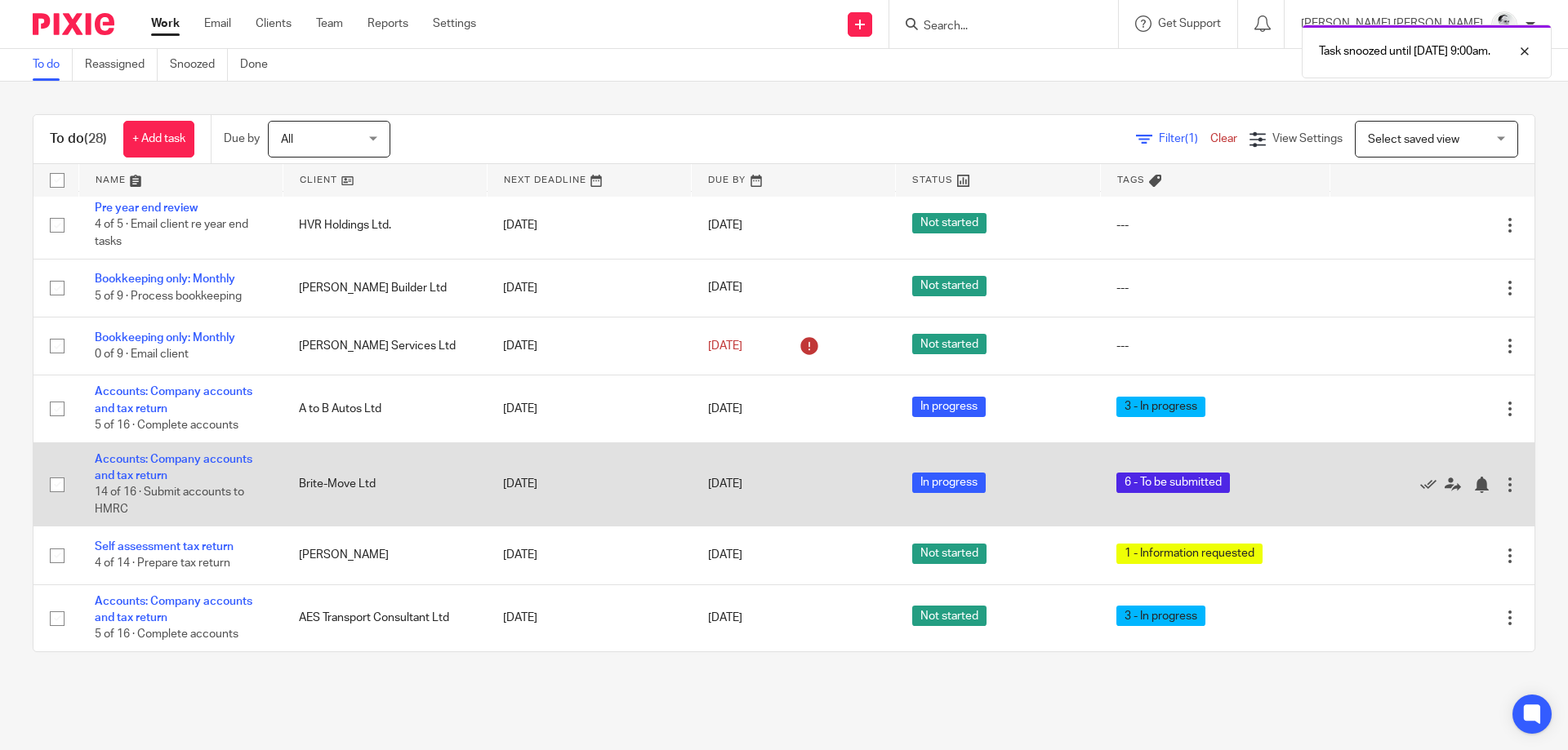
click at [1482, 474] on div "Edit task Delete" at bounding box center [1432, 484] width 172 height 41
click at [1484, 481] on div at bounding box center [1481, 484] width 16 height 16
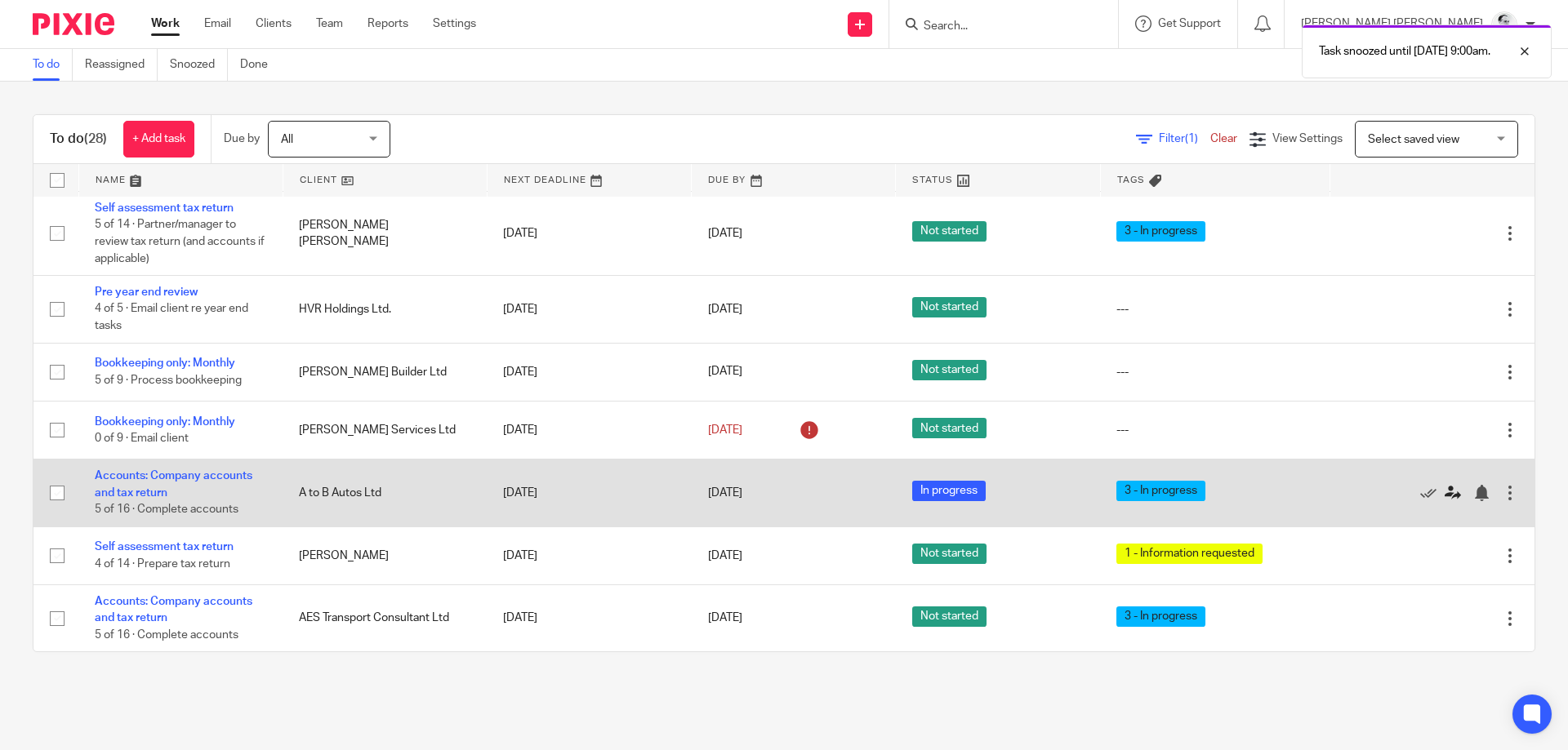
scroll to position [175, 0]
click at [1484, 490] on div at bounding box center [1481, 493] width 16 height 16
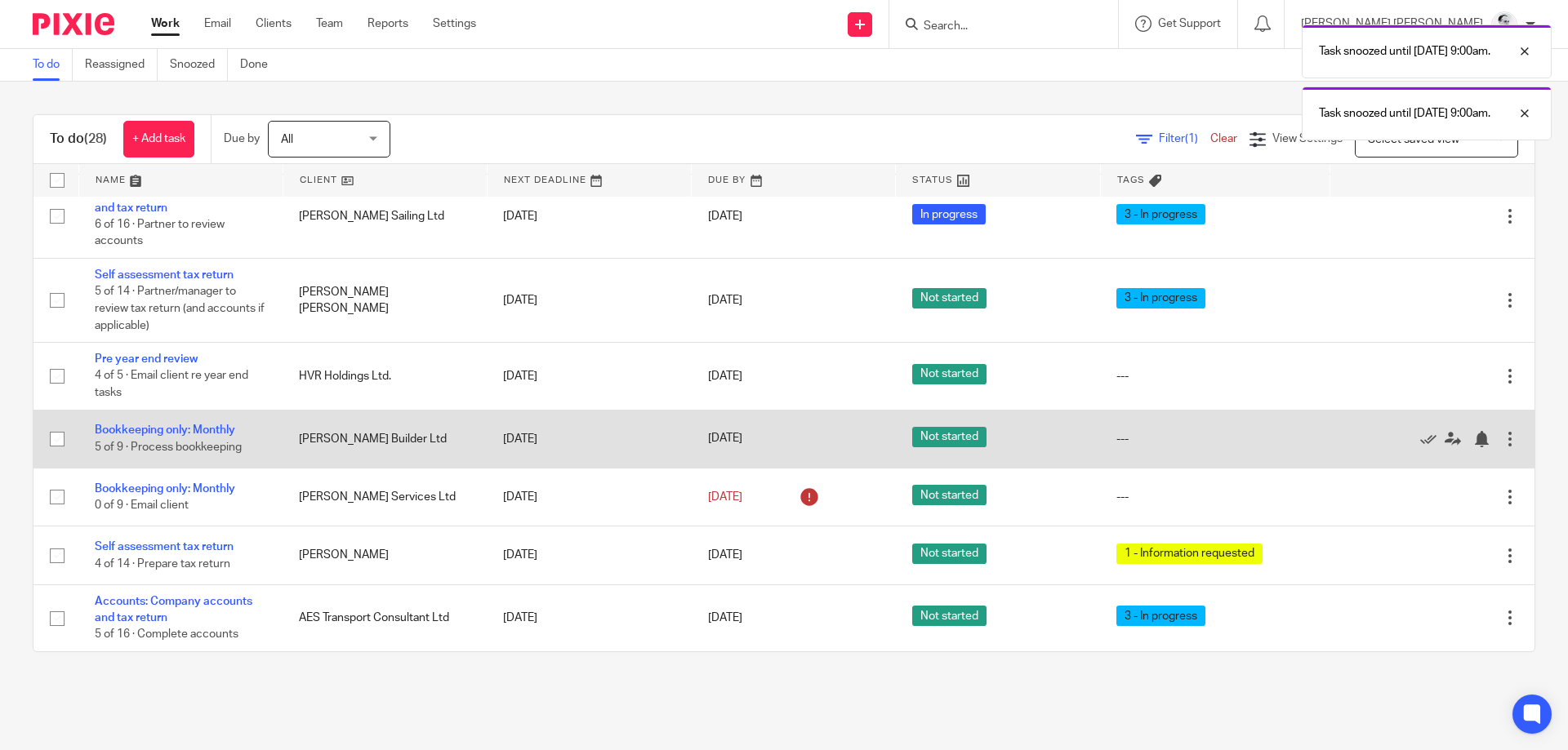
scroll to position [108, 0]
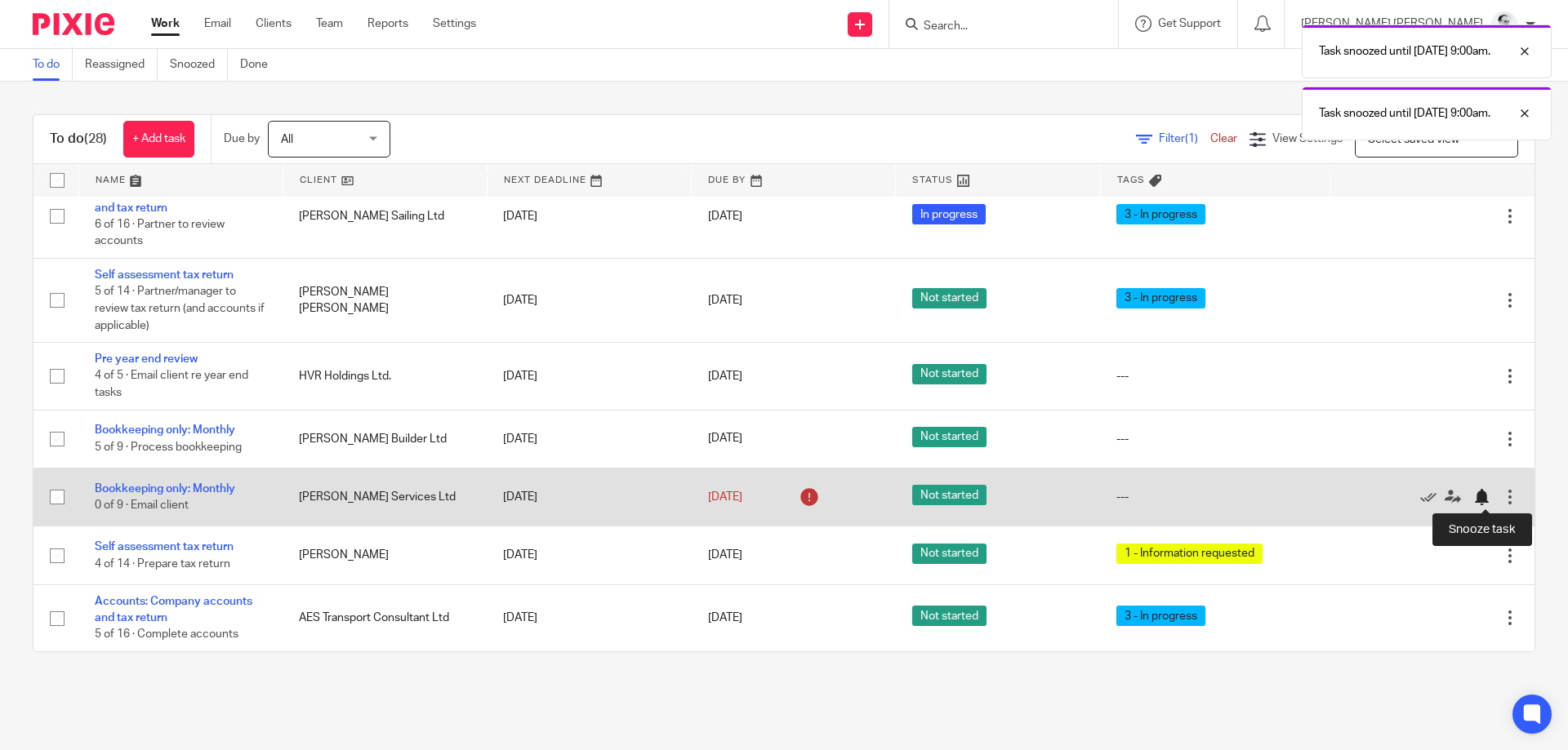
click at [1483, 494] on div at bounding box center [1481, 497] width 16 height 16
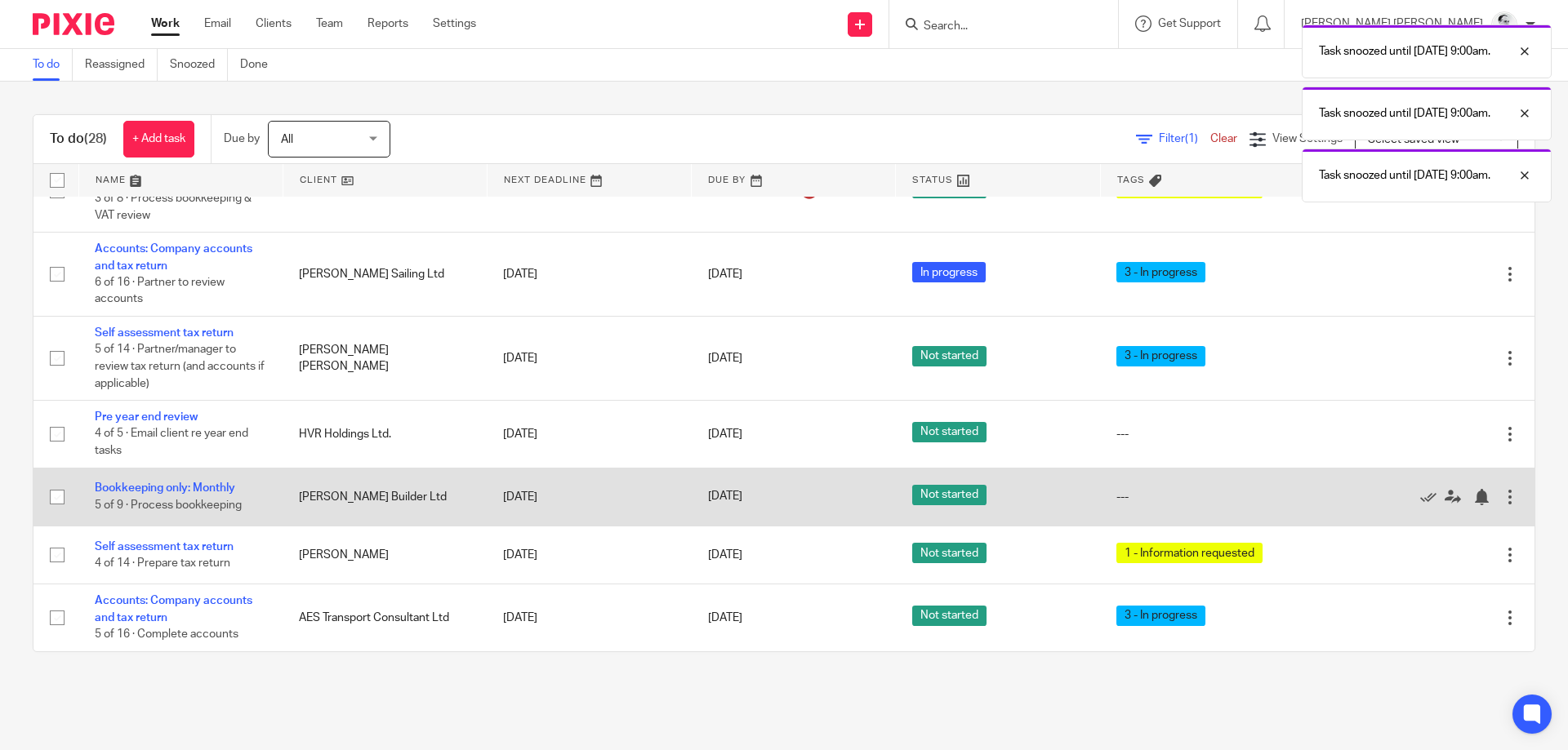
scroll to position [49, 0]
click at [1484, 503] on div at bounding box center [1481, 497] width 16 height 16
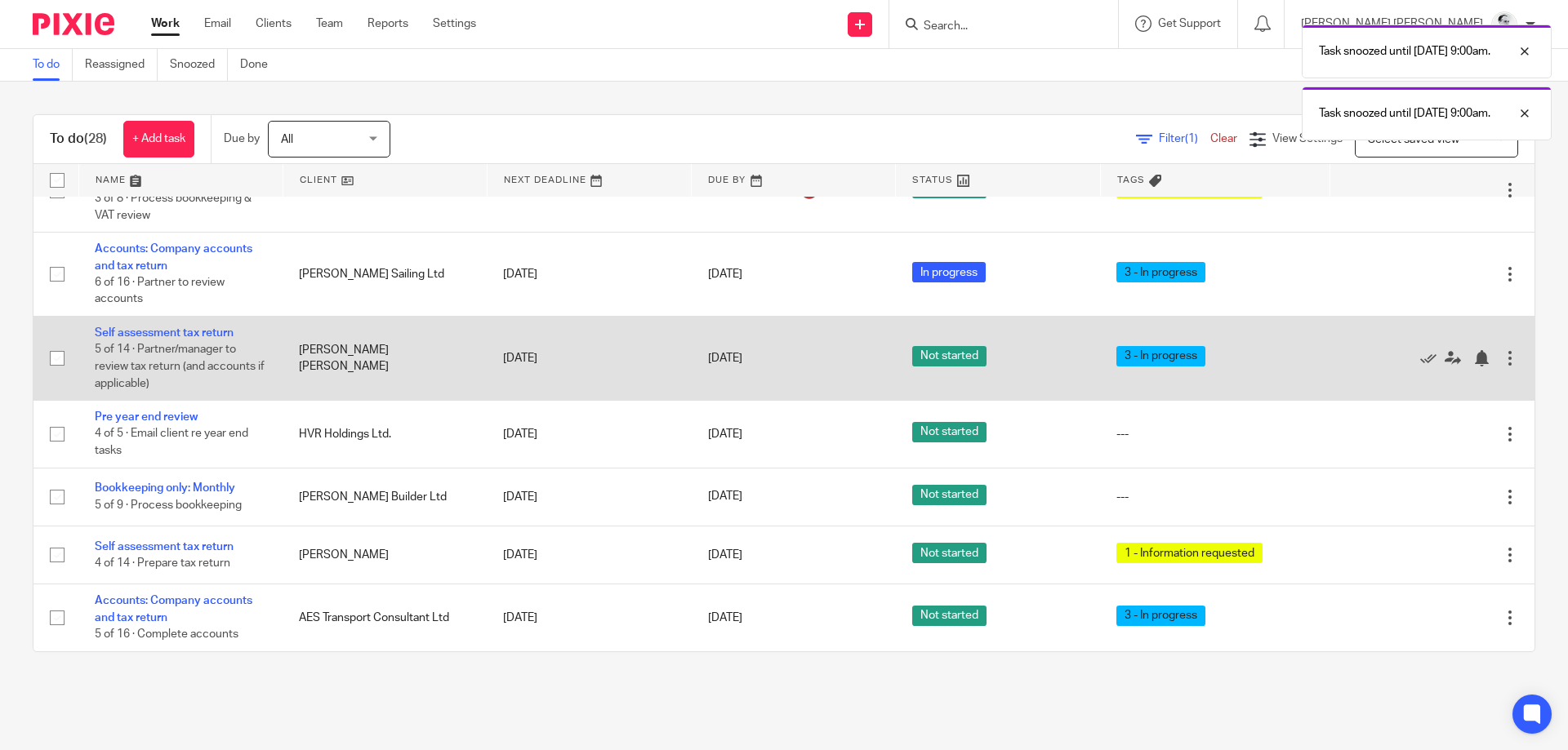
scroll to position [0, 0]
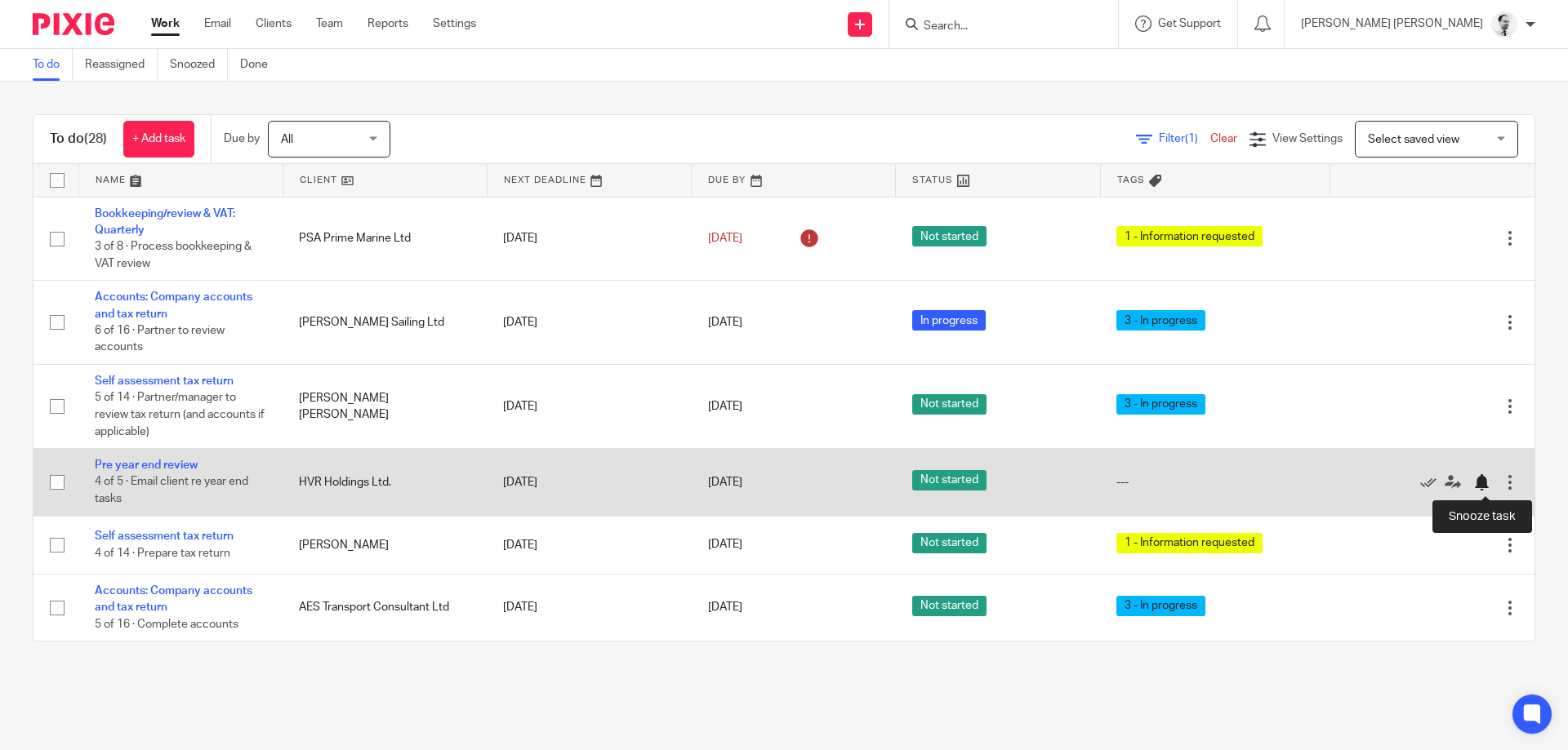
click at [1488, 488] on div at bounding box center [1481, 483] width 16 height 16
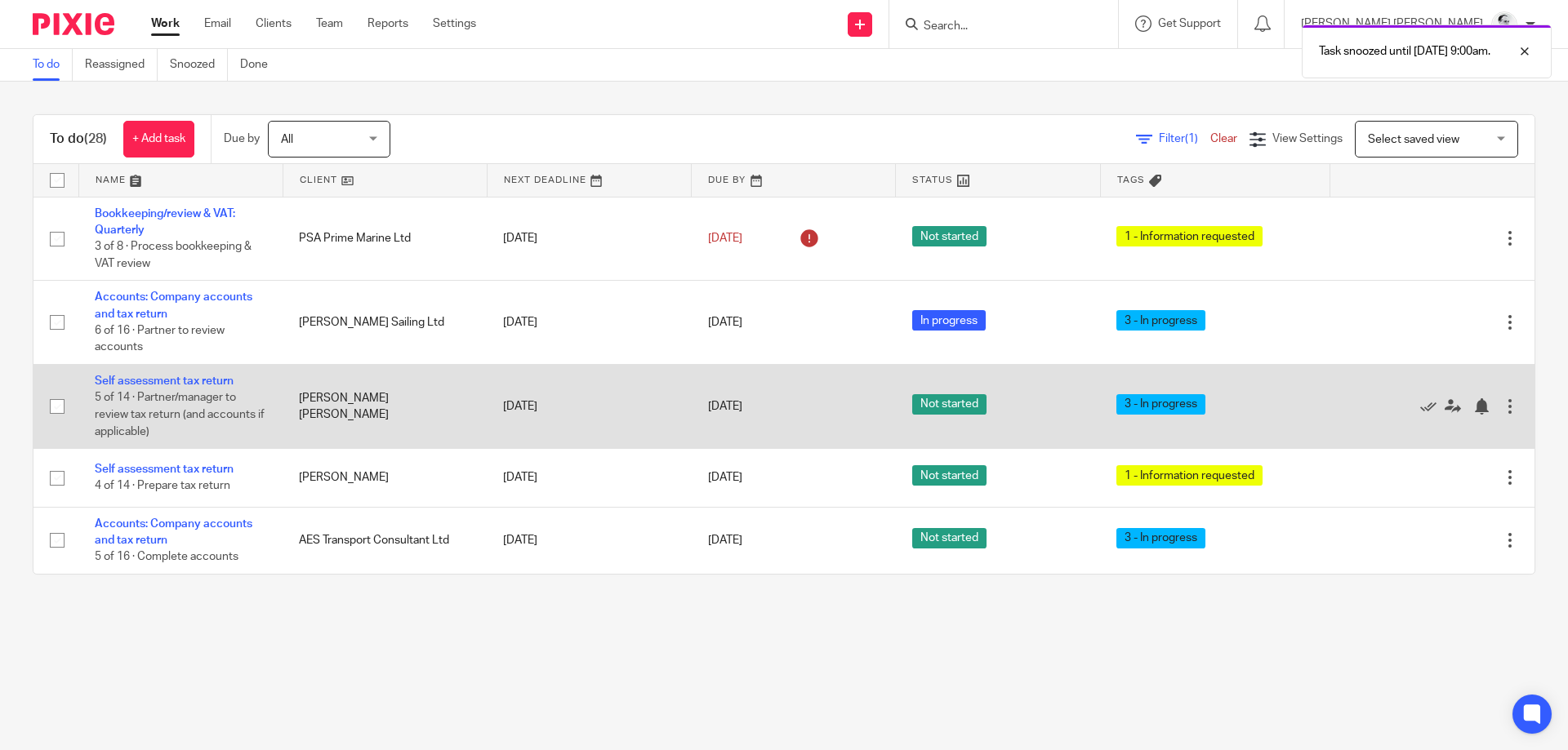
click at [1478, 398] on div "Edit task Delete" at bounding box center [1432, 407] width 172 height 41
click at [1482, 408] on div at bounding box center [1481, 406] width 16 height 16
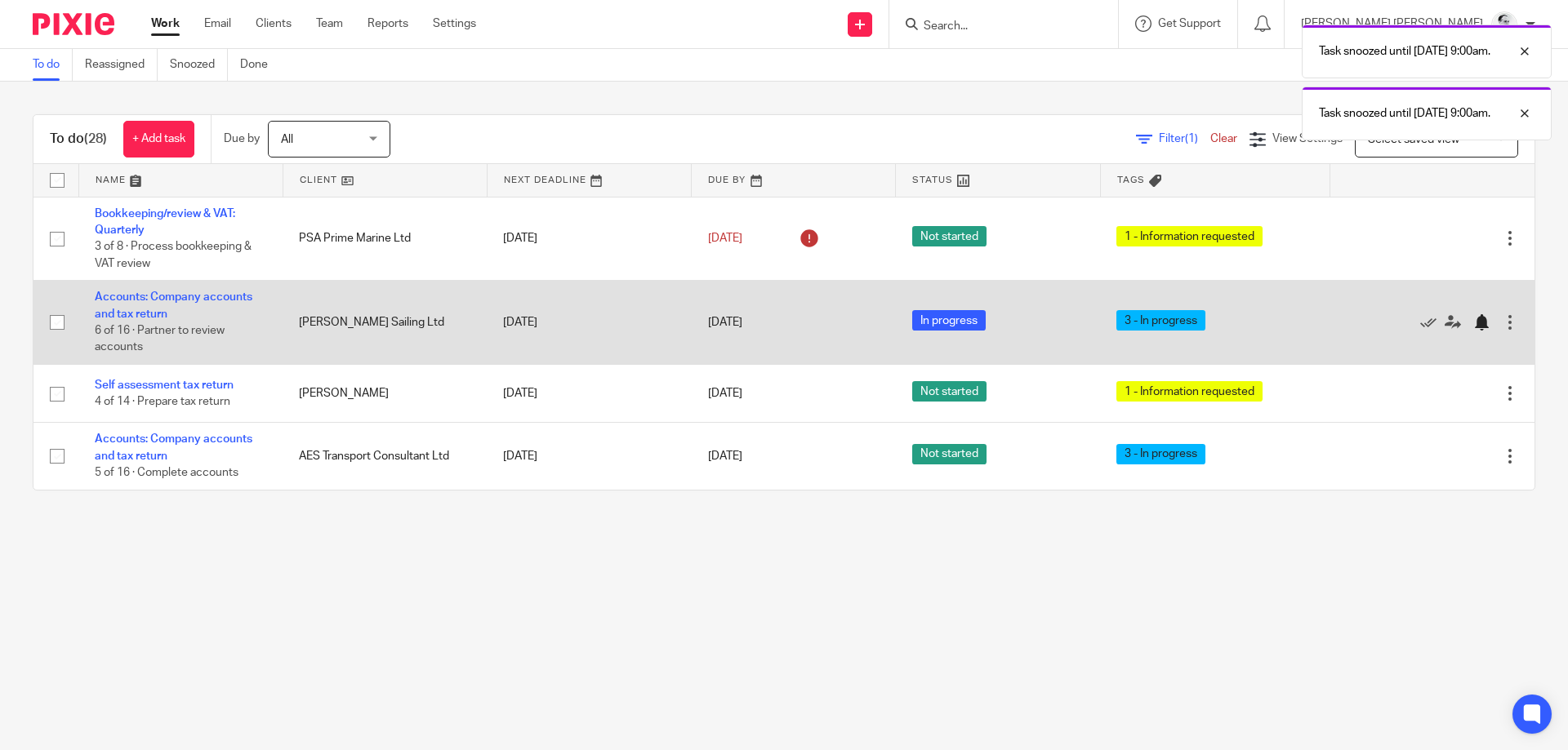
click at [1480, 322] on div at bounding box center [1481, 322] width 16 height 16
